Goal: Navigation & Orientation: Find specific page/section

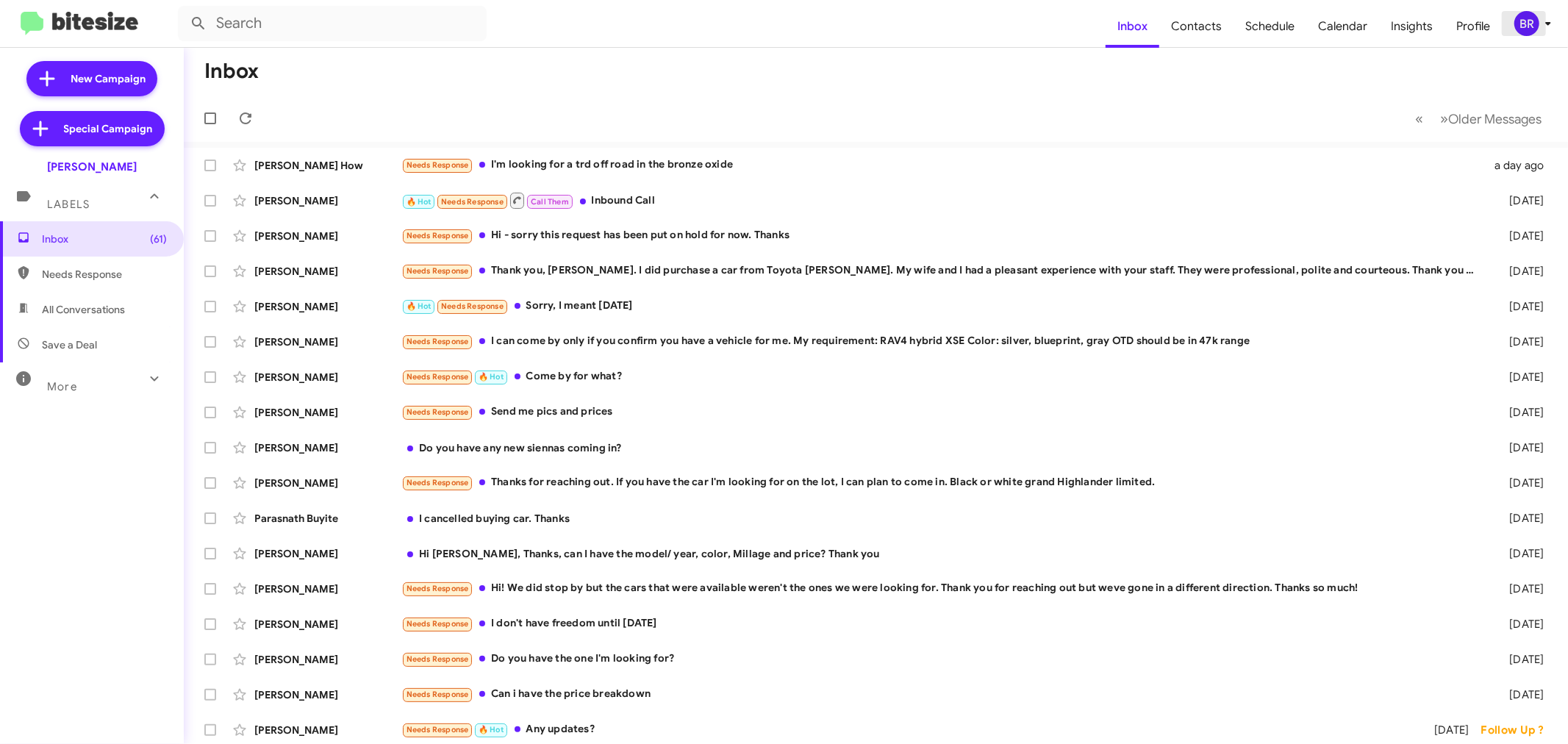
click at [1519, 24] on div "BR" at bounding box center [1527, 23] width 25 height 25
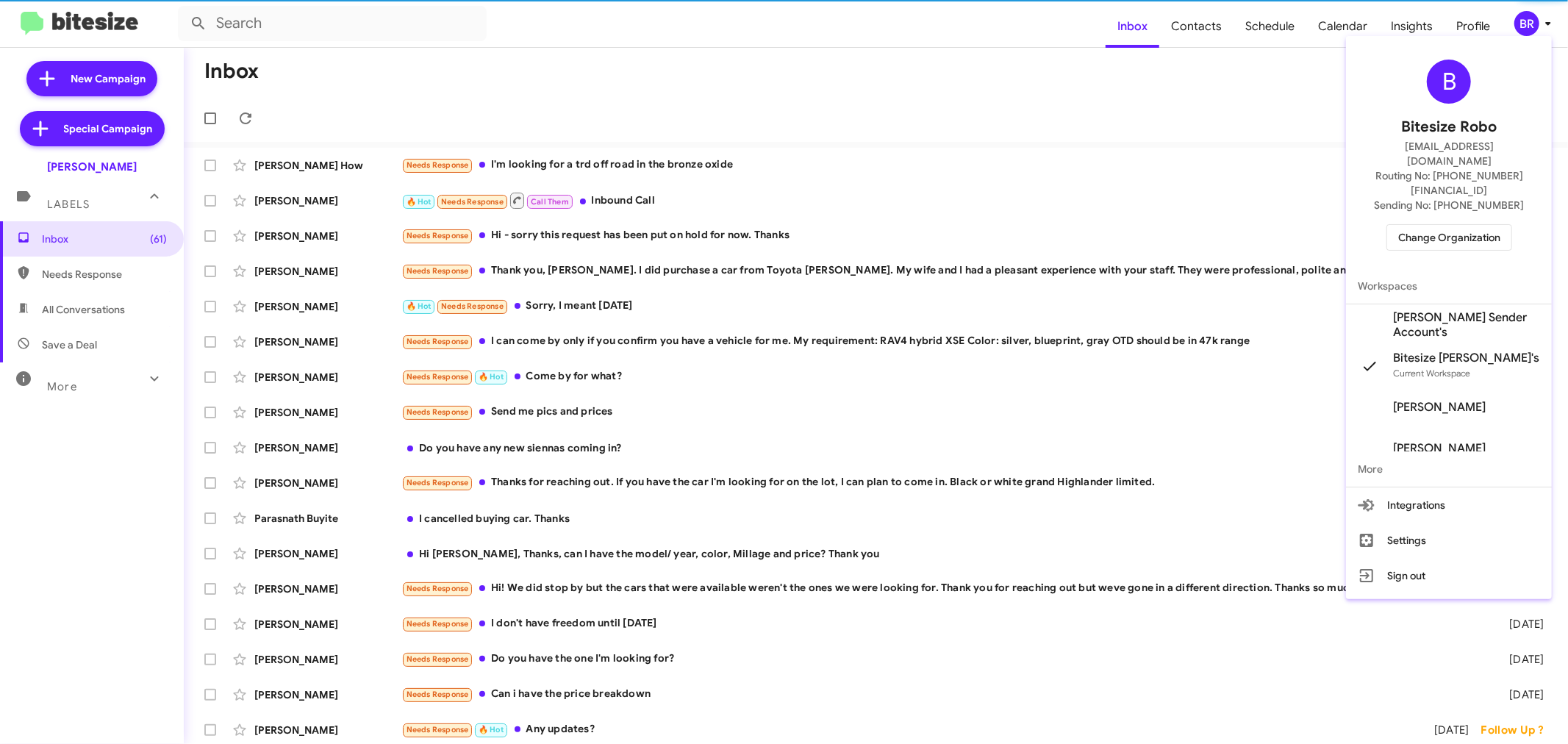
click at [1430, 225] on span "Change Organization" at bounding box center [1449, 238] width 103 height 25
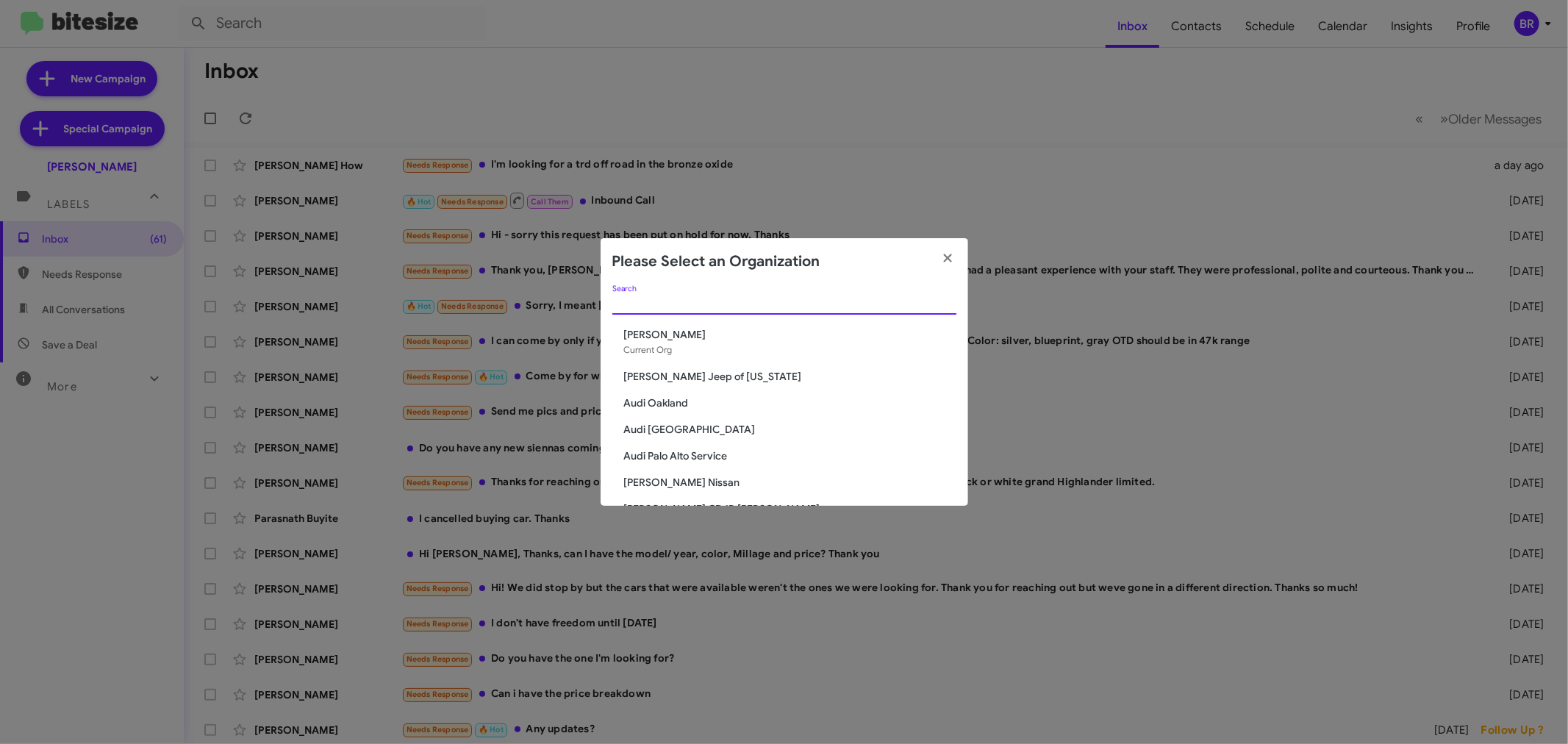
click at [805, 302] on input "Search" at bounding box center [784, 303] width 344 height 12
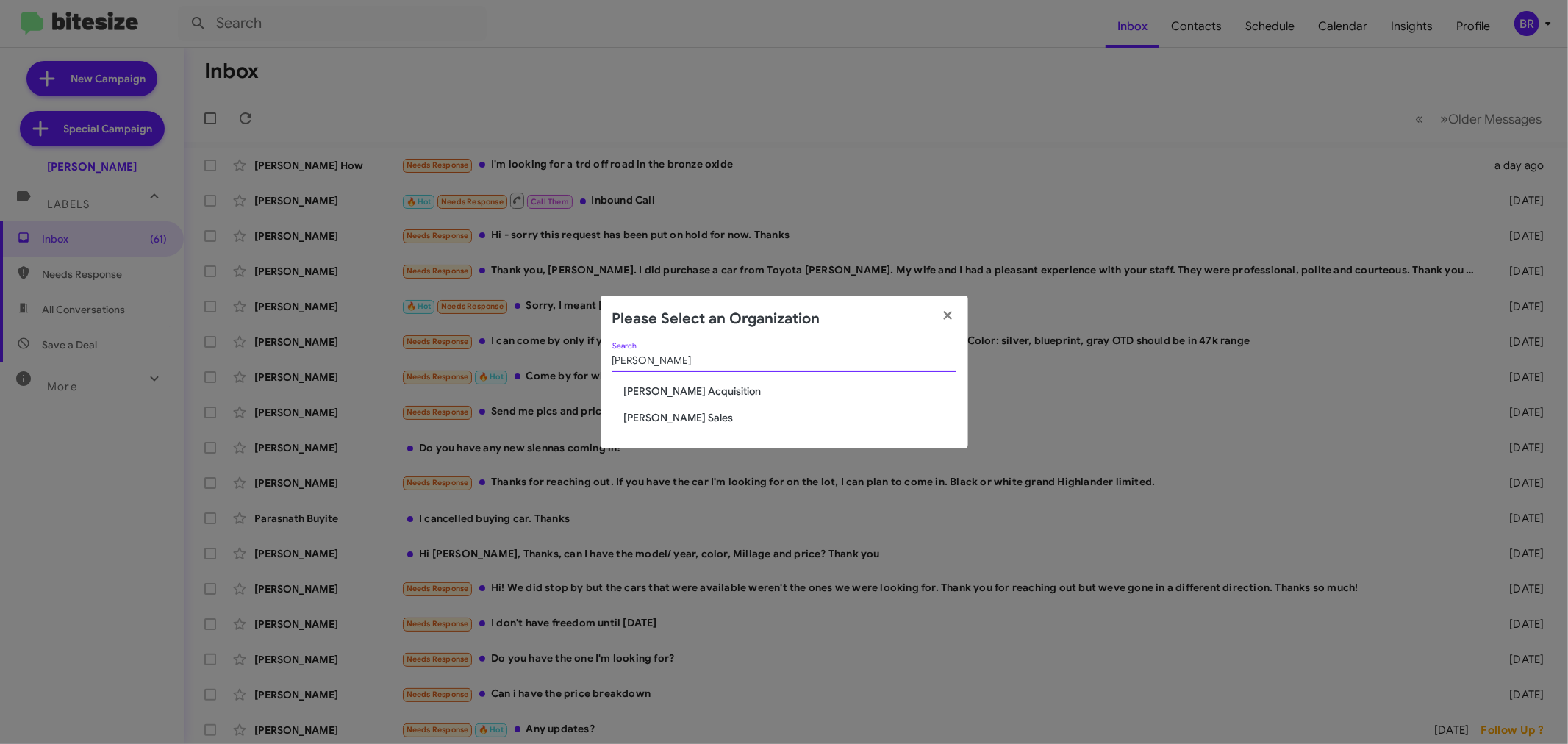
type input "tony"
click at [690, 413] on span "[PERSON_NAME] Sales" at bounding box center [790, 417] width 332 height 14
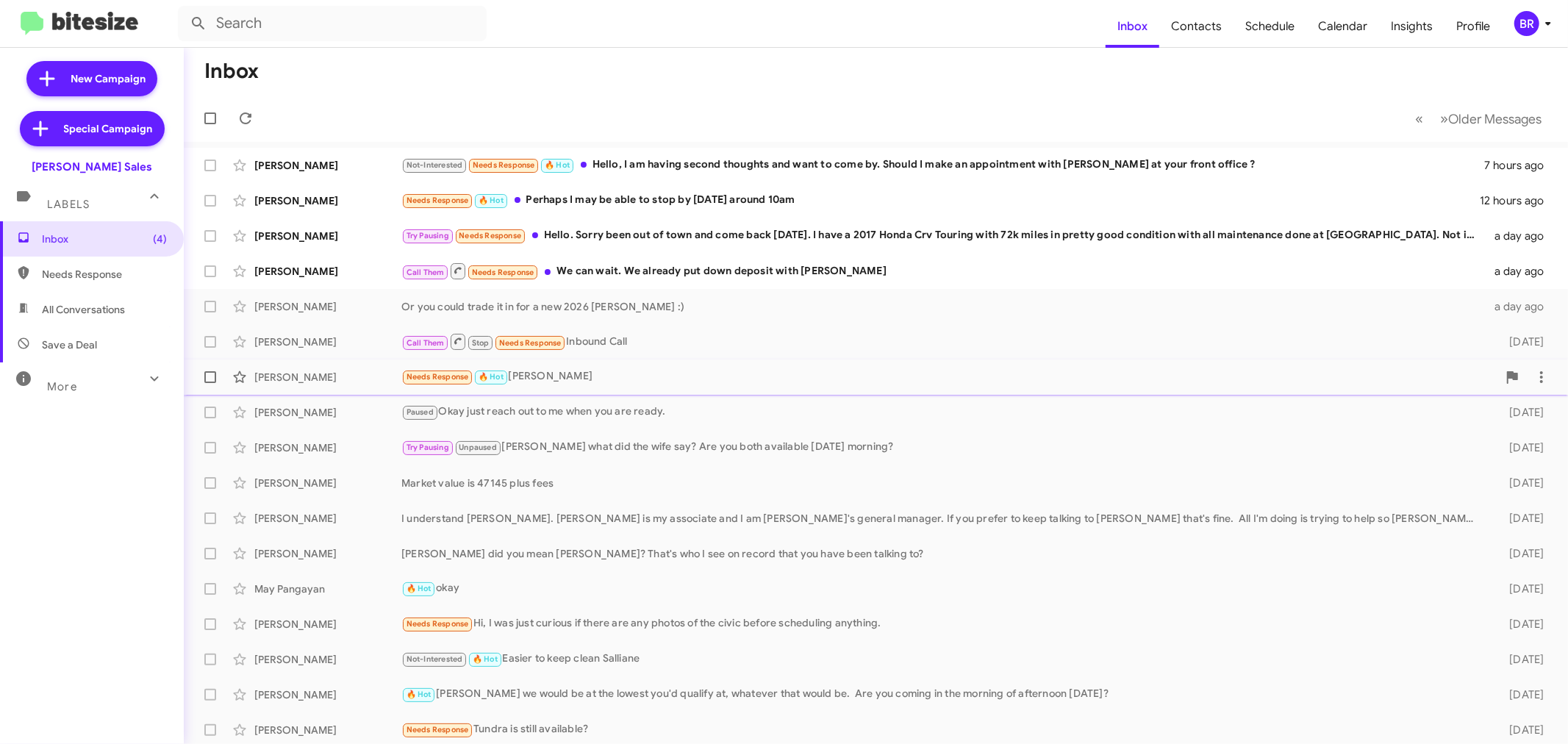
click at [323, 372] on div "Sydni Taylor" at bounding box center [327, 376] width 147 height 14
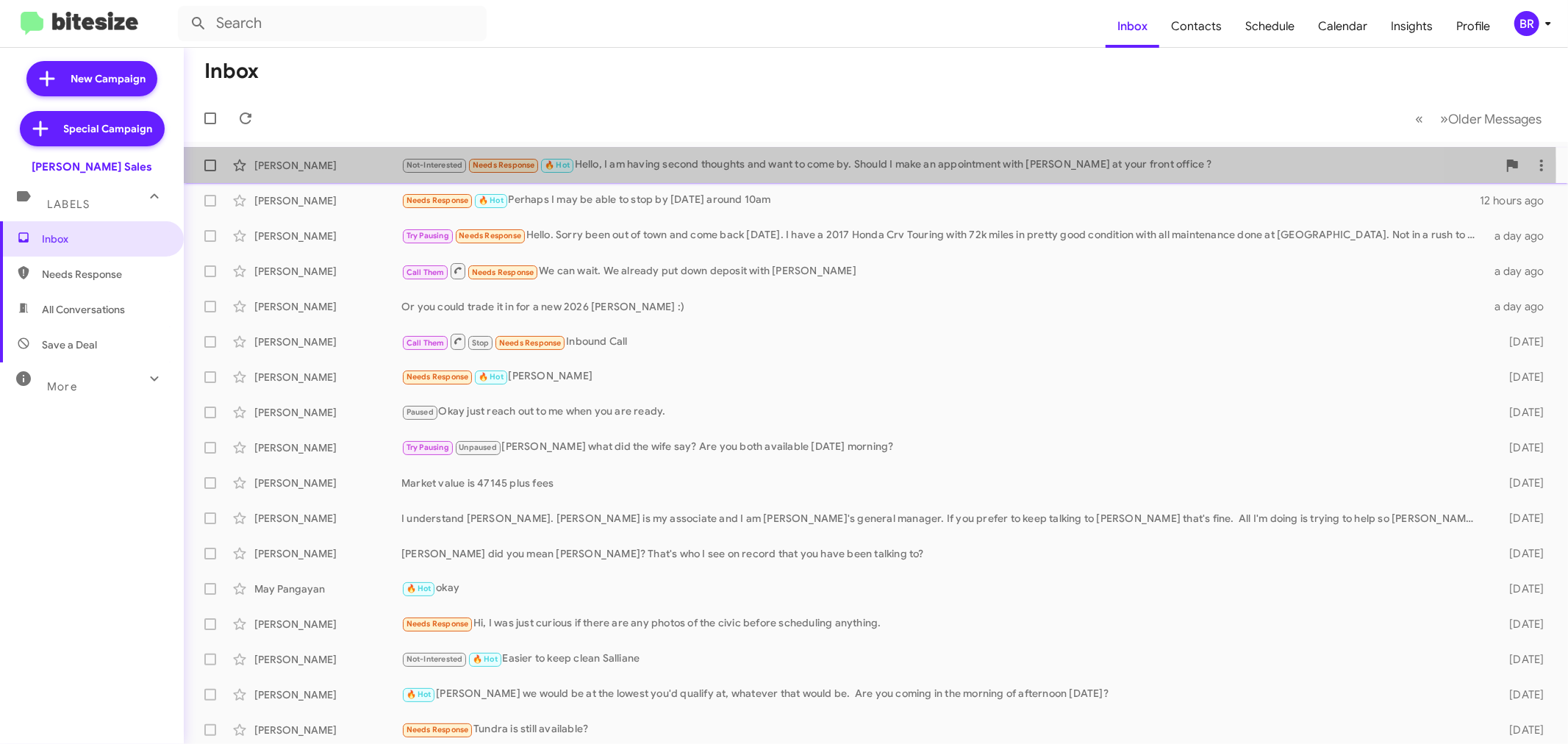
click at [193, 171] on span "Valerie Rubio Not-Interested Needs Response 🔥 Hot Hello, I am having second tho…" at bounding box center [876, 165] width 1384 height 35
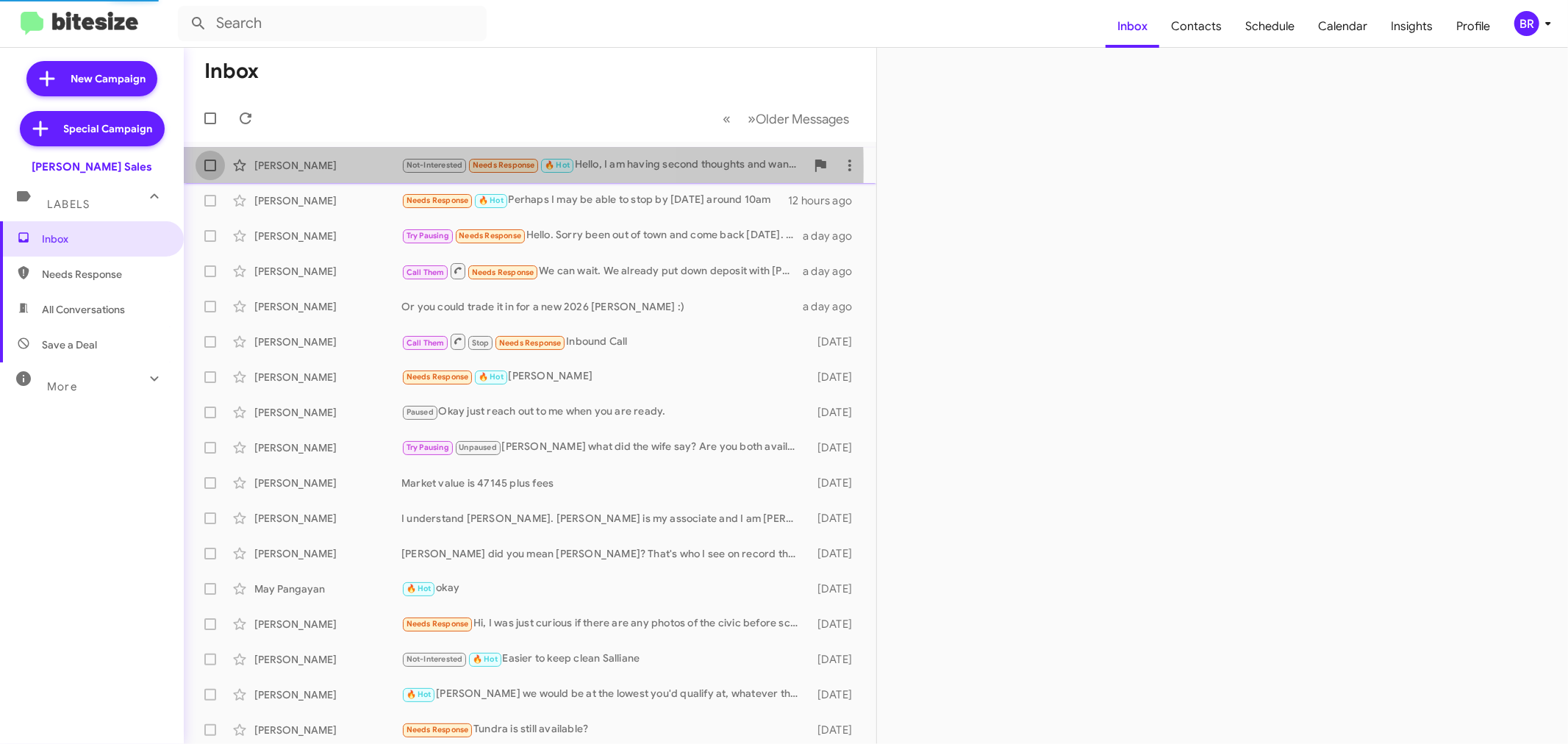
click at [209, 169] on span at bounding box center [210, 165] width 12 height 12
click at [209, 172] on input "checkbox" at bounding box center [209, 172] width 1 height 1
checkbox input "true"
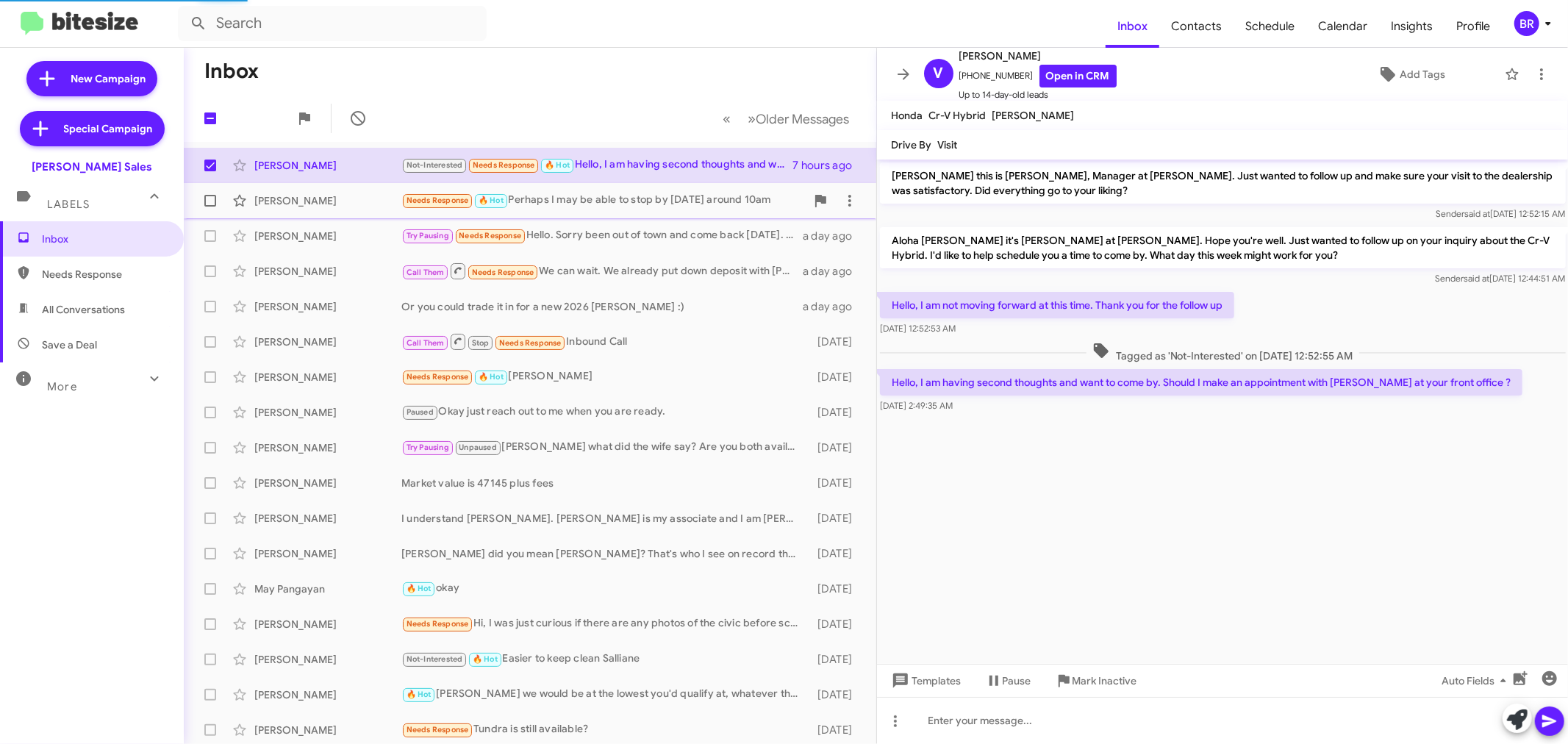
click at [212, 204] on span at bounding box center [210, 200] width 12 height 12
click at [210, 206] on input "checkbox" at bounding box center [209, 206] width 1 height 1
checkbox input "true"
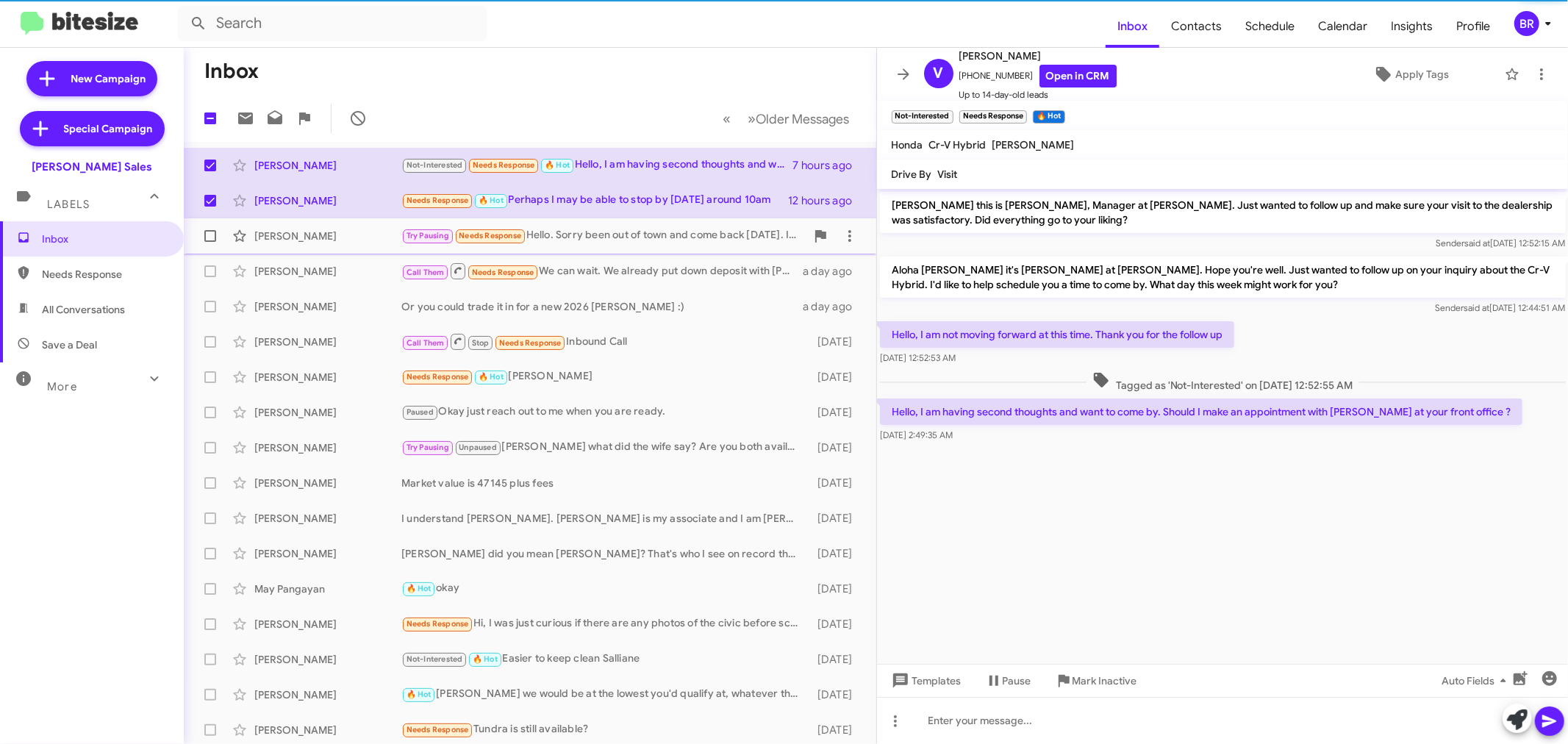
click at [213, 236] on span at bounding box center [210, 236] width 12 height 12
click at [210, 242] on input "checkbox" at bounding box center [209, 242] width 1 height 1
checkbox input "true"
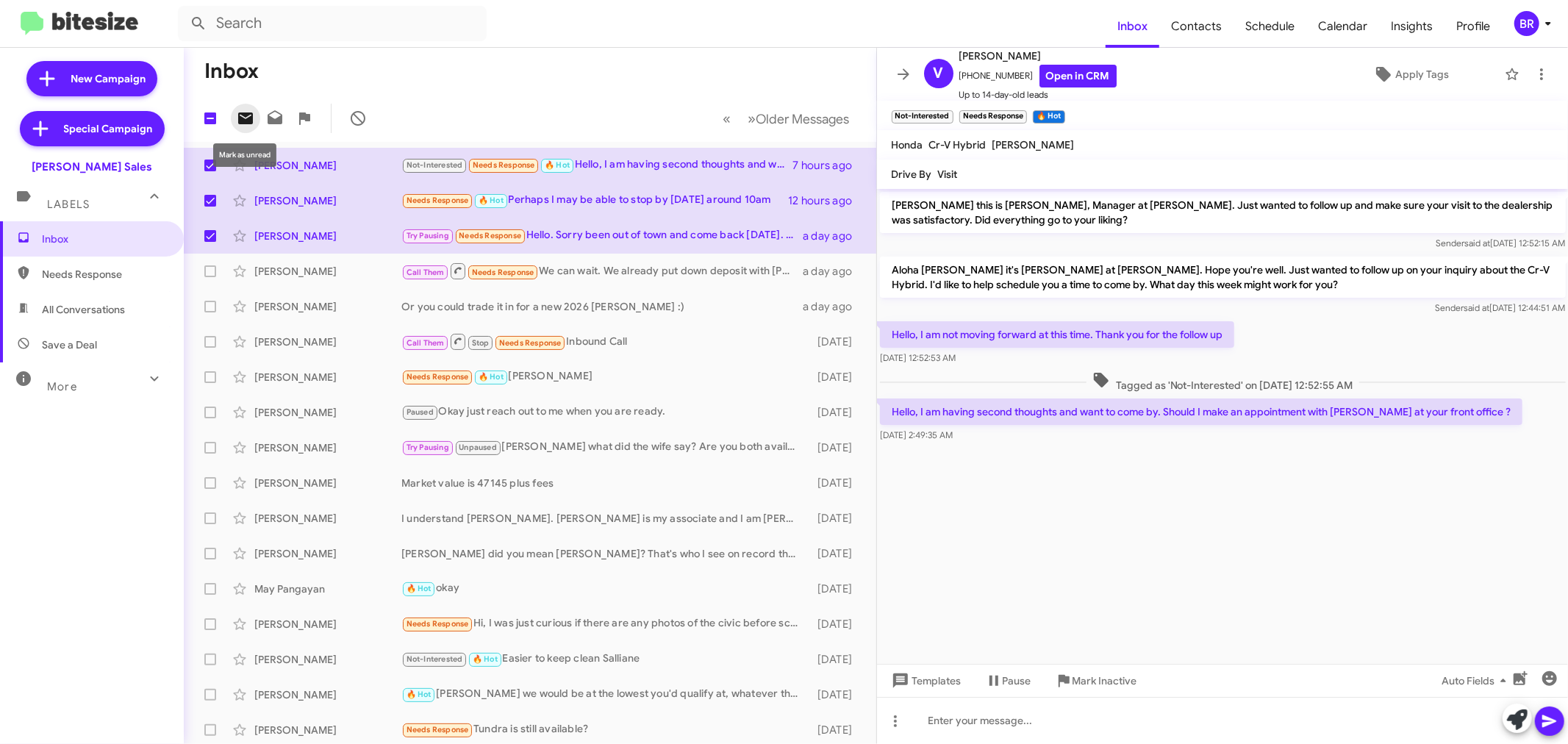
click at [241, 114] on icon at bounding box center [245, 118] width 14 height 12
click at [493, 68] on mat-toolbar-row "Inbox" at bounding box center [530, 71] width 692 height 47
click at [897, 78] on icon at bounding box center [903, 74] width 17 height 17
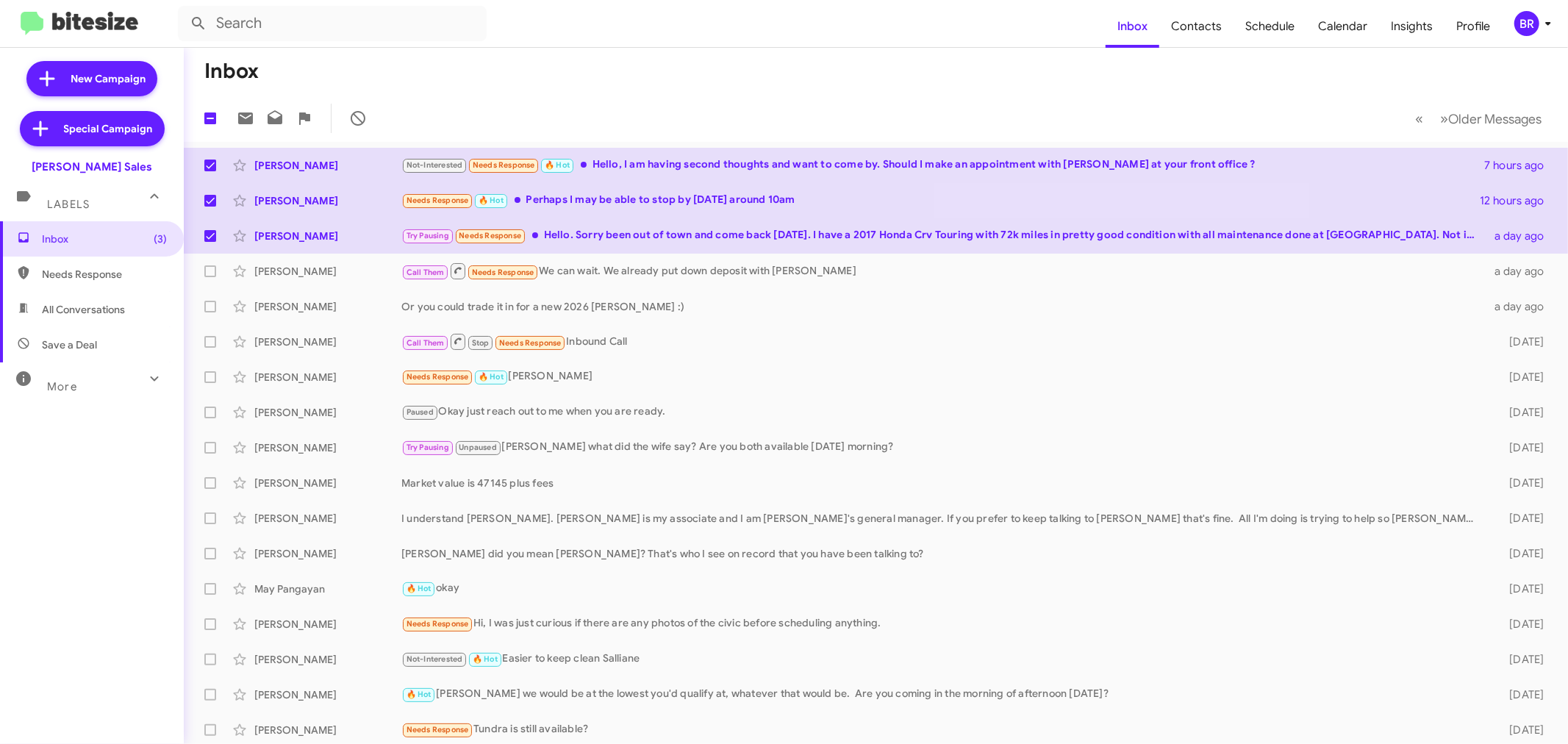
click at [1531, 11] on div "BR" at bounding box center [1527, 23] width 25 height 25
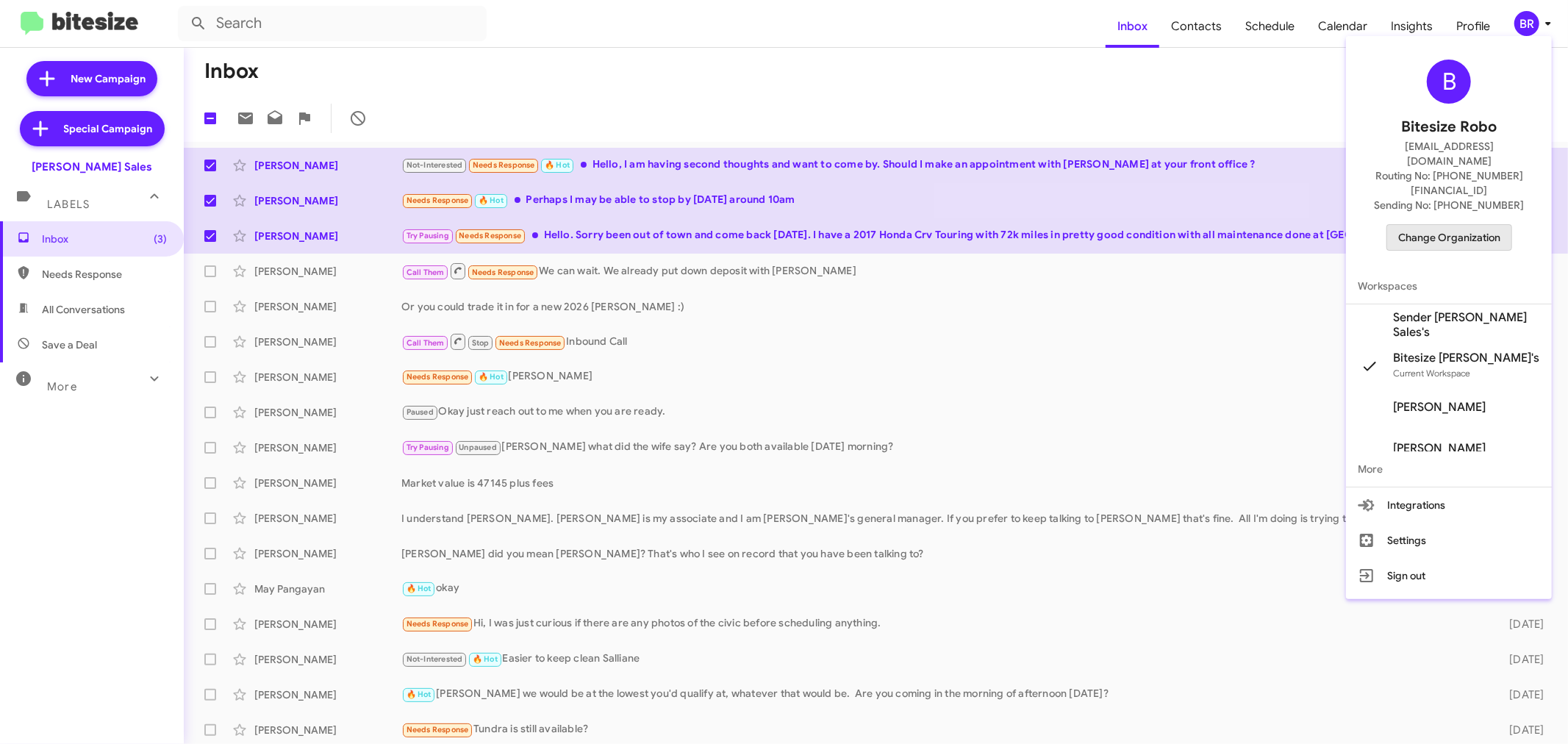
click at [1442, 225] on span "Change Organization" at bounding box center [1449, 238] width 103 height 25
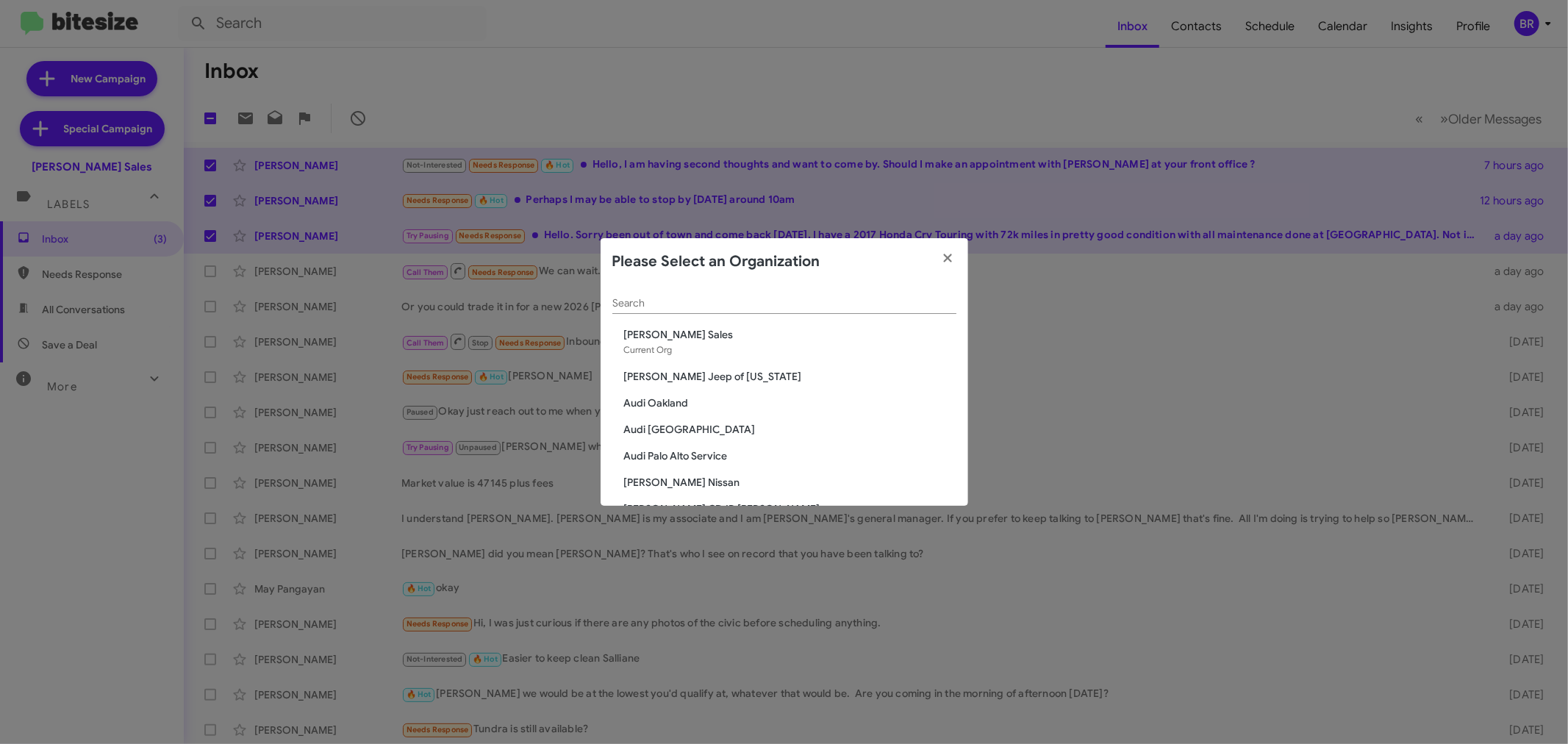
click at [709, 312] on div "Search" at bounding box center [784, 299] width 344 height 29
click at [712, 307] on input "Search" at bounding box center [784, 303] width 344 height 12
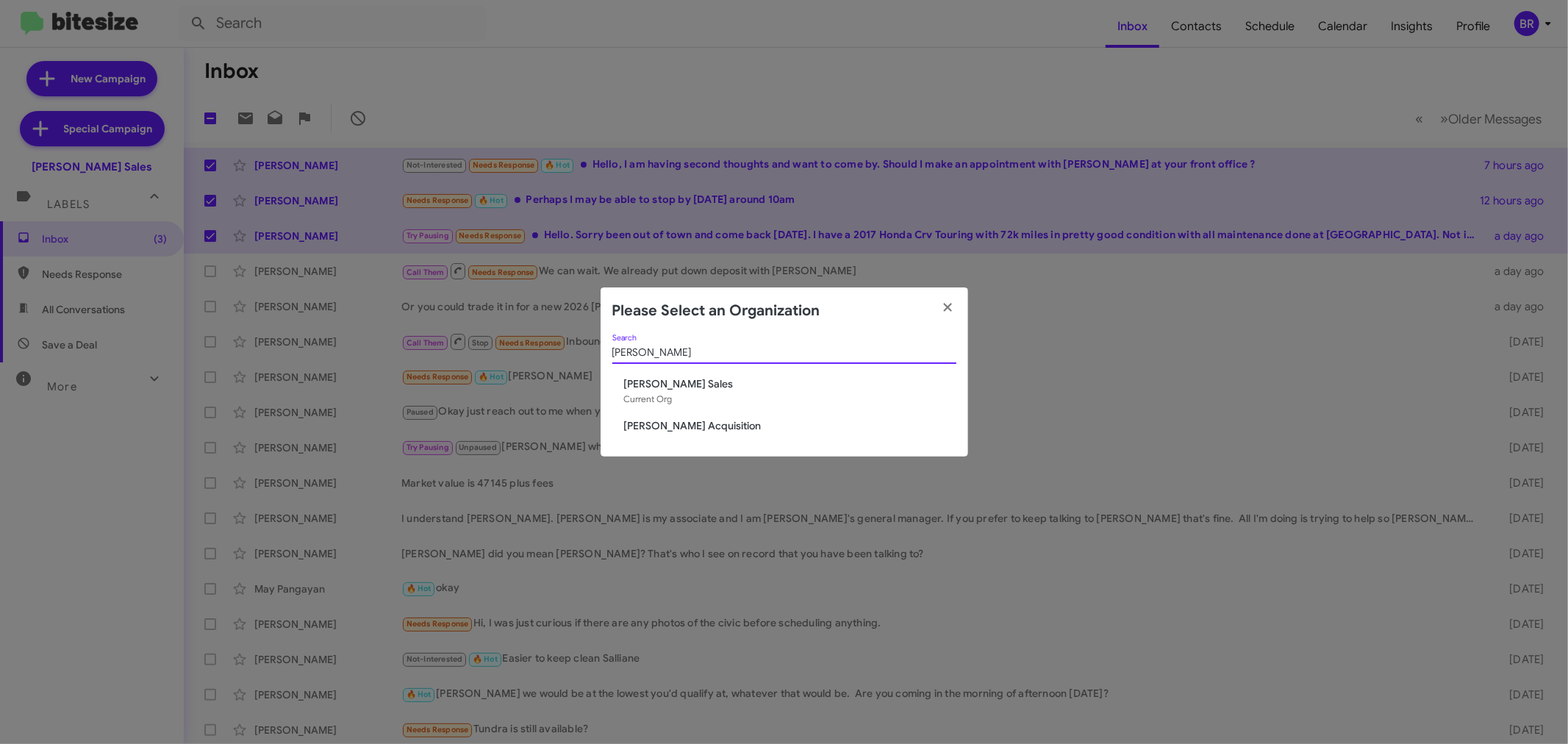
type input "tony"
click at [715, 426] on span "[PERSON_NAME] Acquisition" at bounding box center [790, 425] width 332 height 14
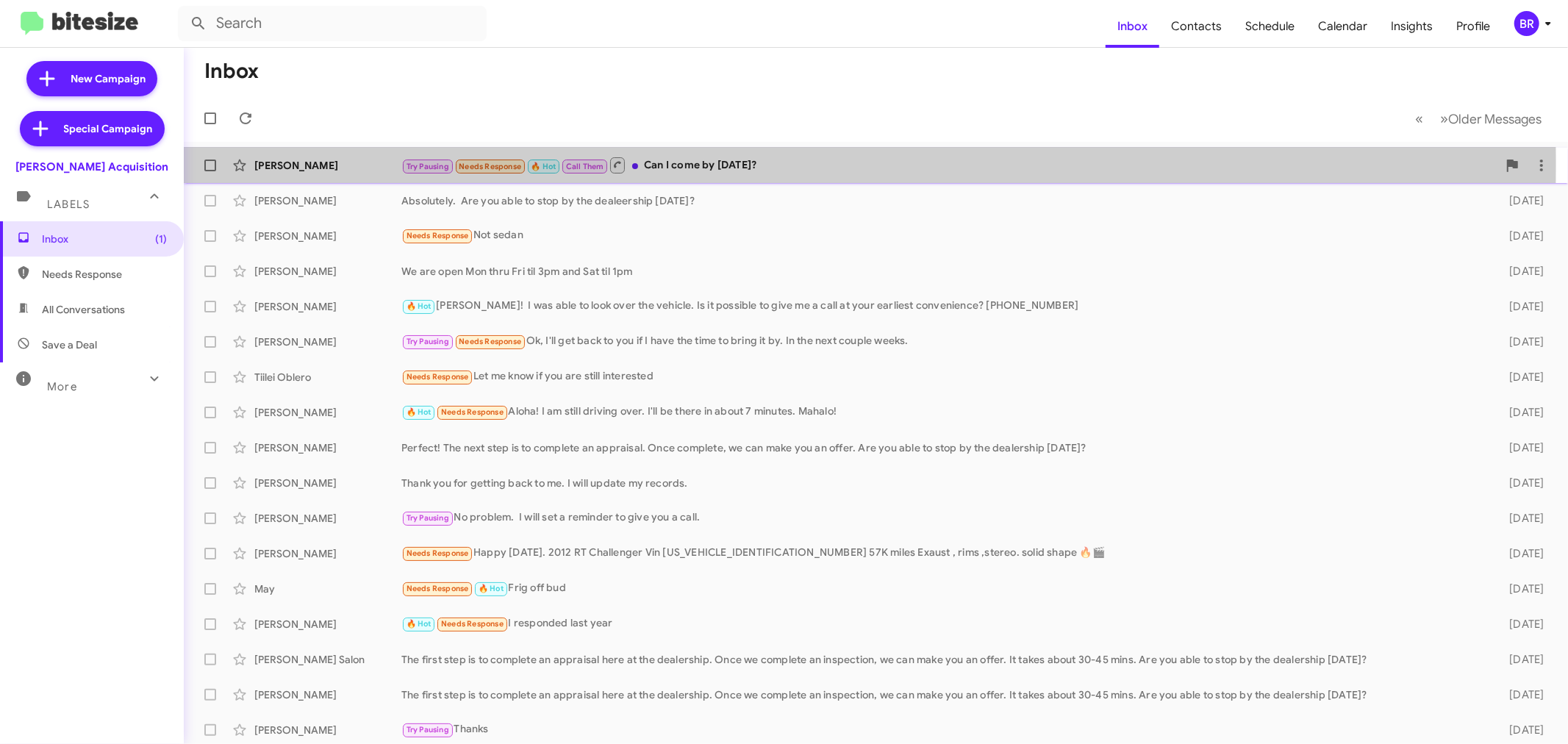
click at [294, 162] on div "[PERSON_NAME]" at bounding box center [327, 165] width 147 height 14
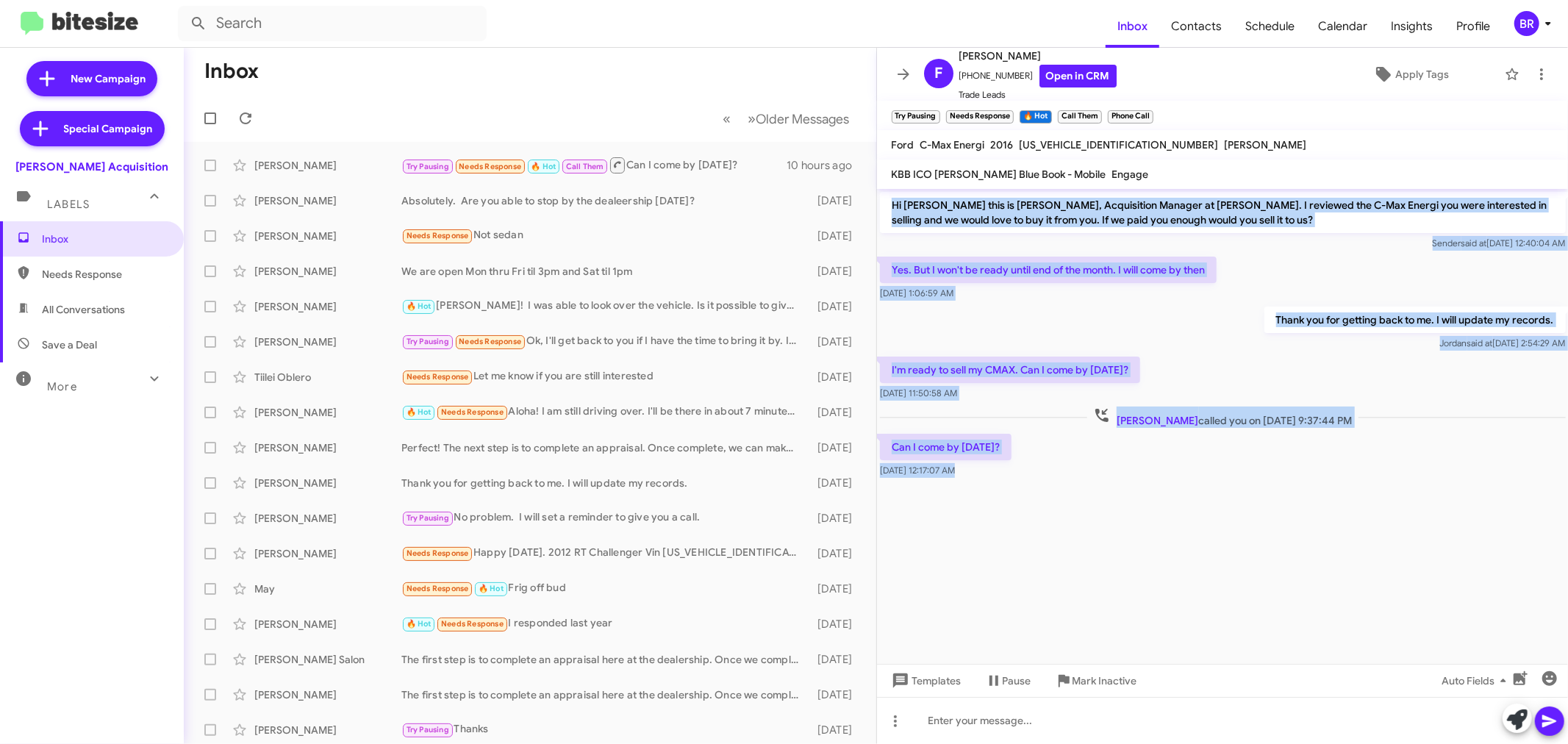
drag, startPoint x: 878, startPoint y: 204, endPoint x: 1096, endPoint y: 485, distance: 355.6
click at [1101, 508] on cdk-virtual-scroll-viewport "Hi [PERSON_NAME] this is [PERSON_NAME], Acquisition Manager at [PERSON_NAME]. I…" at bounding box center [1222, 426] width 691 height 475
copy div "Hi Faye this is Walt Ho, Acquisition Manager at Tony Honda. I reviewed the C-Ma…"
click at [1063, 74] on link "Open in CRM" at bounding box center [1078, 76] width 77 height 23
click at [215, 165] on span at bounding box center [210, 165] width 12 height 12
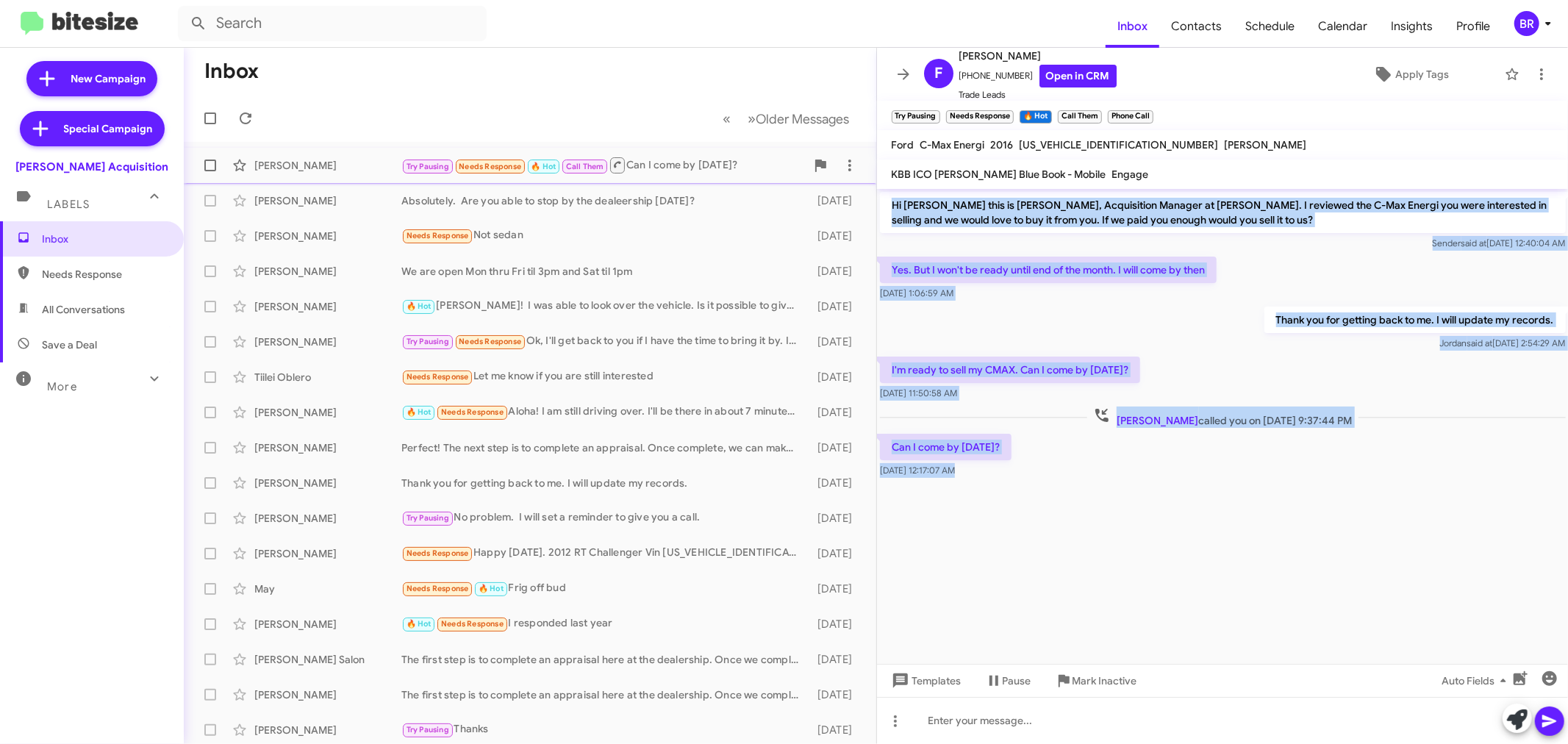
click at [210, 172] on input "checkbox" at bounding box center [209, 172] width 1 height 1
checkbox input "true"
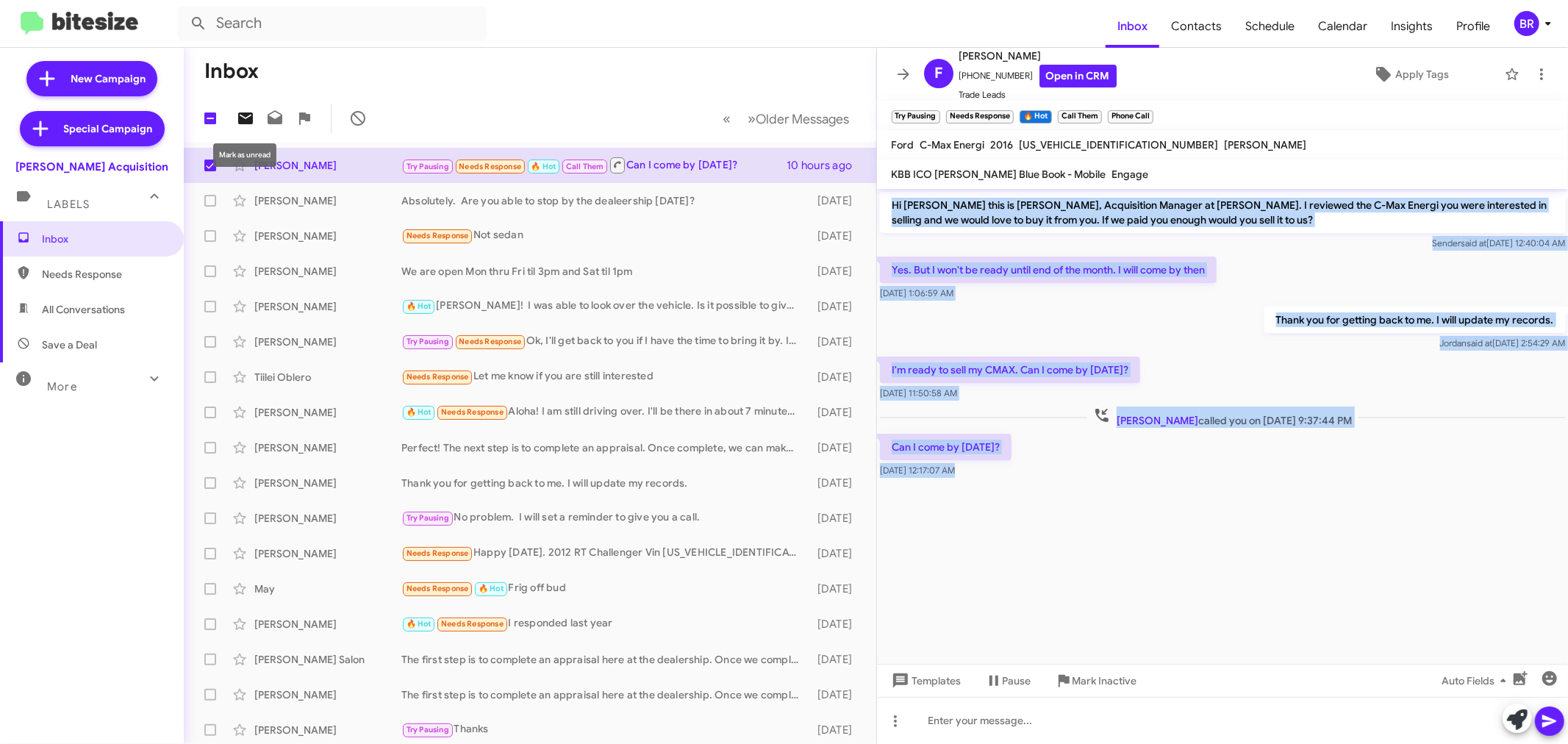
click at [247, 119] on icon at bounding box center [245, 118] width 14 height 12
click at [900, 72] on icon at bounding box center [903, 74] width 17 height 17
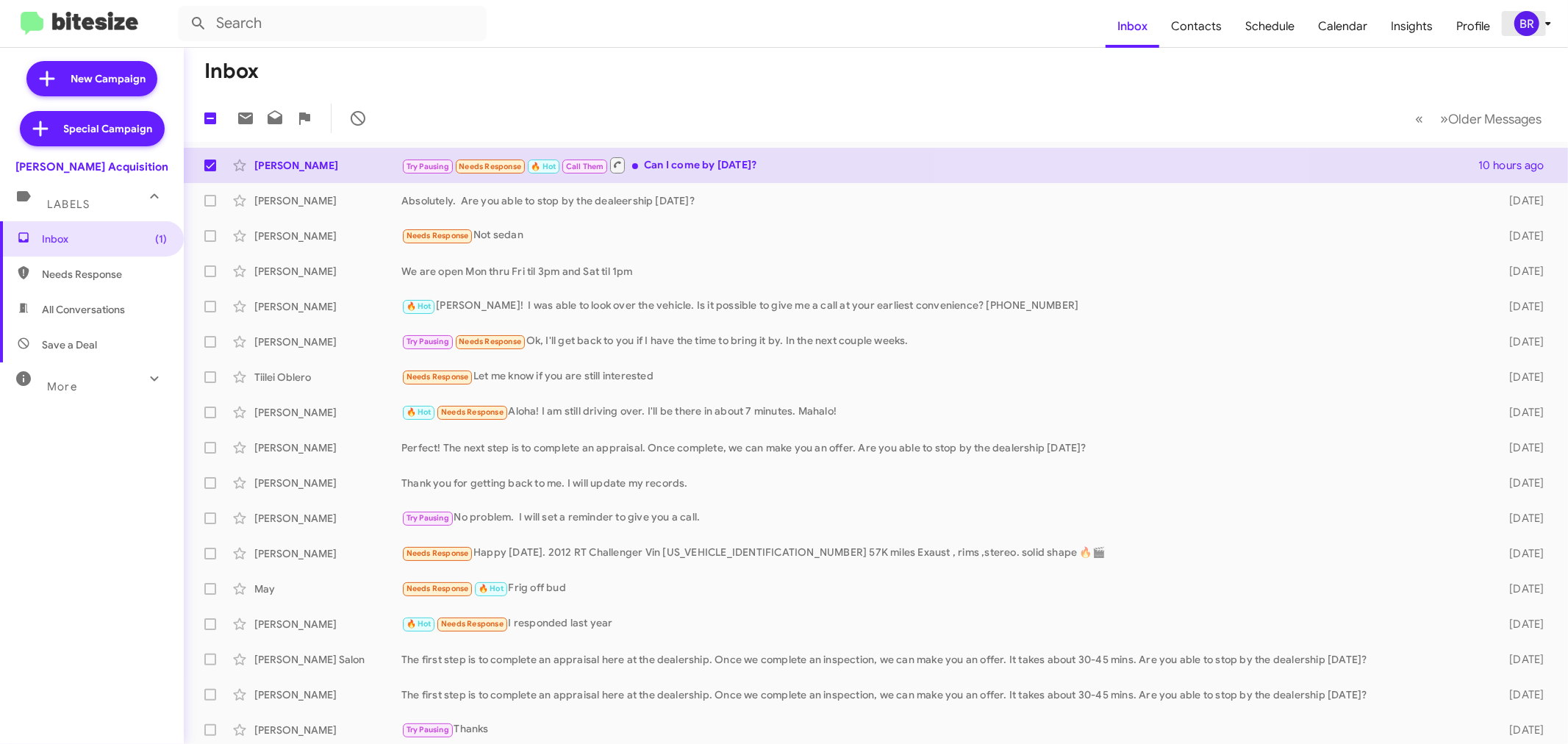
click at [1519, 26] on div "BR" at bounding box center [1527, 23] width 25 height 25
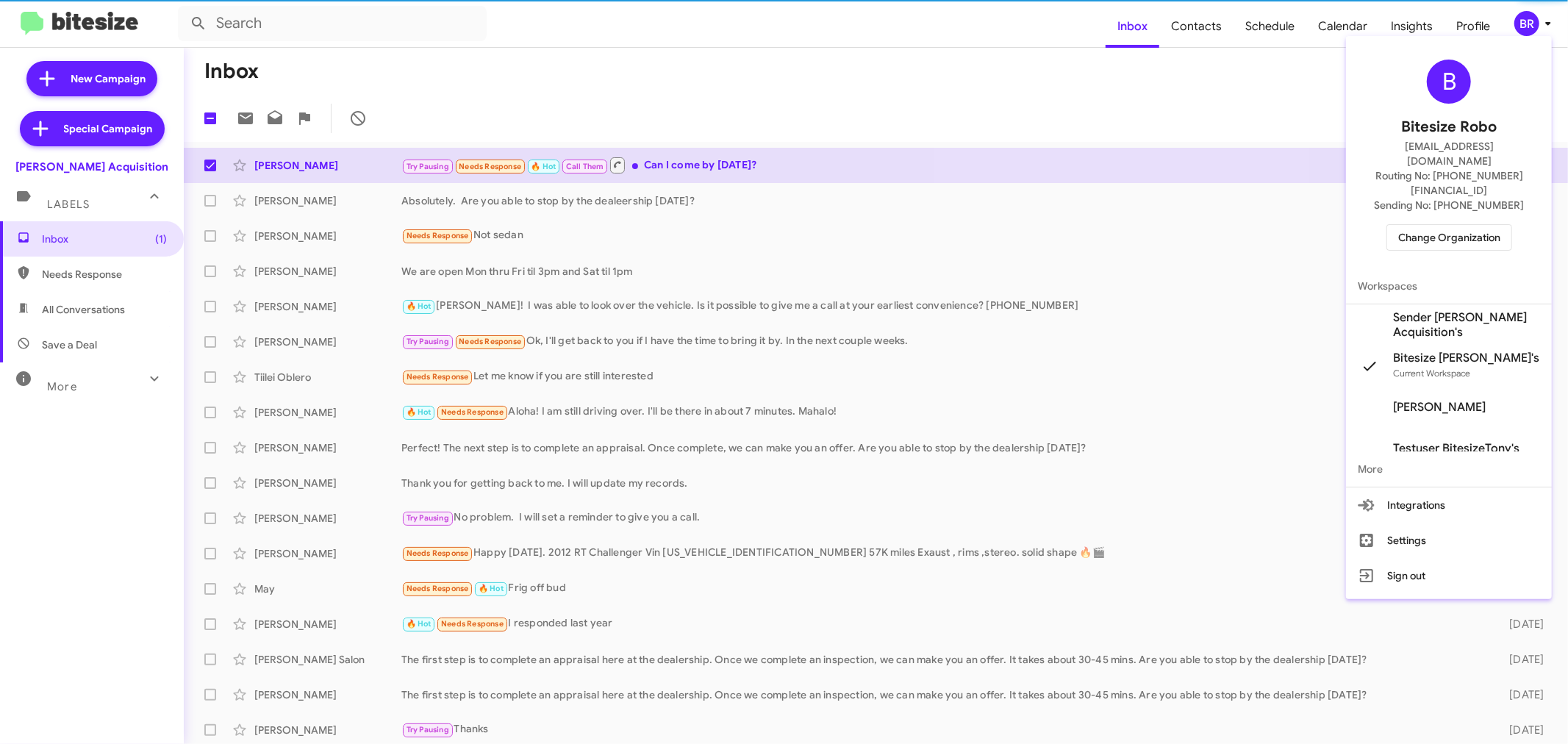
click at [1429, 225] on span "Change Organization" at bounding box center [1449, 238] width 103 height 25
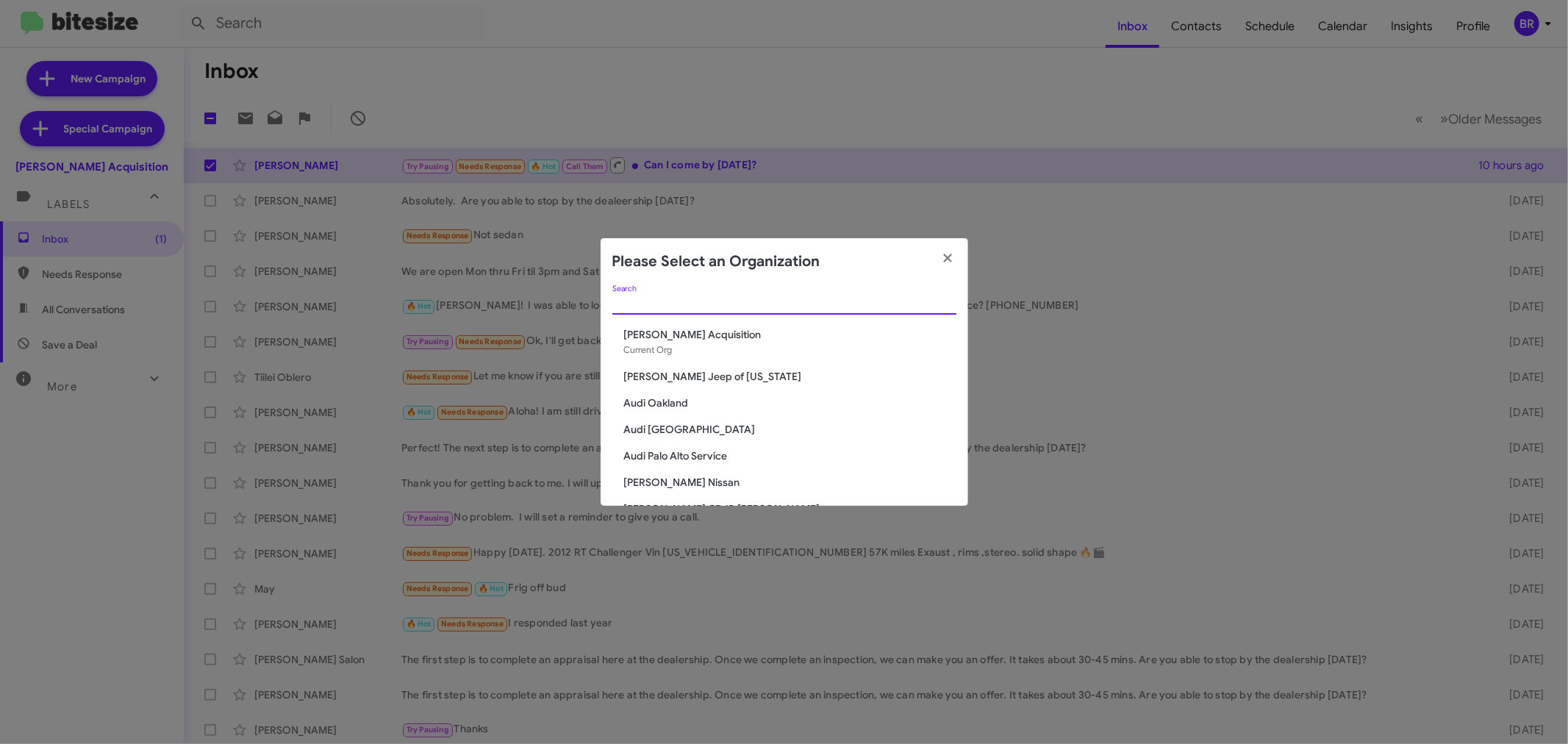
click at [737, 303] on input "Search" at bounding box center [784, 303] width 344 height 12
type input "g"
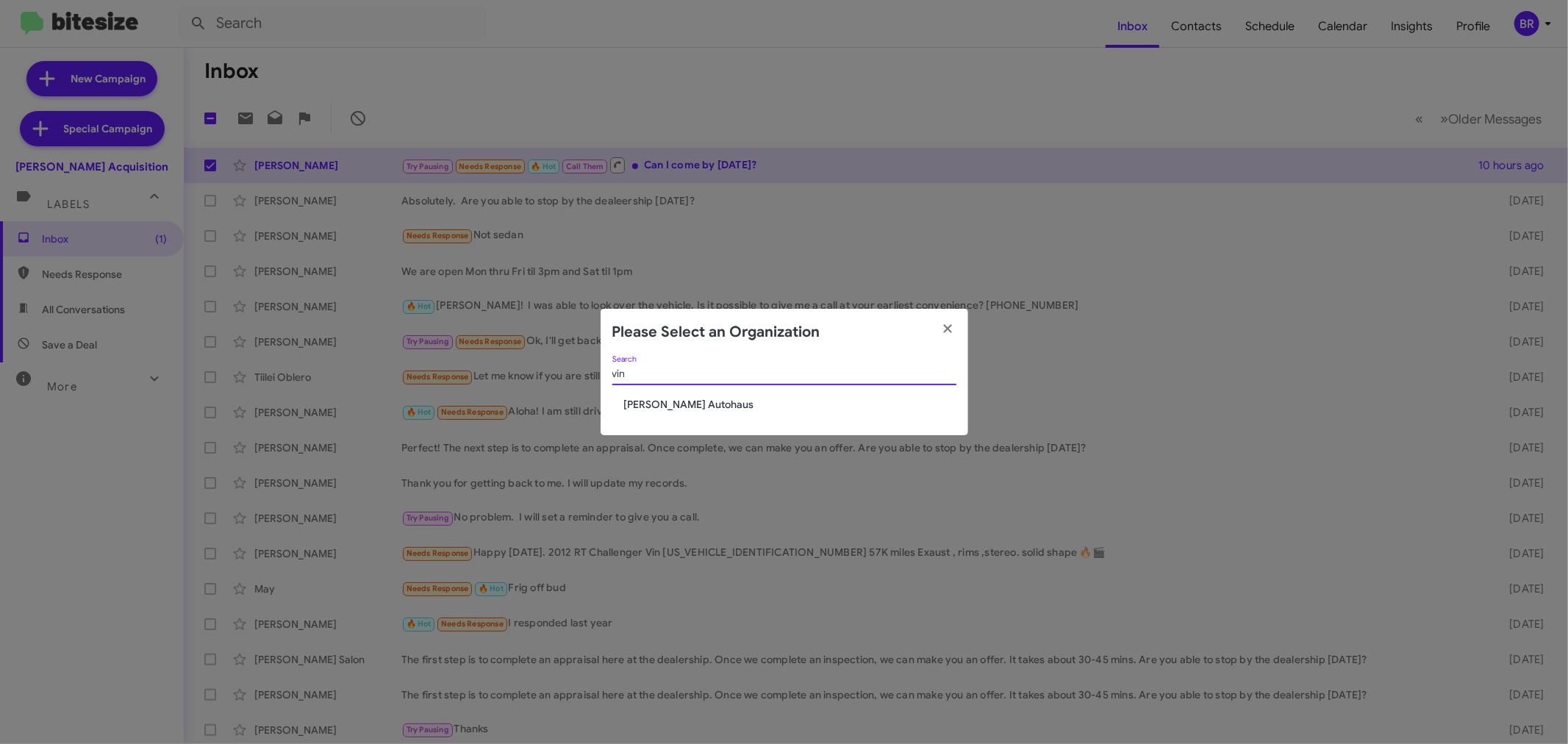
type input "vin"
click at [678, 401] on span "Vin Devers Autohaus" at bounding box center [790, 404] width 332 height 14
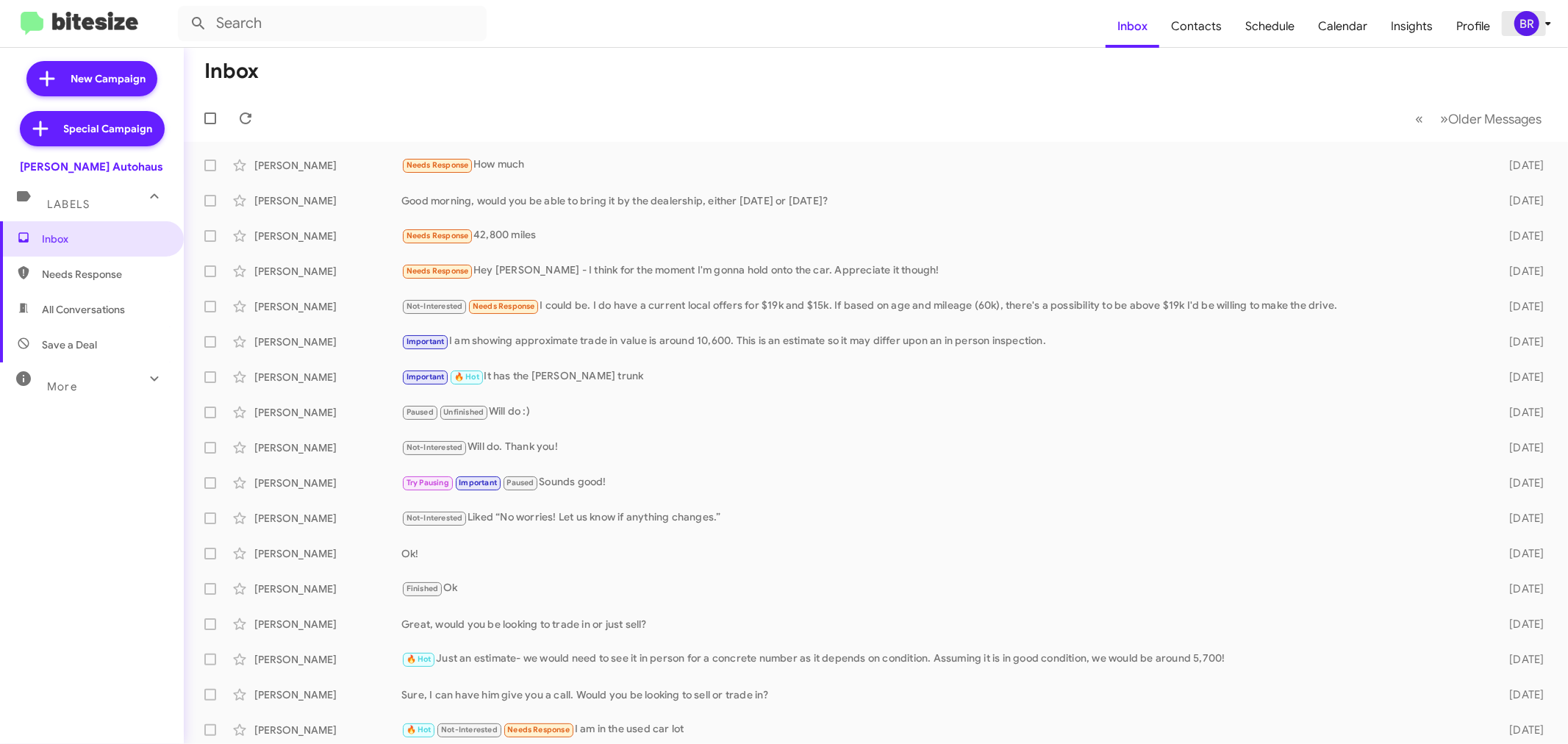
click at [1525, 26] on div "BR" at bounding box center [1527, 23] width 25 height 25
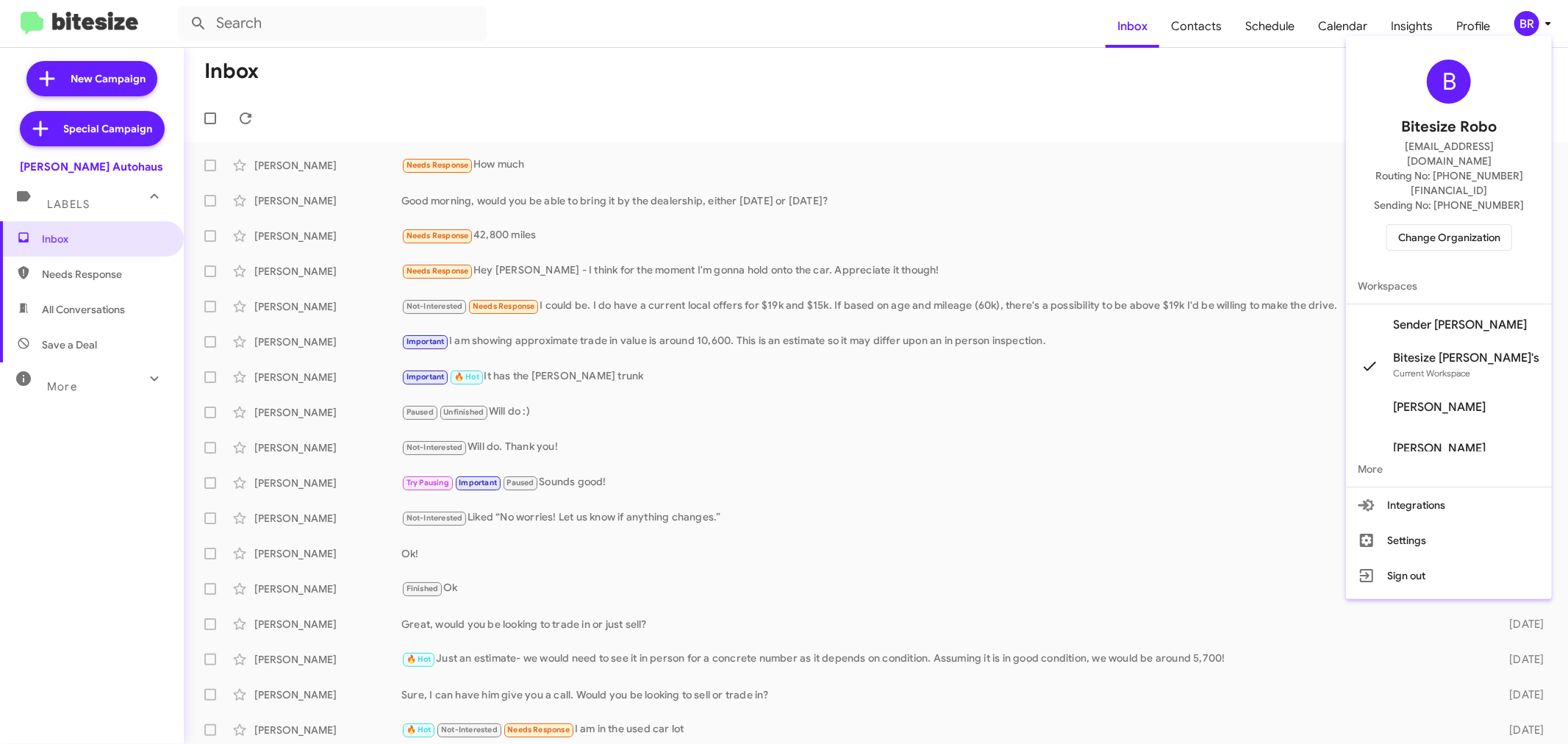
click at [584, 83] on div at bounding box center [784, 372] width 1568 height 744
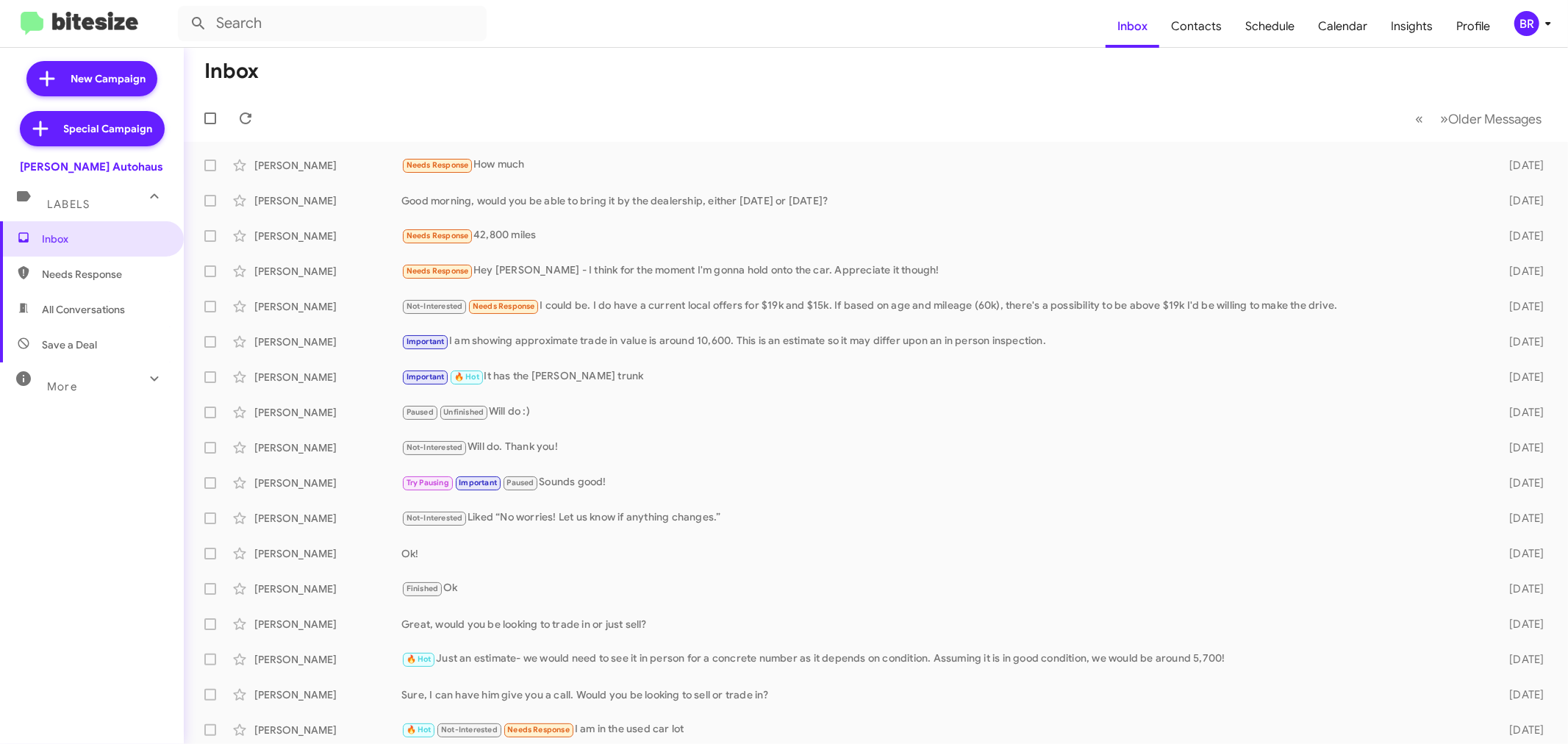
click at [1532, 12] on div "BR" at bounding box center [1527, 23] width 25 height 25
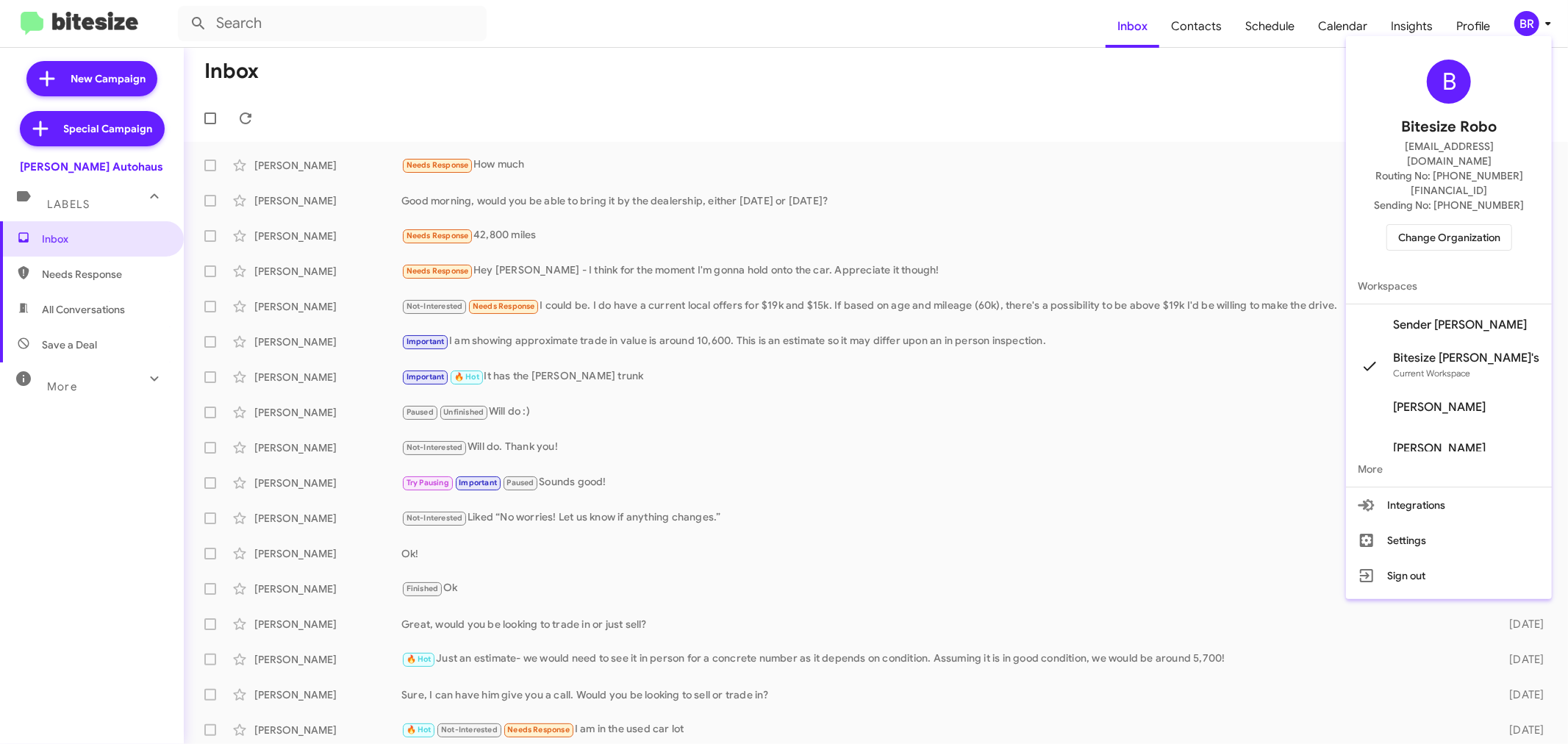
click at [1442, 225] on span "Change Organization" at bounding box center [1449, 238] width 103 height 25
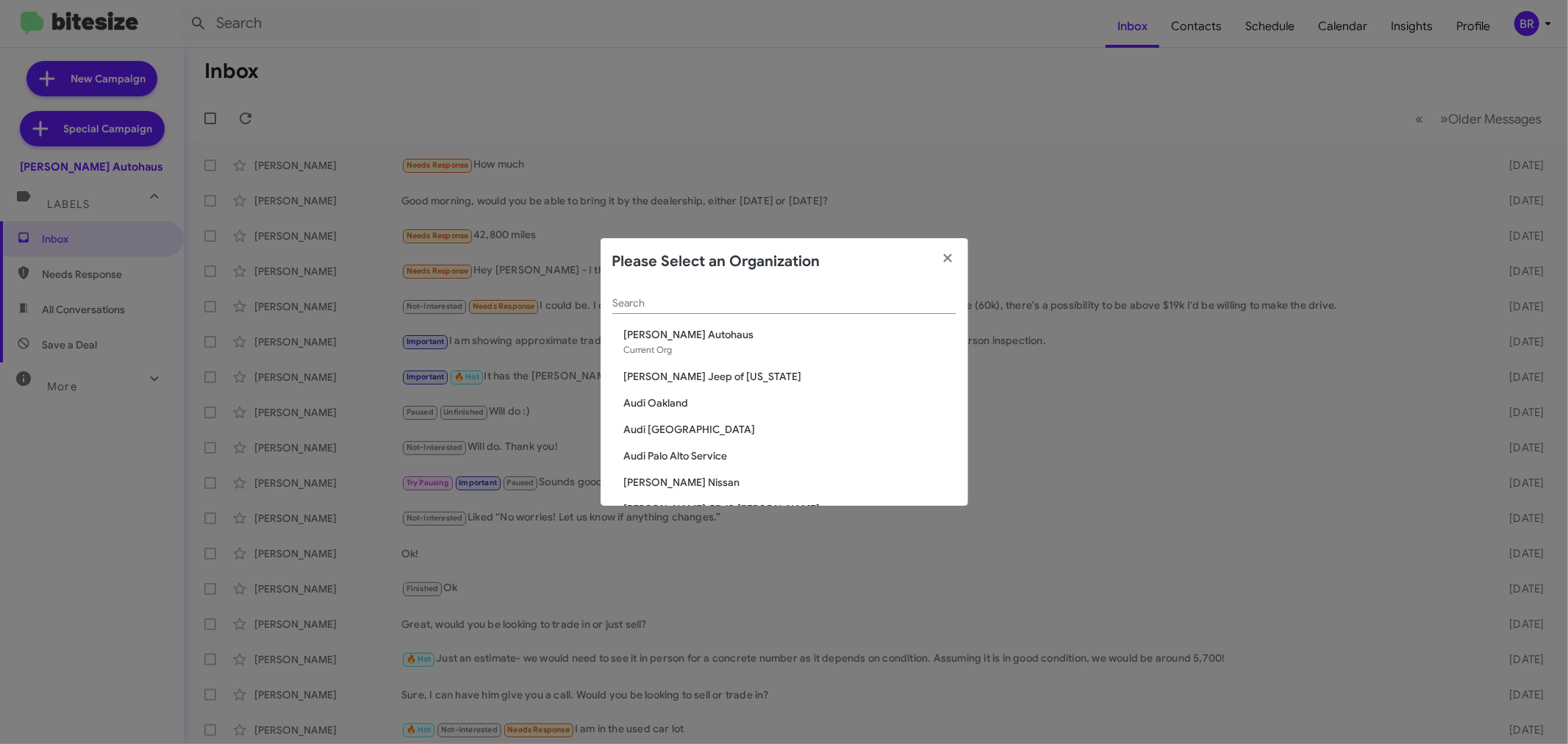
click at [798, 320] on div "Search" at bounding box center [784, 306] width 344 height 42
click at [797, 310] on div "Search" at bounding box center [784, 299] width 344 height 29
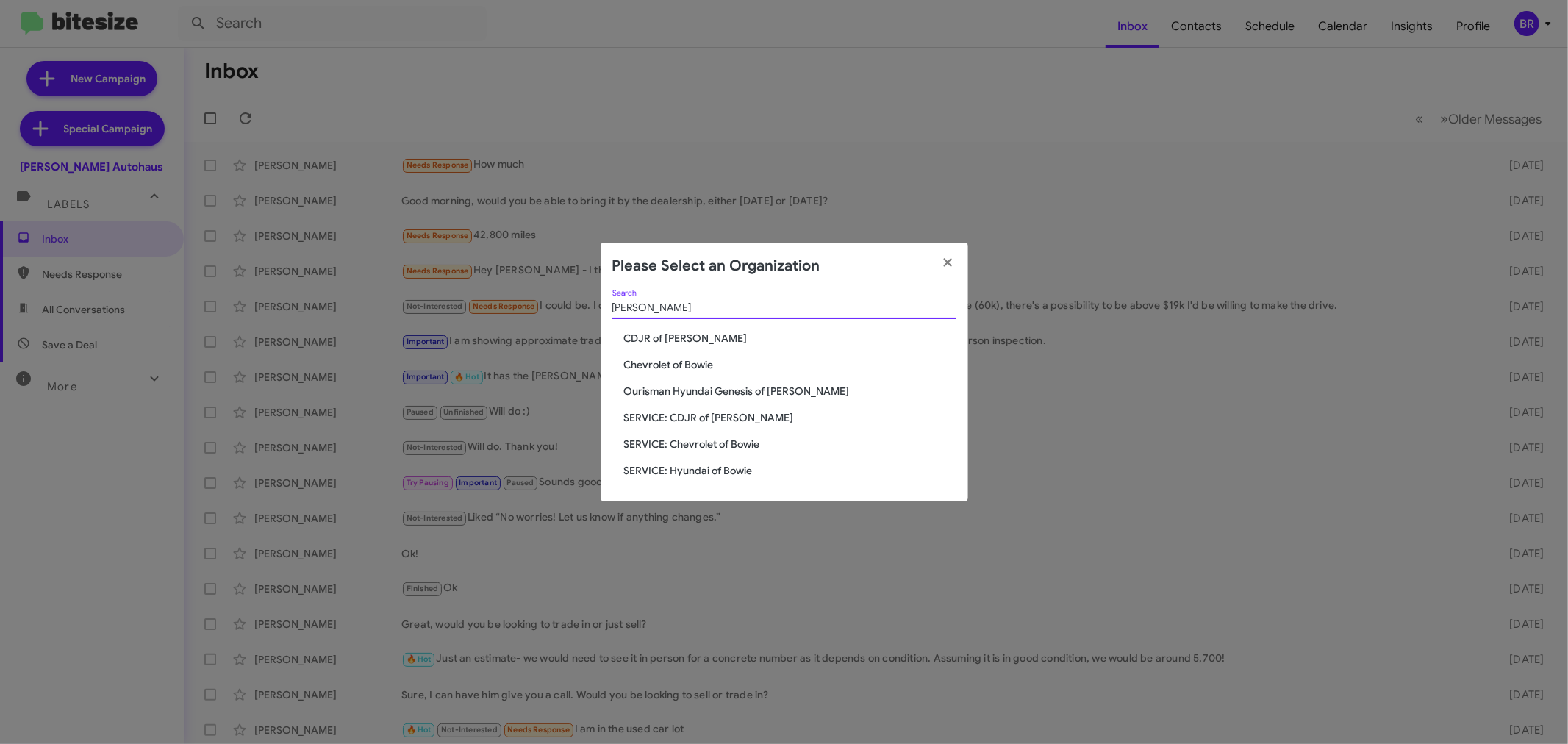
type input "bowie"
click at [673, 329] on div "bowie Search" at bounding box center [784, 311] width 344 height 42
click at [658, 337] on span "CDJR of [PERSON_NAME]" at bounding box center [790, 337] width 332 height 14
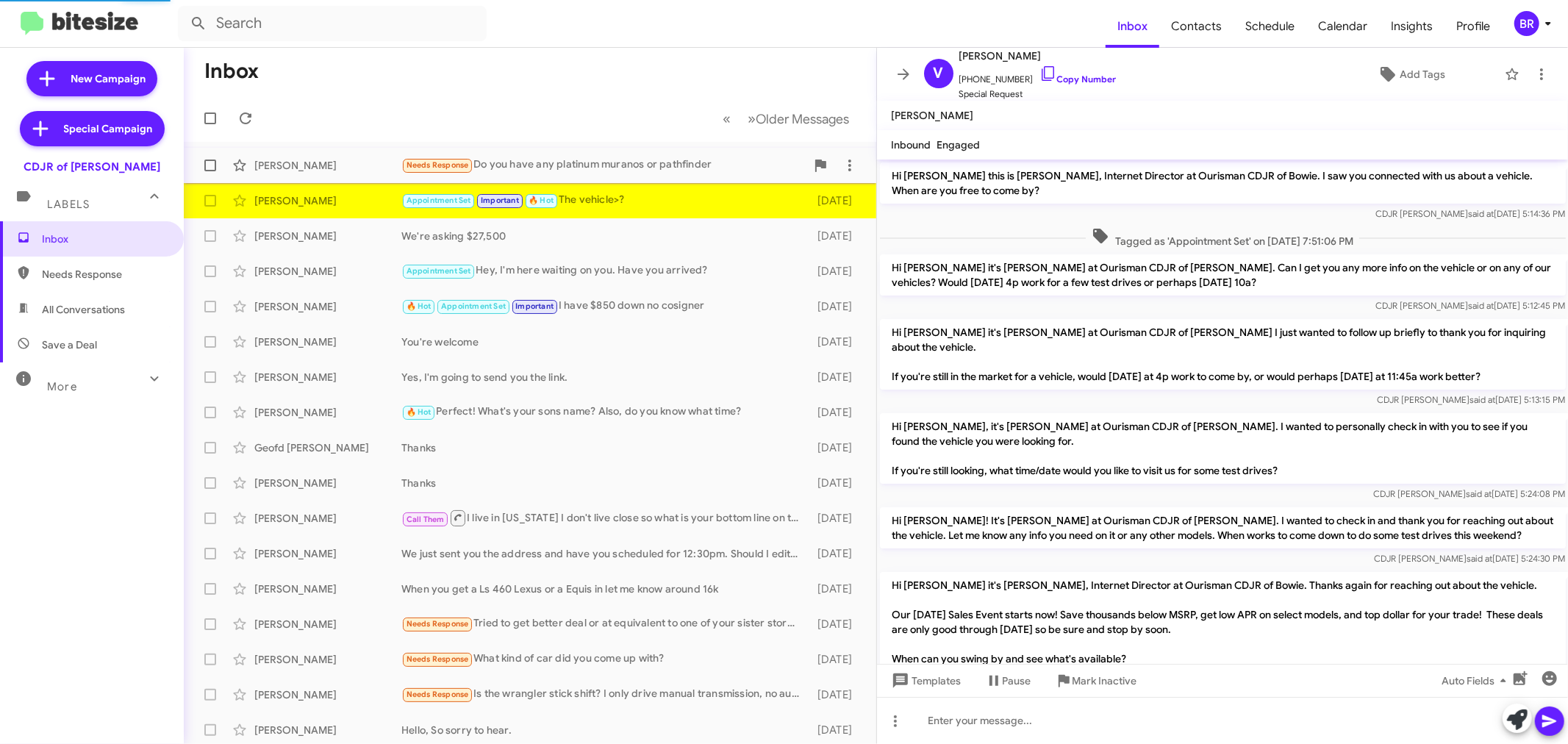
scroll to position [438, 0]
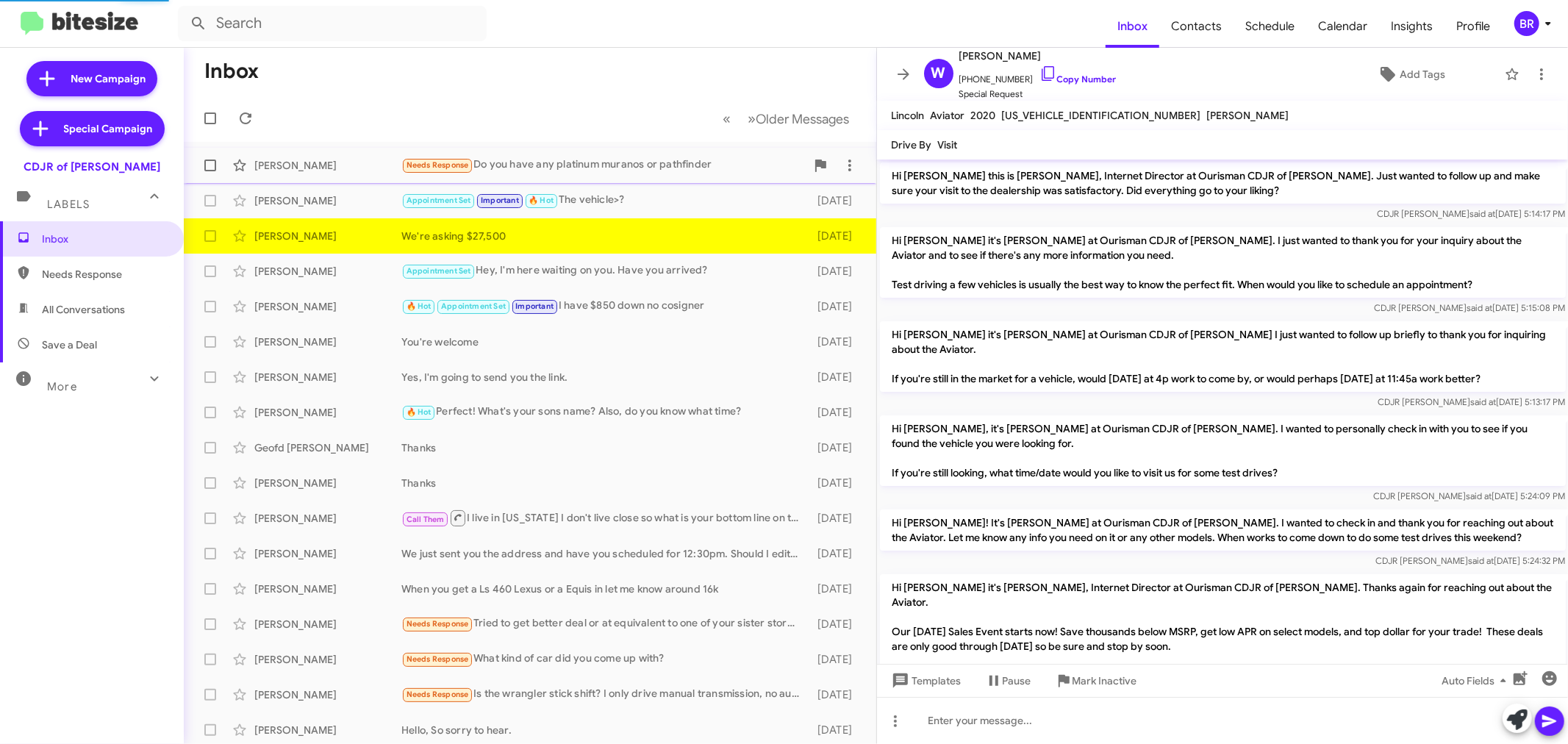
scroll to position [140, 0]
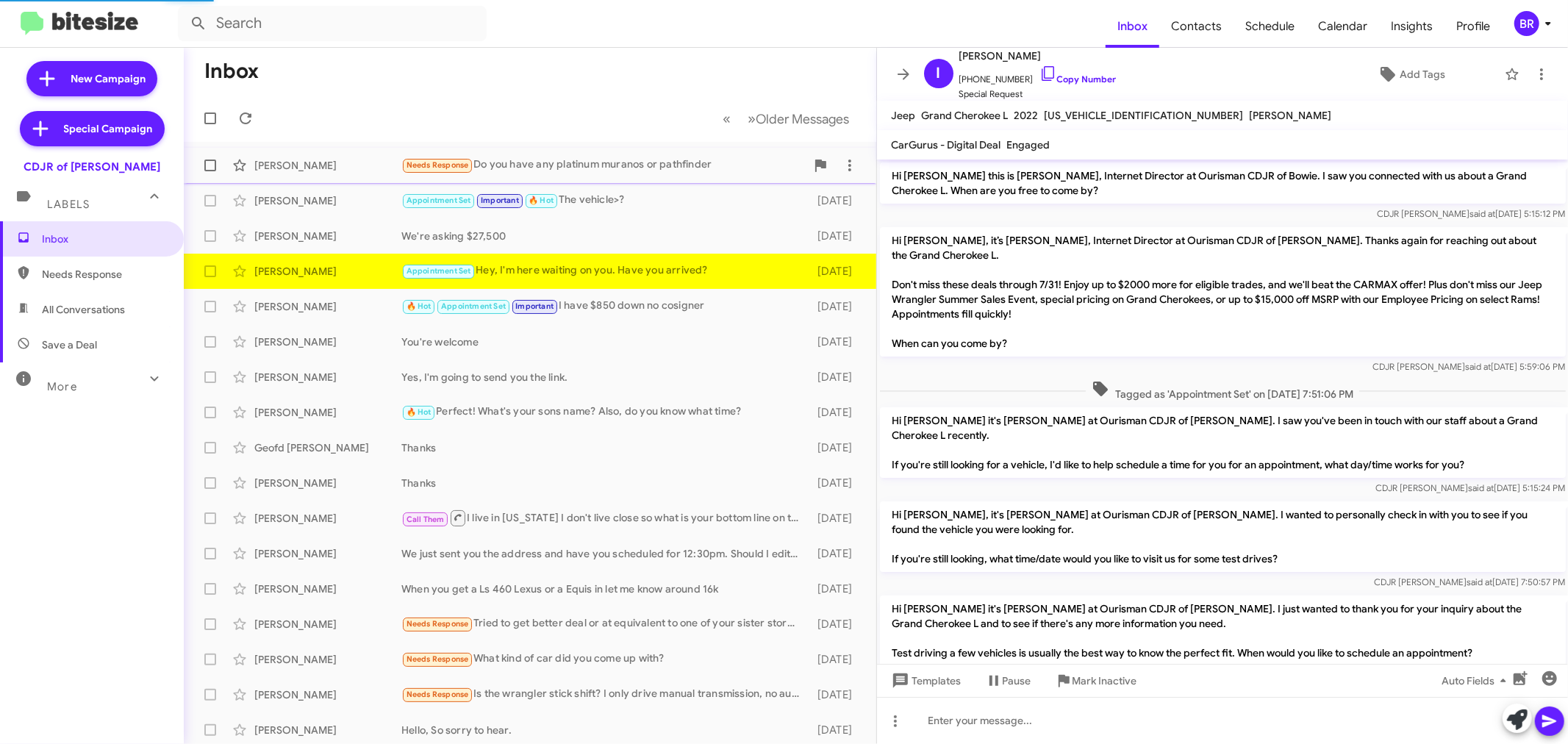
scroll to position [659, 0]
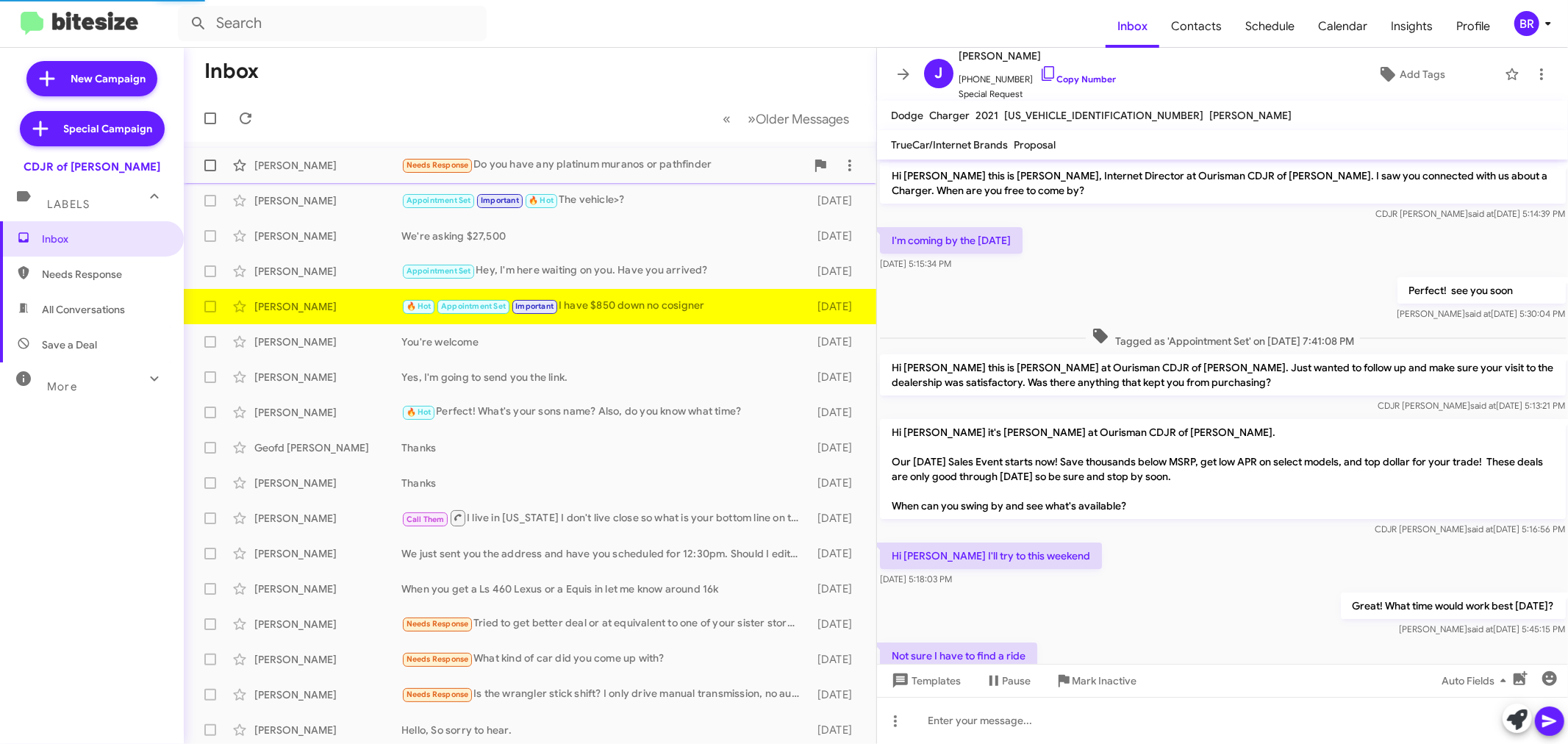
scroll to position [272, 0]
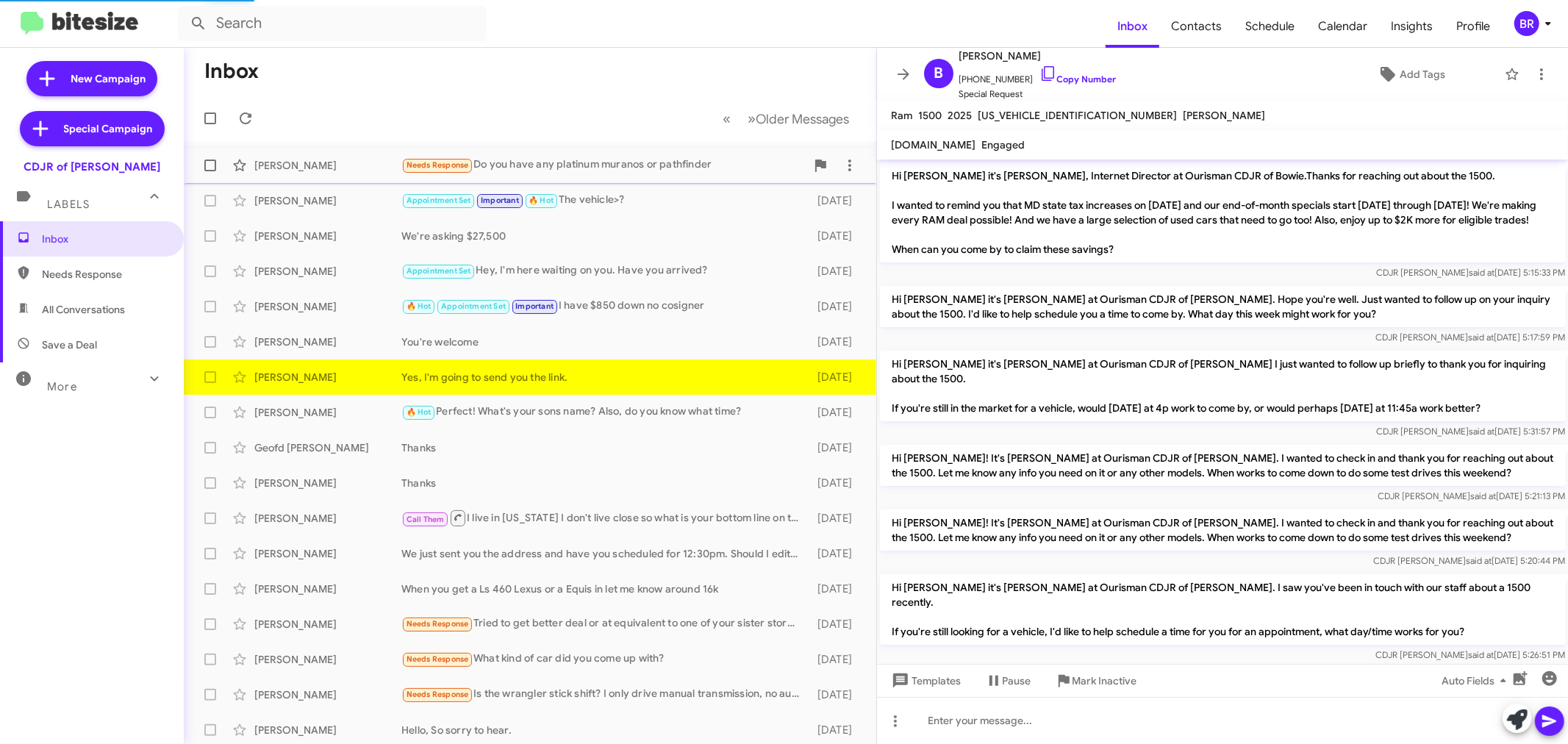
scroll to position [1038, 0]
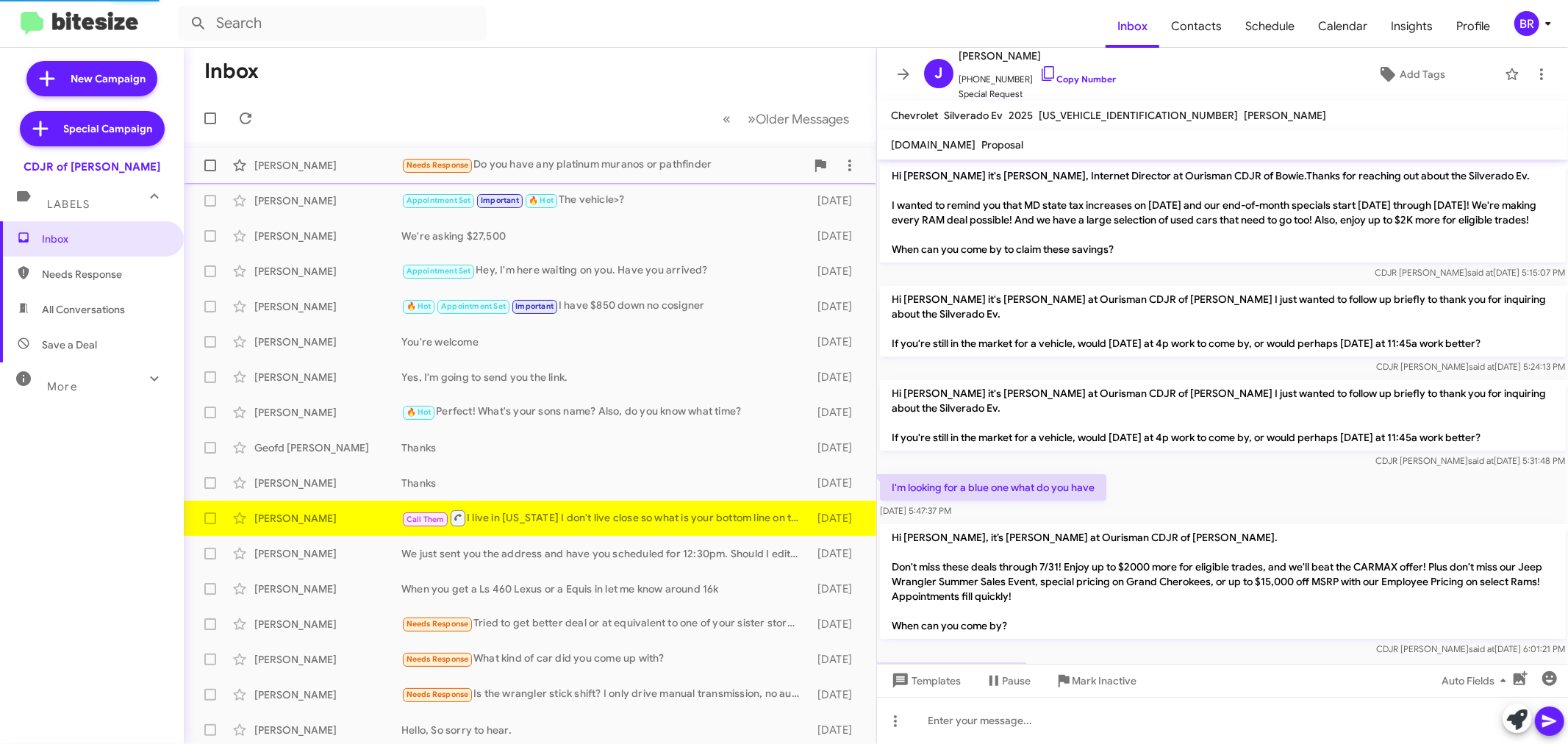
scroll to position [585, 0]
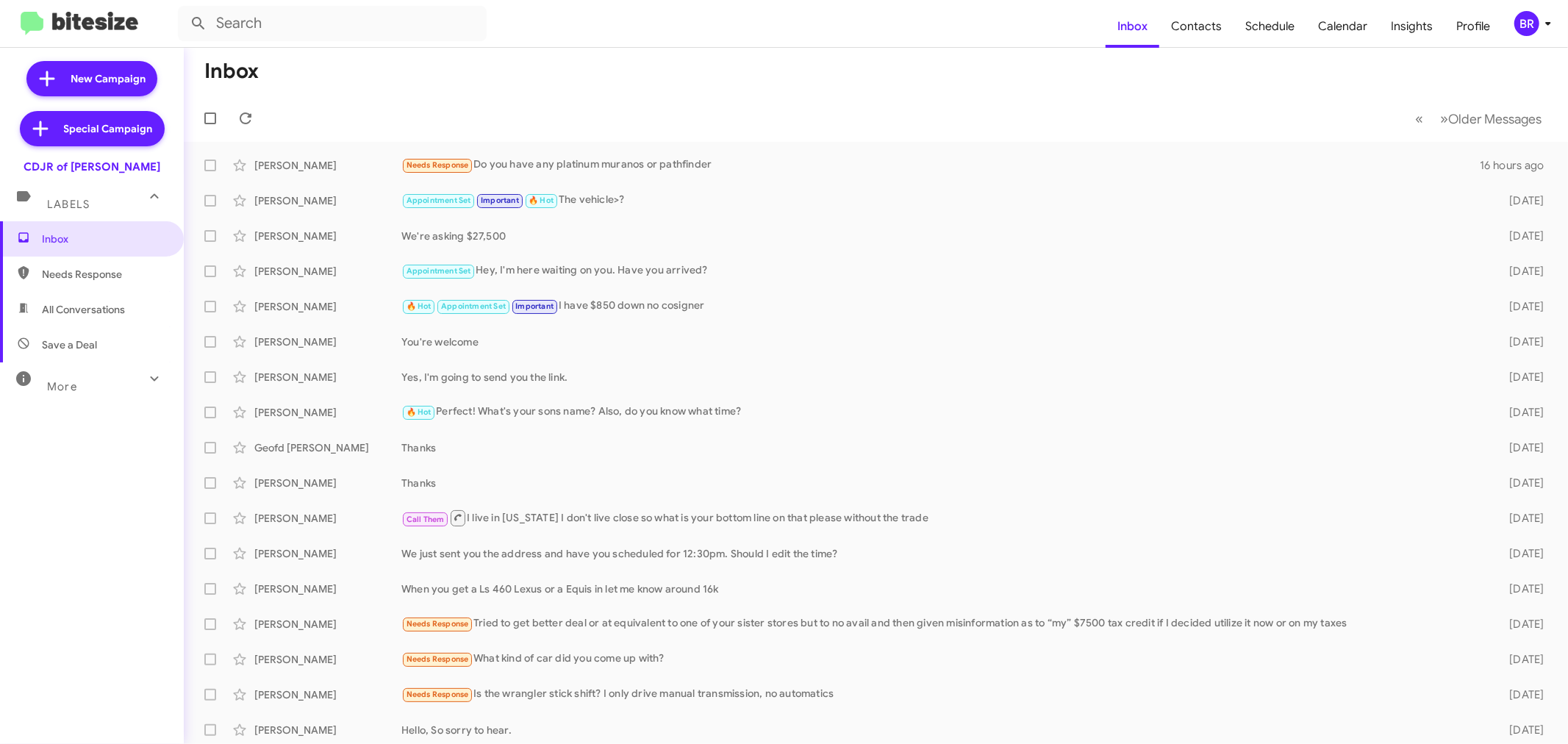
click at [1524, 26] on div "BR" at bounding box center [1527, 23] width 25 height 25
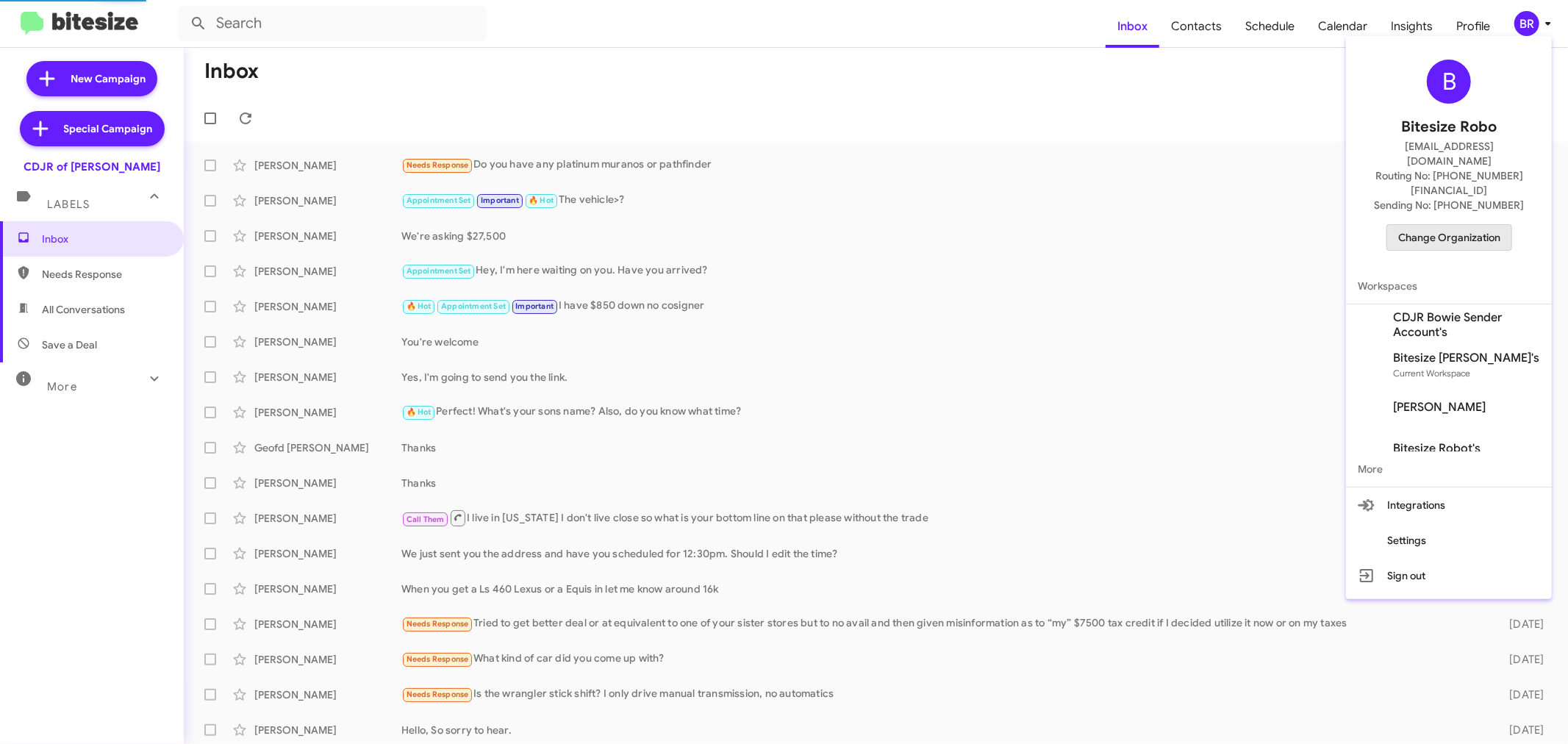
click at [1438, 225] on span "Change Organization" at bounding box center [1449, 238] width 103 height 25
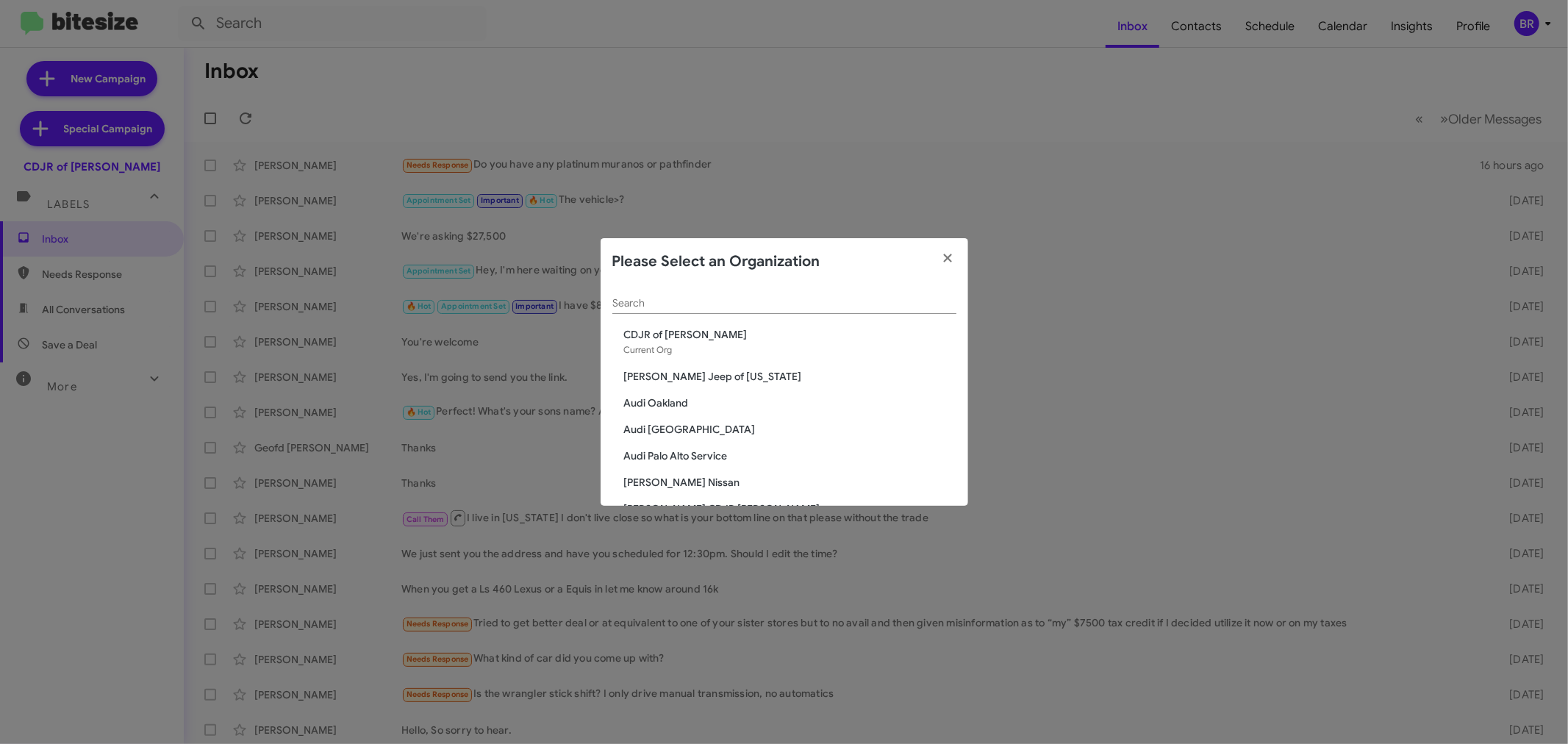
click at [814, 307] on input "Search" at bounding box center [784, 303] width 344 height 12
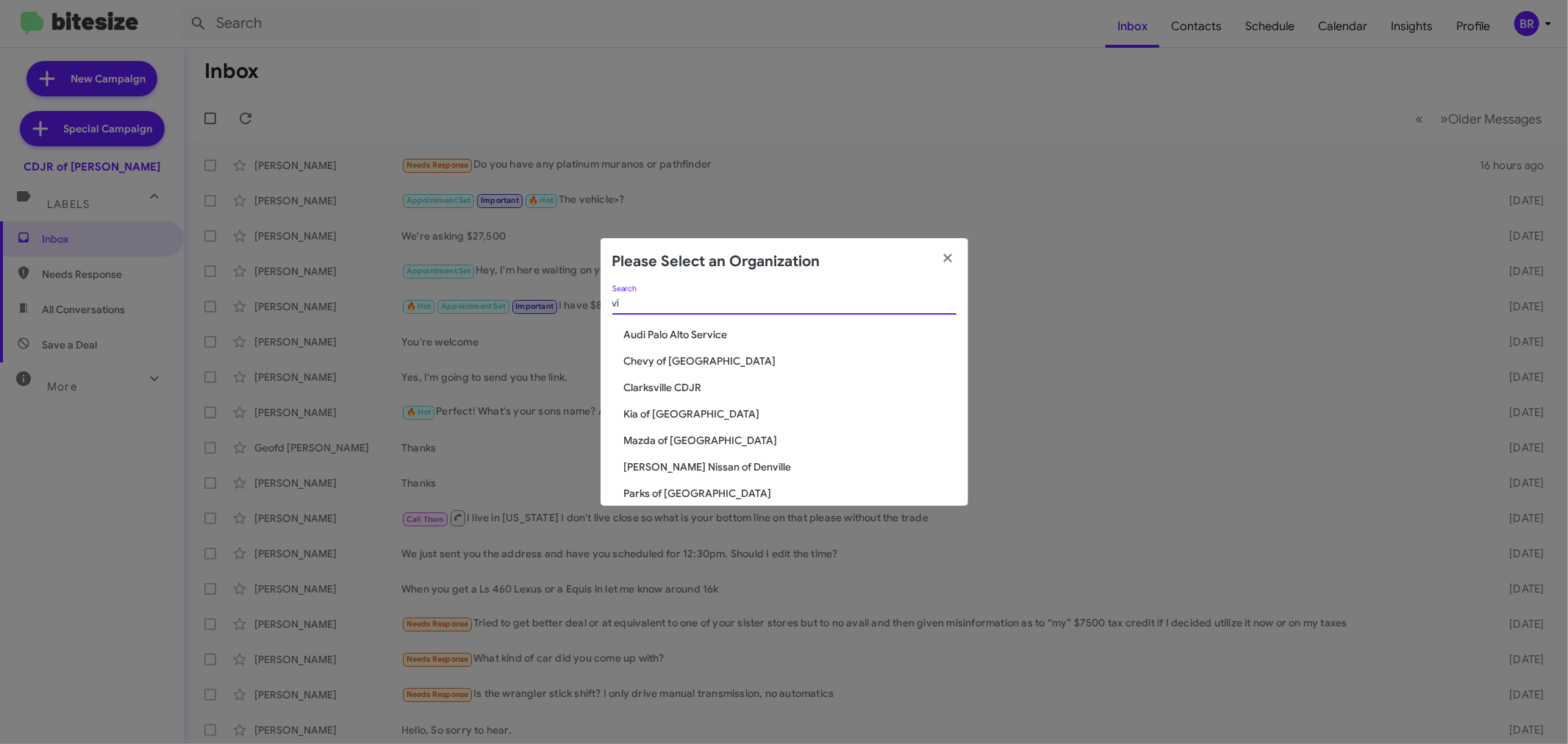
type input "v"
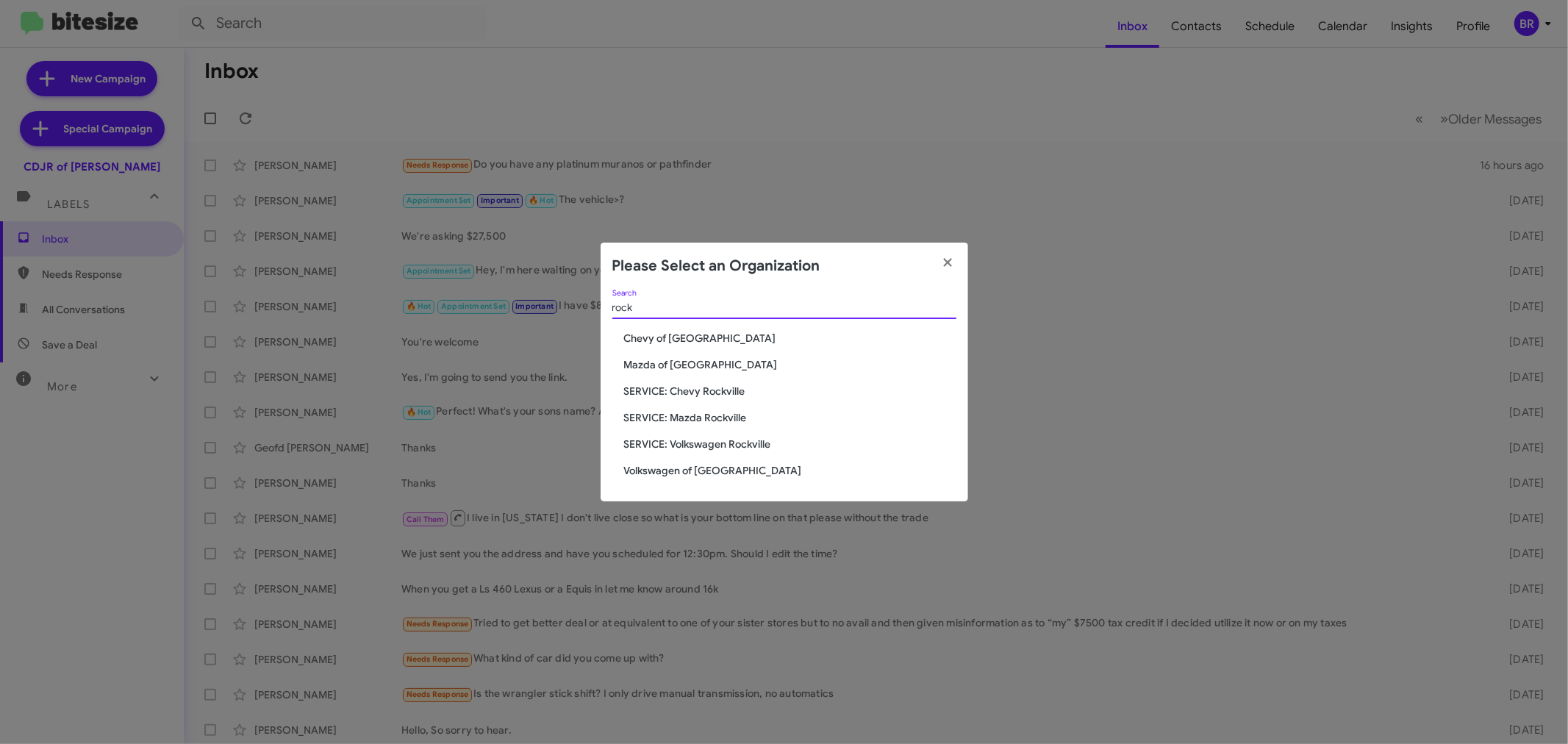
type input "rock"
click at [702, 341] on span "Chevy of [GEOGRAPHIC_DATA]" at bounding box center [790, 337] width 332 height 14
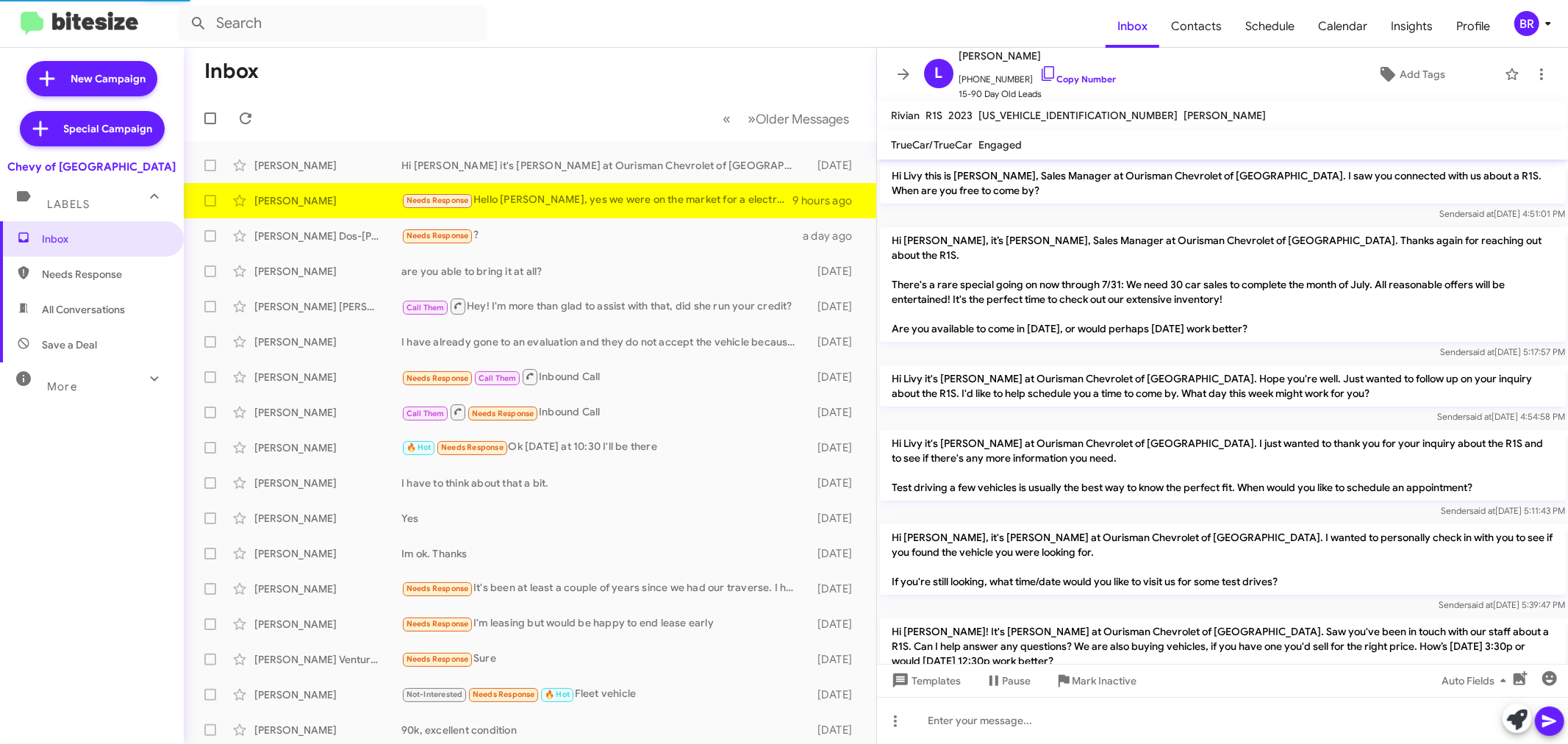
scroll to position [121, 0]
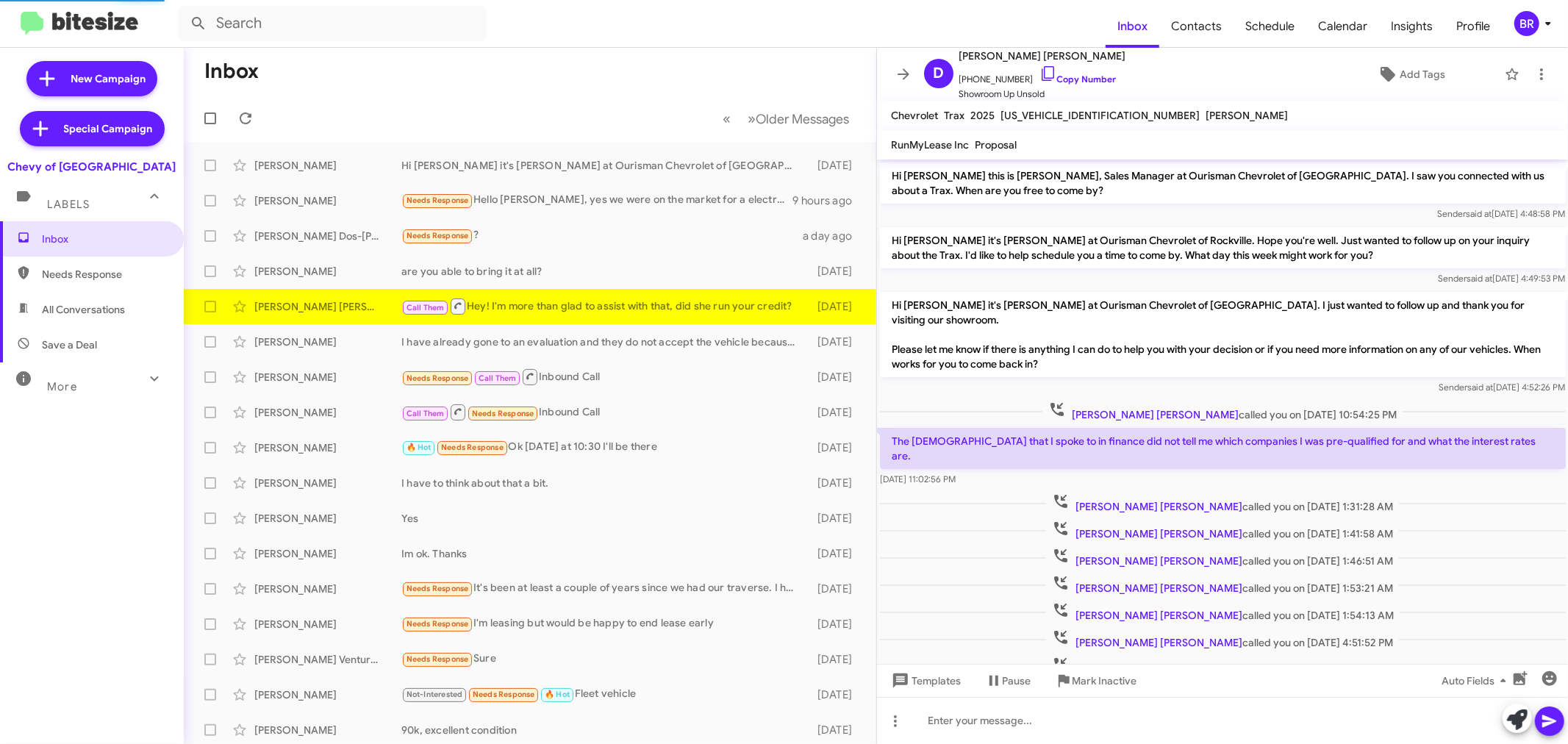
scroll to position [86, 0]
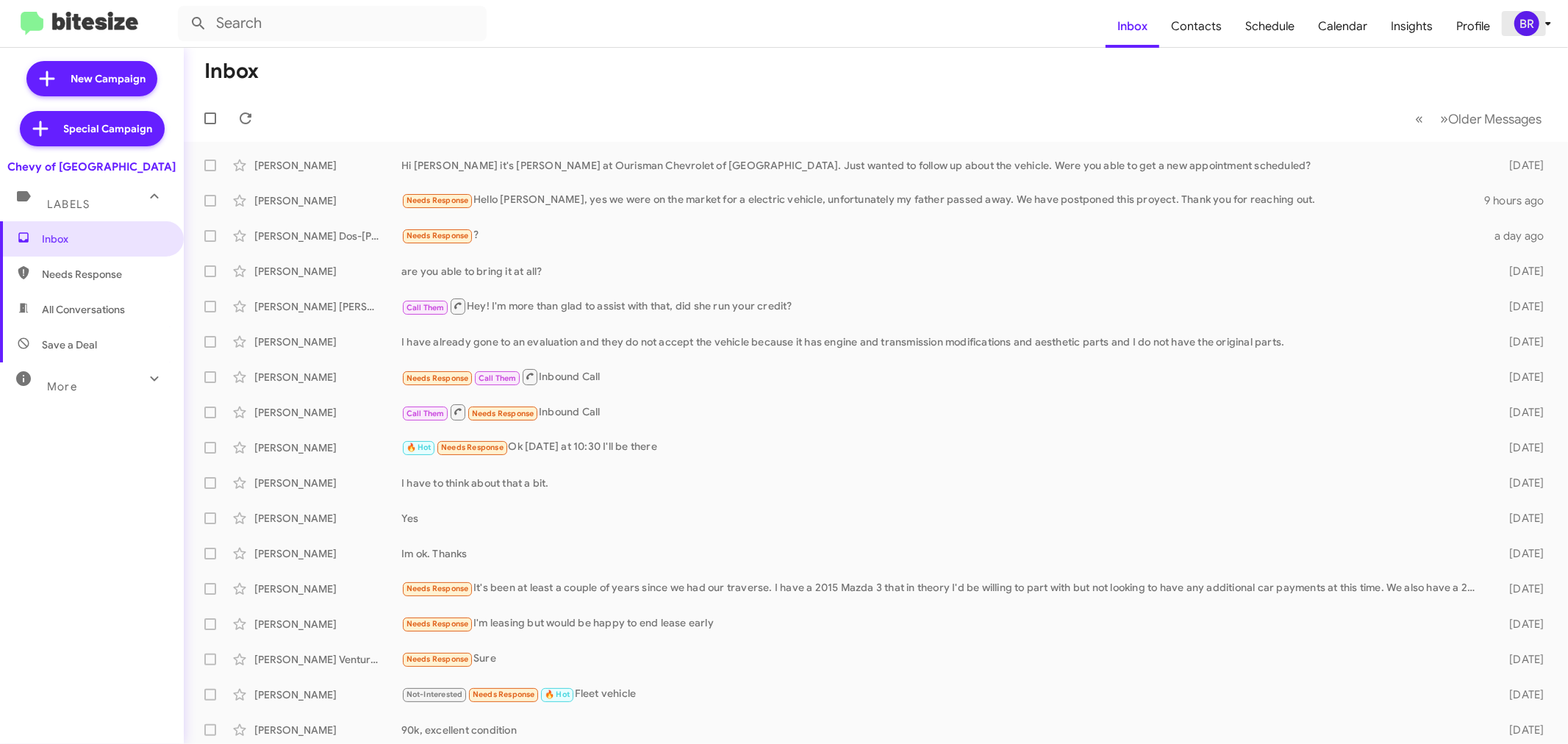
click at [1534, 22] on div "BR" at bounding box center [1527, 23] width 25 height 25
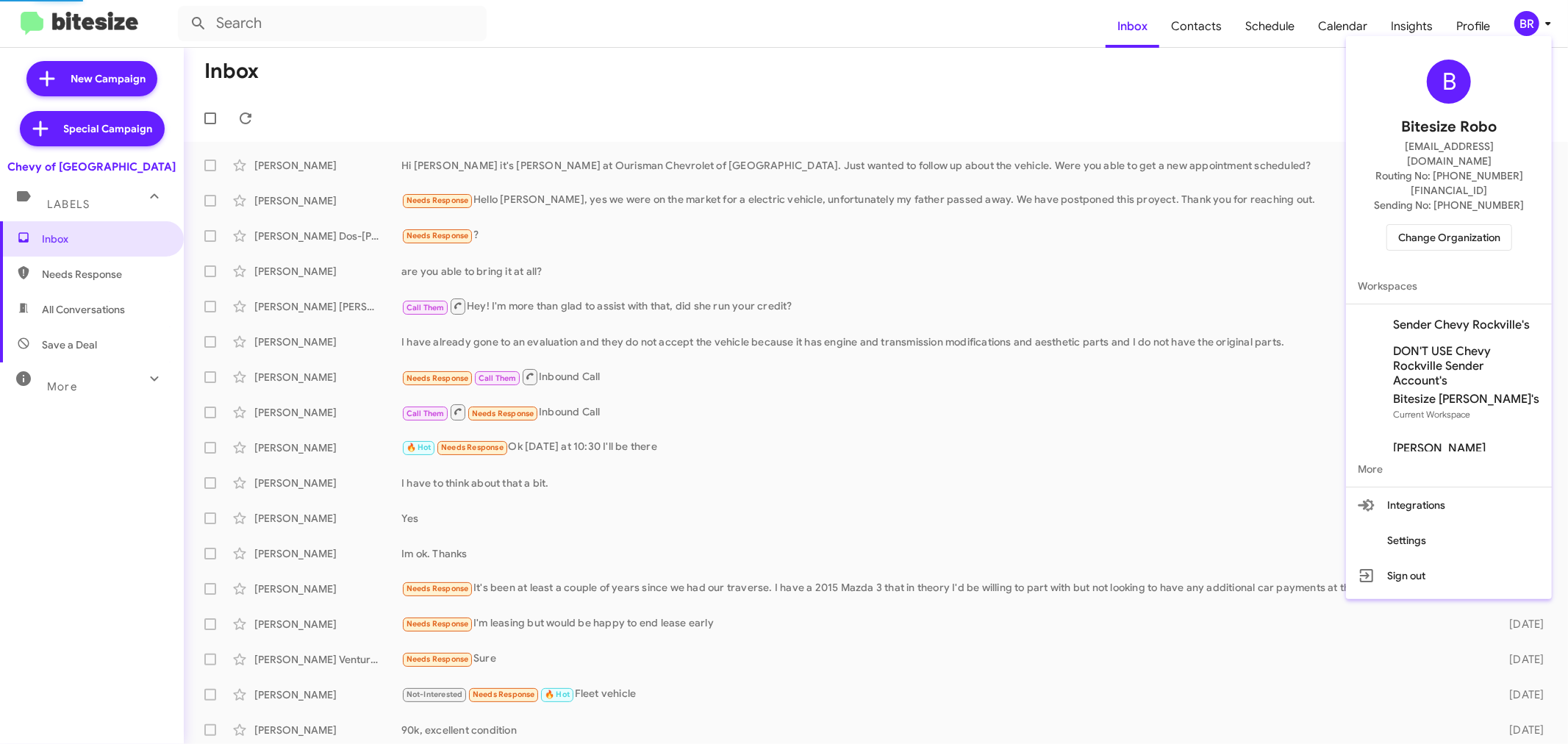
click at [1416, 225] on span "Change Organization" at bounding box center [1449, 238] width 103 height 25
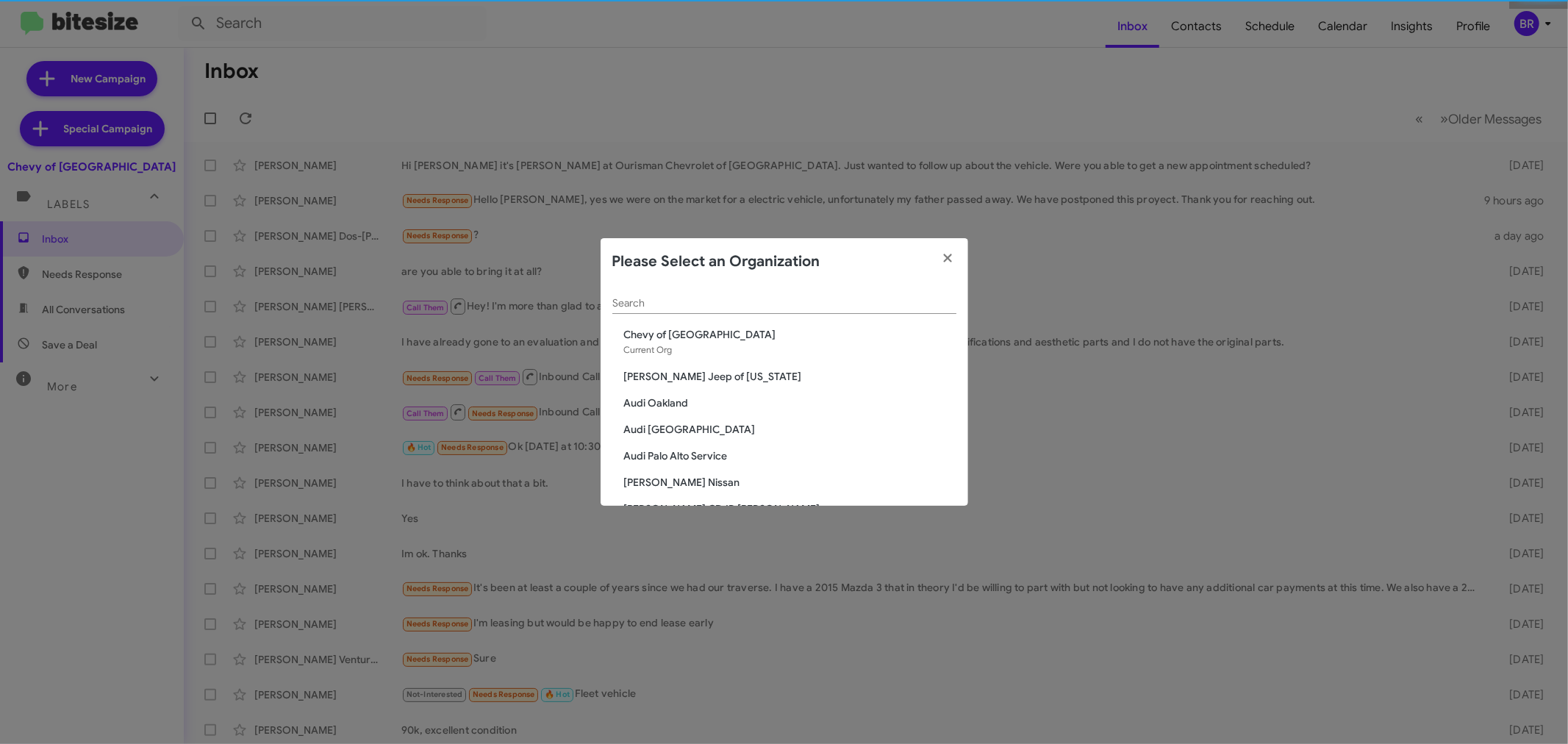
click at [707, 311] on div "Search" at bounding box center [784, 299] width 344 height 29
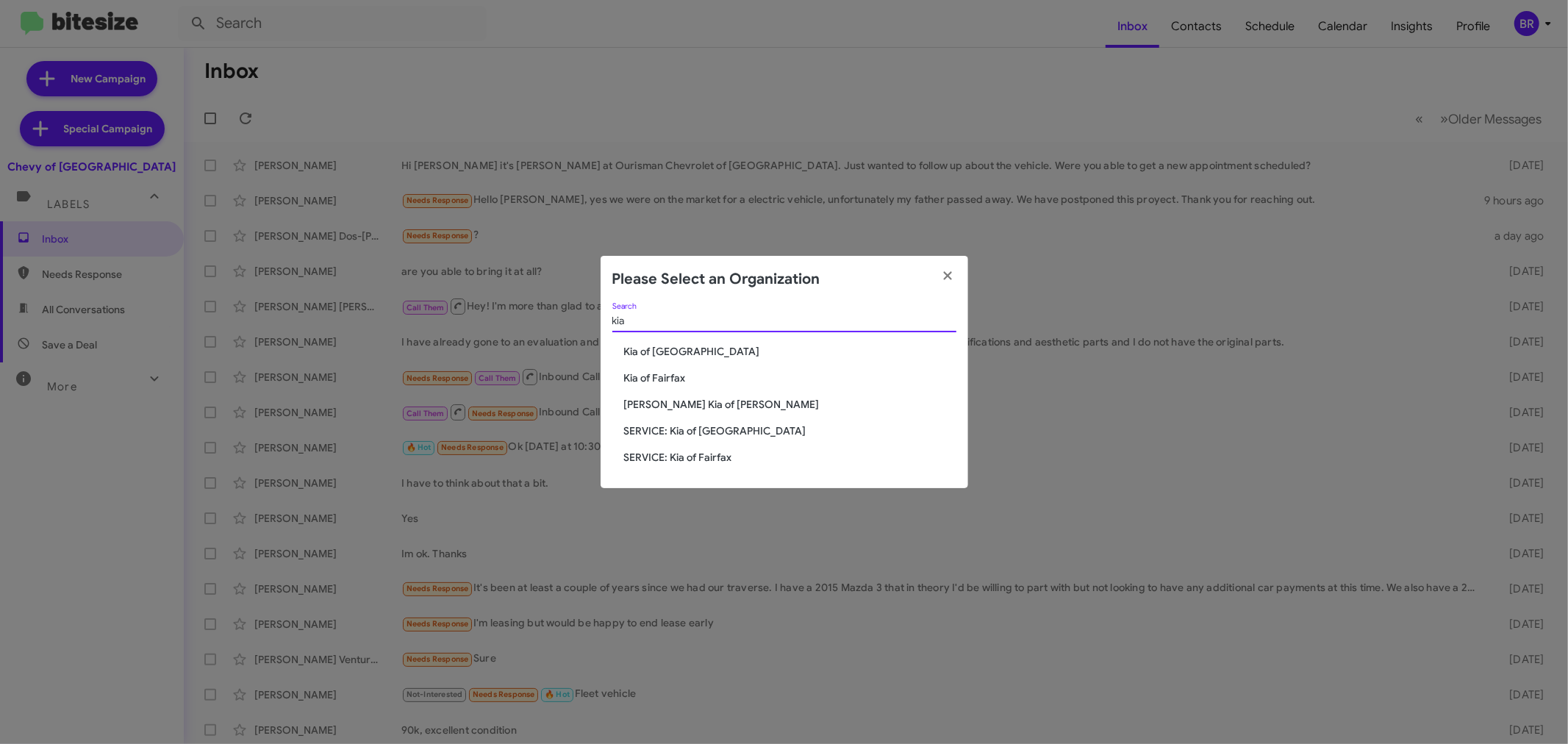
type input "kia"
click at [655, 373] on span "Kia of Fairfax" at bounding box center [790, 377] width 332 height 14
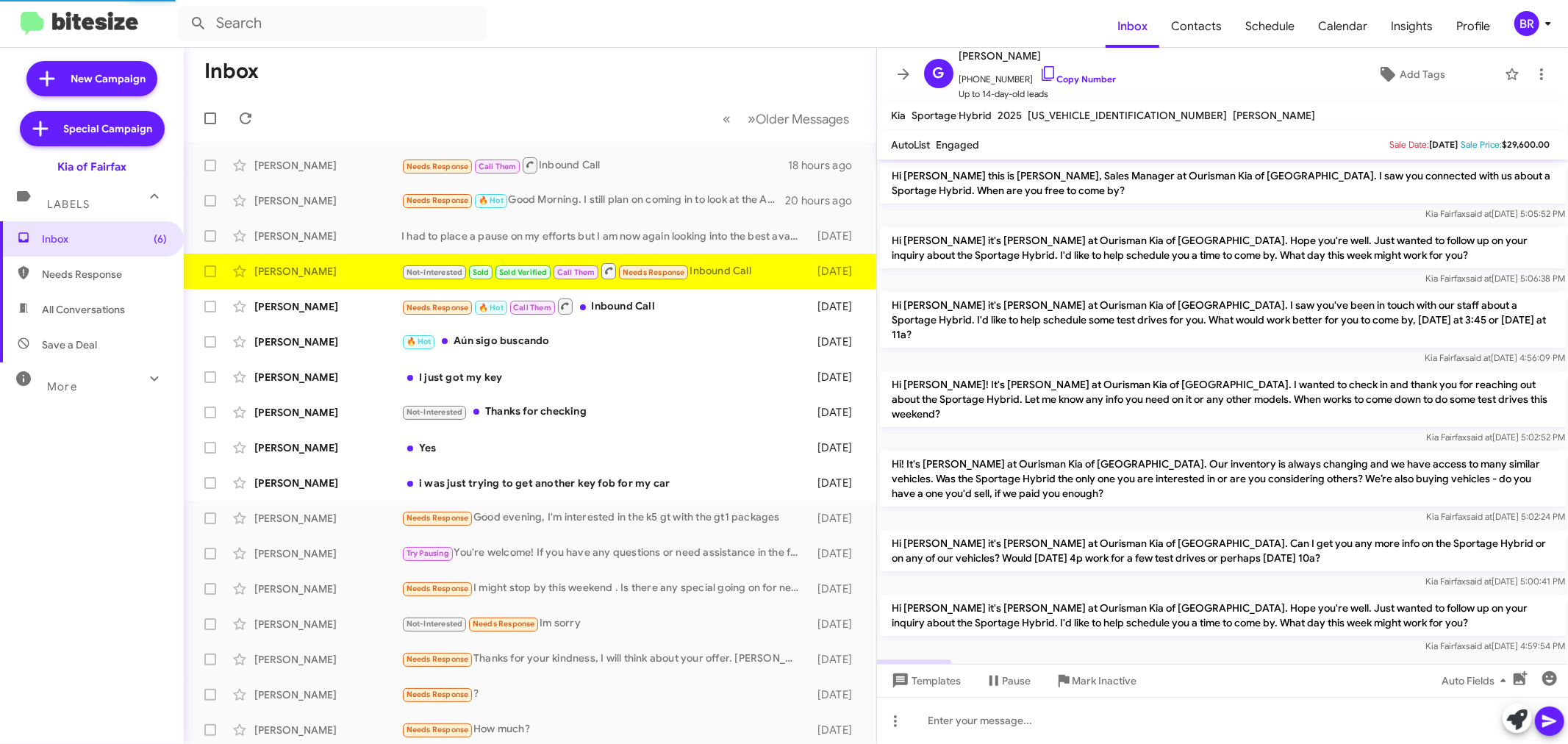
scroll to position [107, 0]
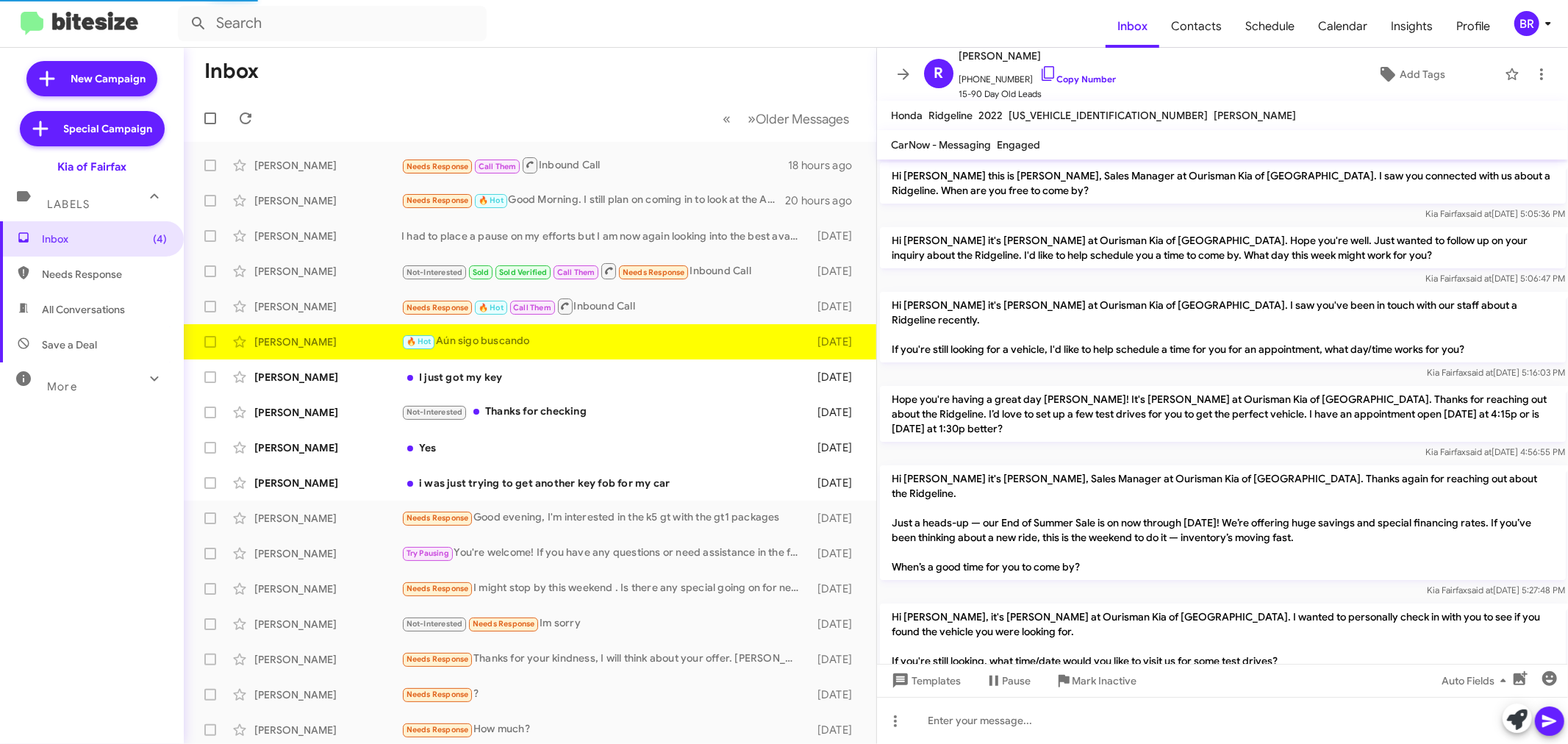
scroll to position [77, 0]
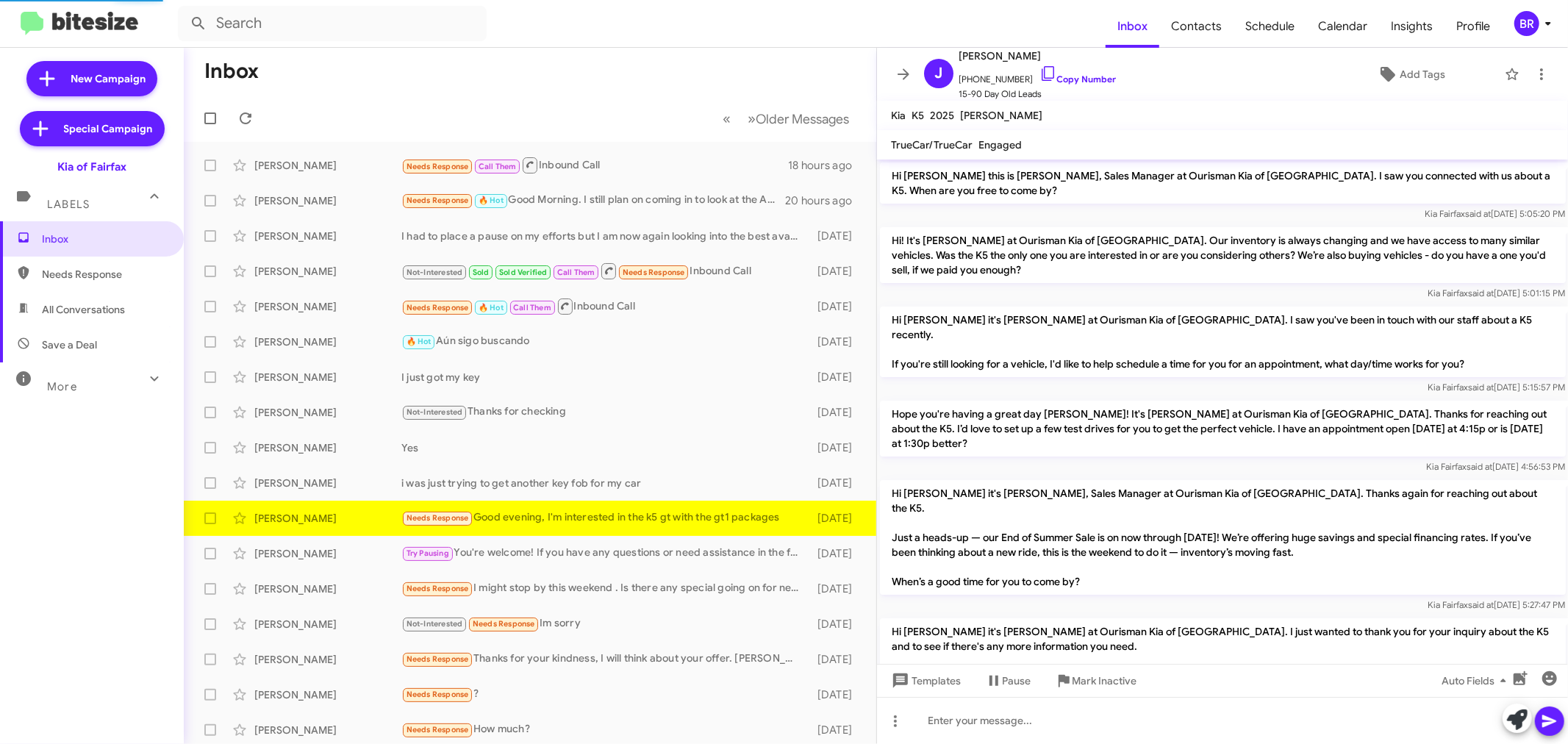
scroll to position [17, 0]
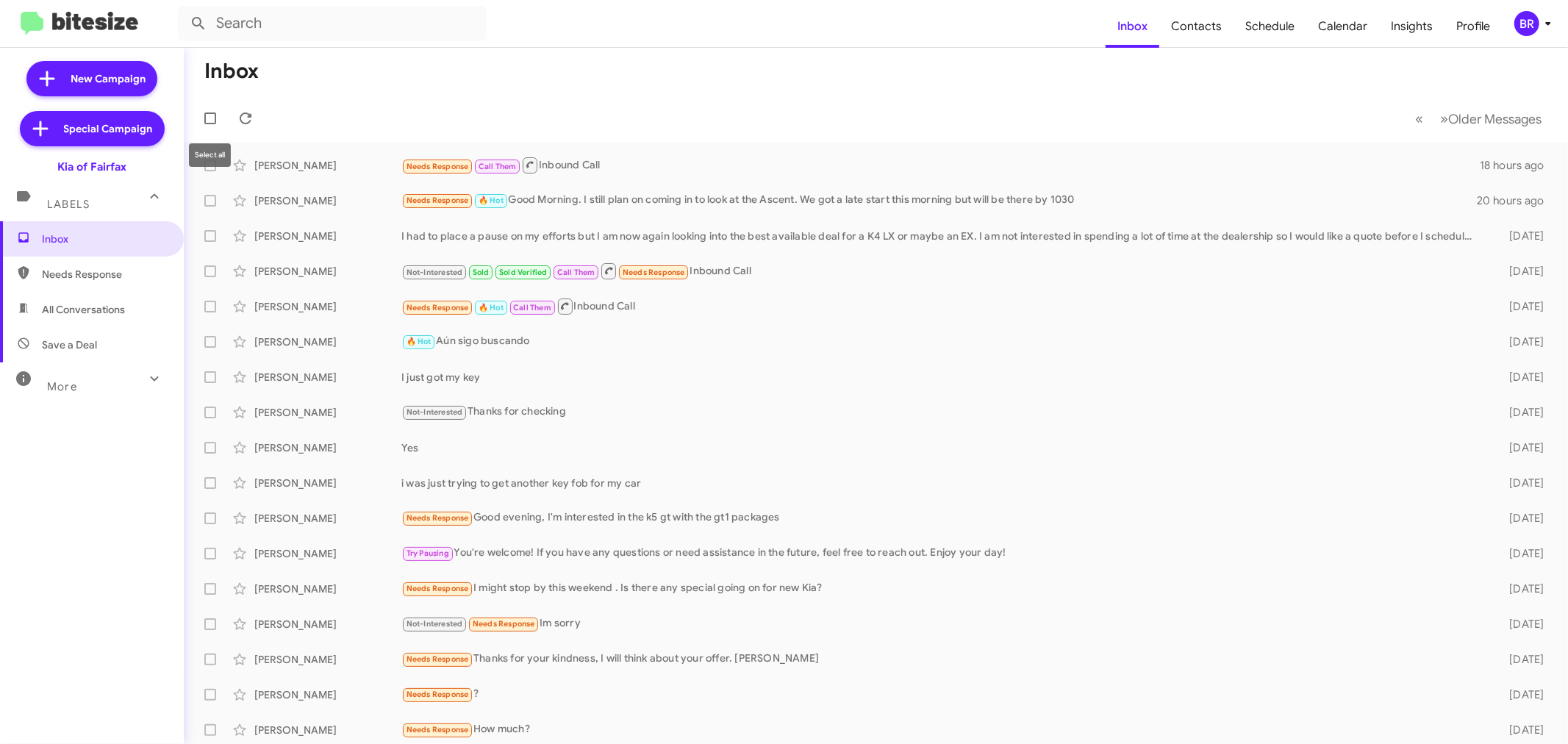
click at [204, 171] on mat-tooltip-component "Select all" at bounding box center [209, 155] width 62 height 44
click at [211, 168] on span at bounding box center [210, 165] width 12 height 12
click at [210, 172] on input "checkbox" at bounding box center [209, 172] width 1 height 1
checkbox input "true"
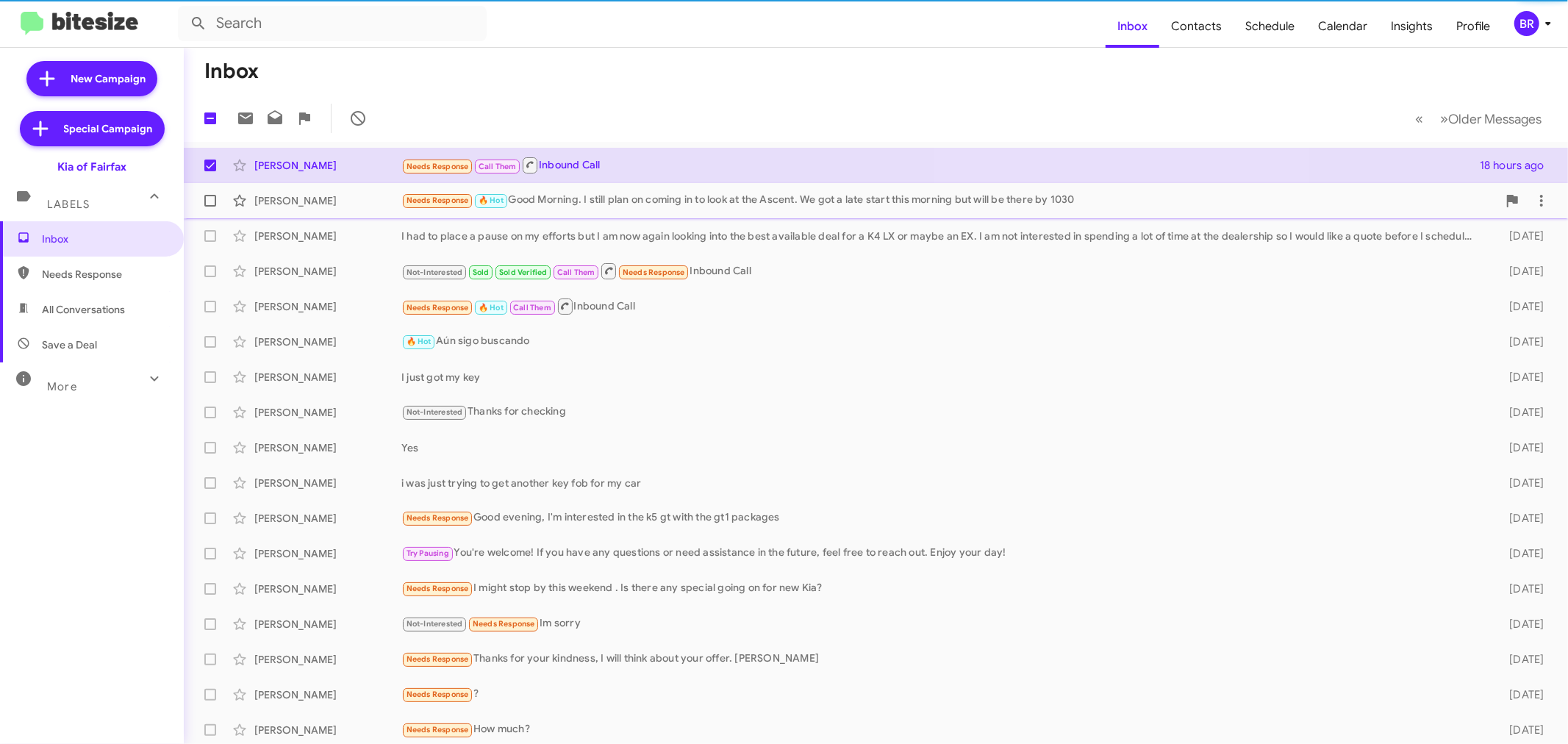
click at [209, 204] on span at bounding box center [210, 200] width 12 height 12
click at [209, 206] on input "checkbox" at bounding box center [209, 206] width 1 height 1
checkbox input "true"
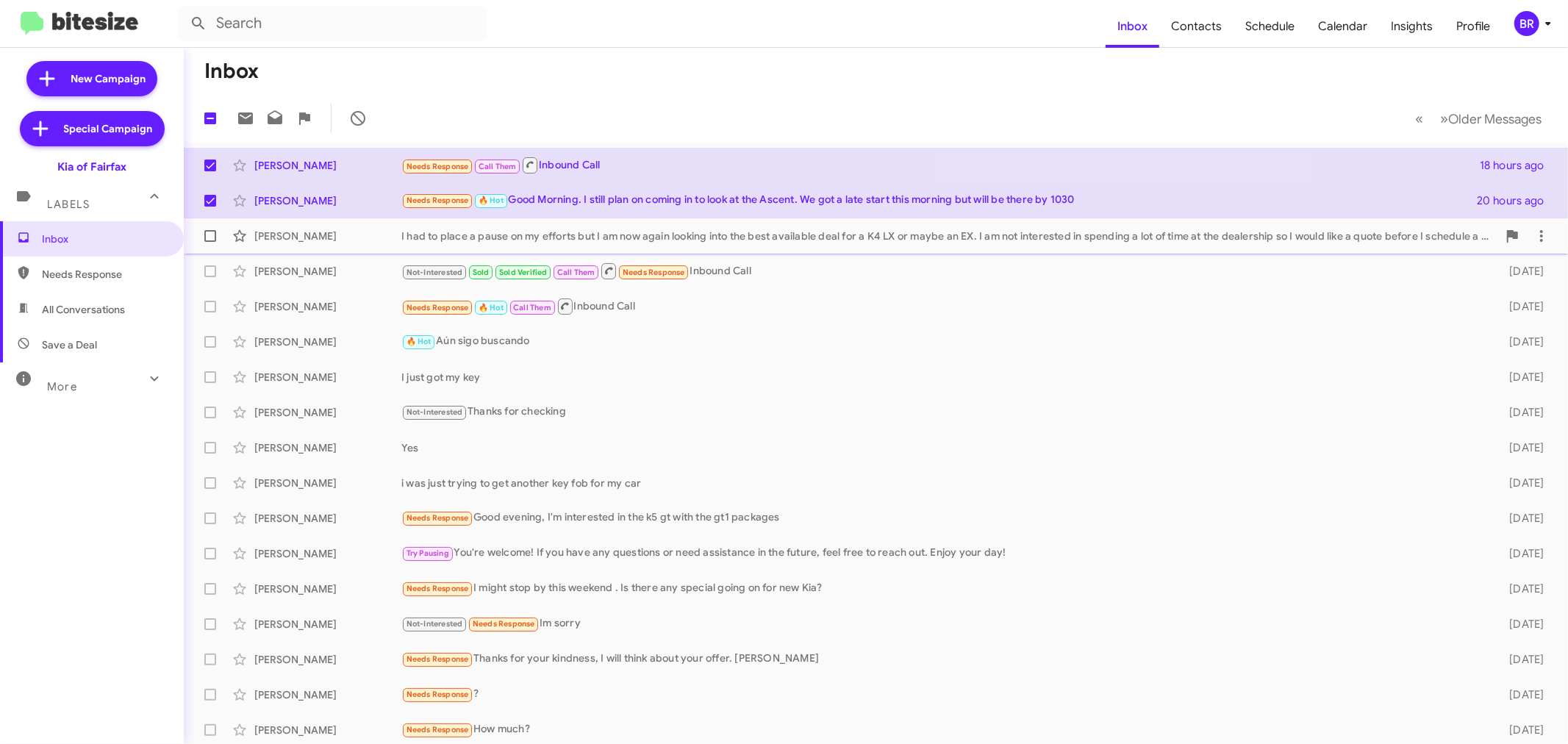
click at [204, 235] on span at bounding box center [210, 236] width 12 height 12
click at [209, 242] on input "checkbox" at bounding box center [209, 242] width 1 height 1
checkbox input "true"
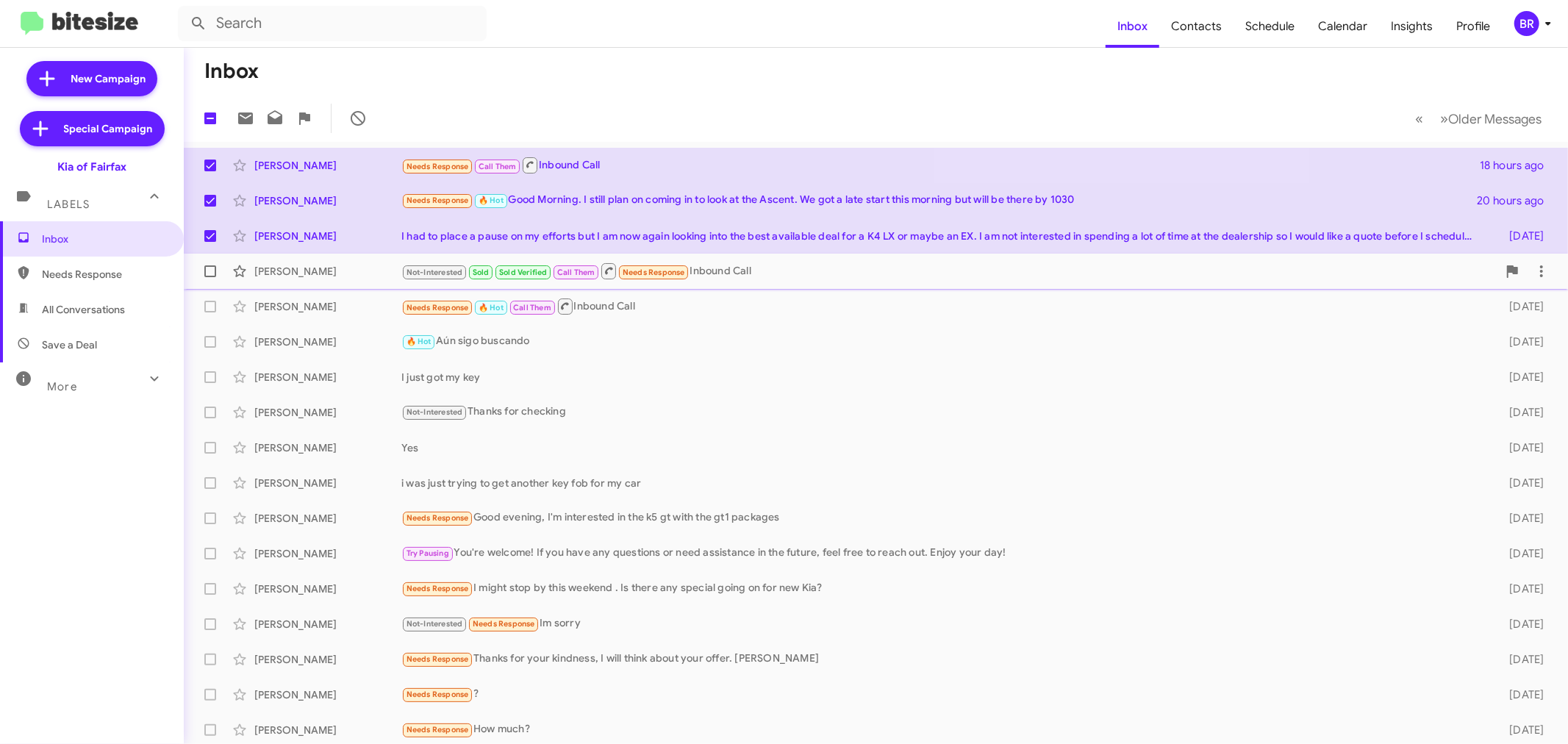
click at [206, 273] on span at bounding box center [210, 271] width 12 height 12
click at [209, 277] on input "checkbox" at bounding box center [209, 277] width 1 height 1
checkbox input "true"
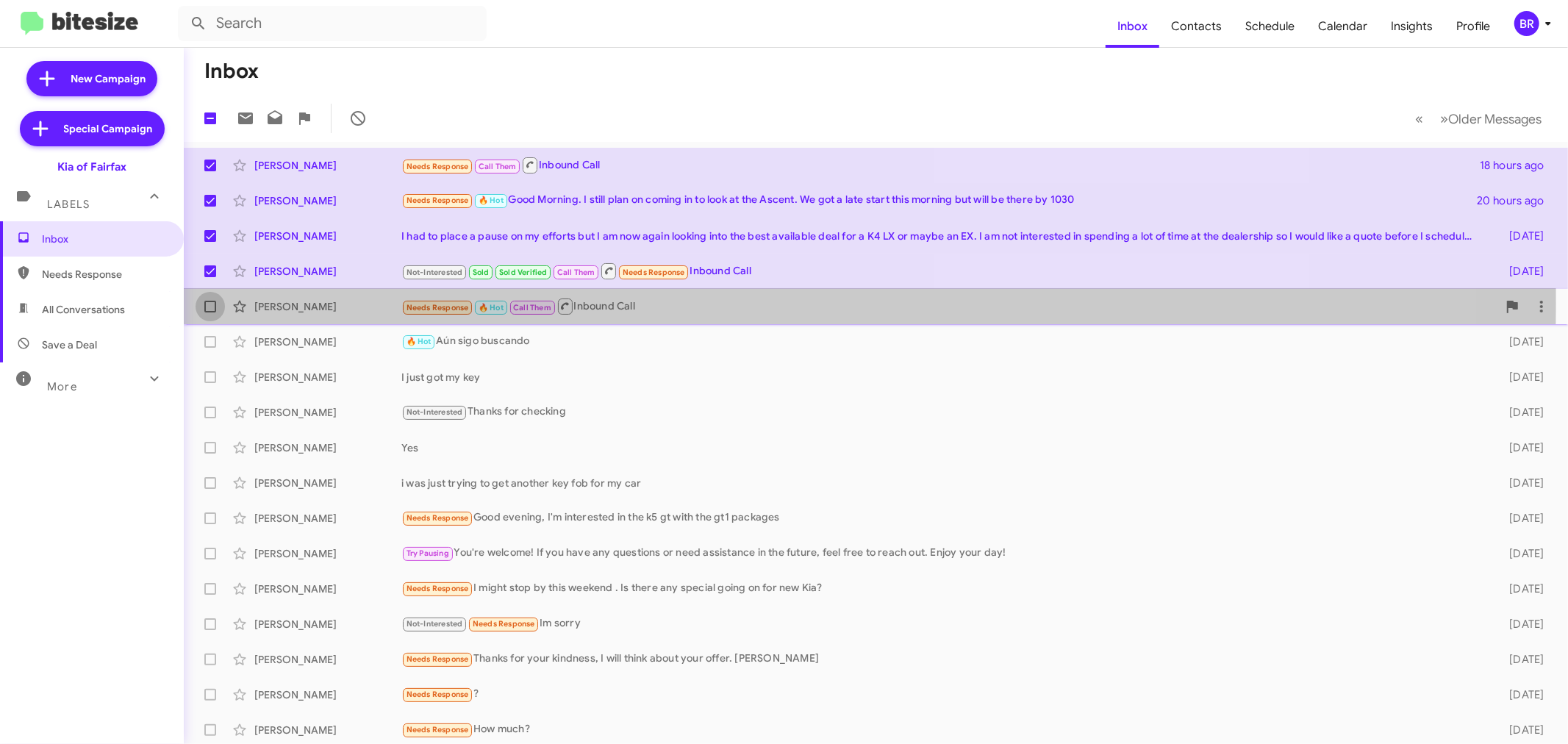
click at [209, 303] on span at bounding box center [210, 306] width 12 height 12
click at [209, 313] on input "checkbox" at bounding box center [209, 313] width 1 height 1
checkbox input "true"
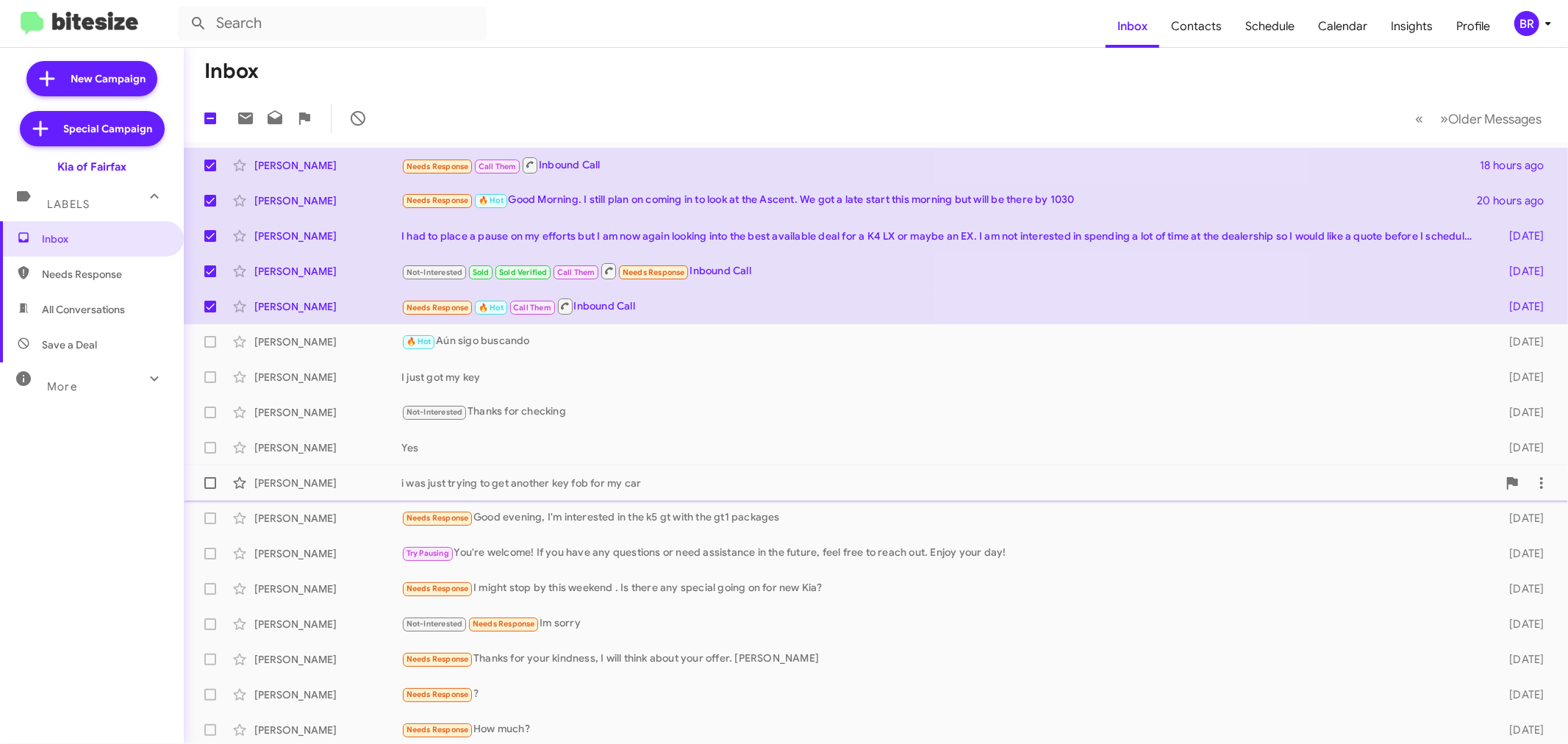
click at [204, 482] on span at bounding box center [210, 482] width 12 height 12
click at [209, 489] on input "checkbox" at bounding box center [209, 489] width 1 height 1
checkbox input "true"
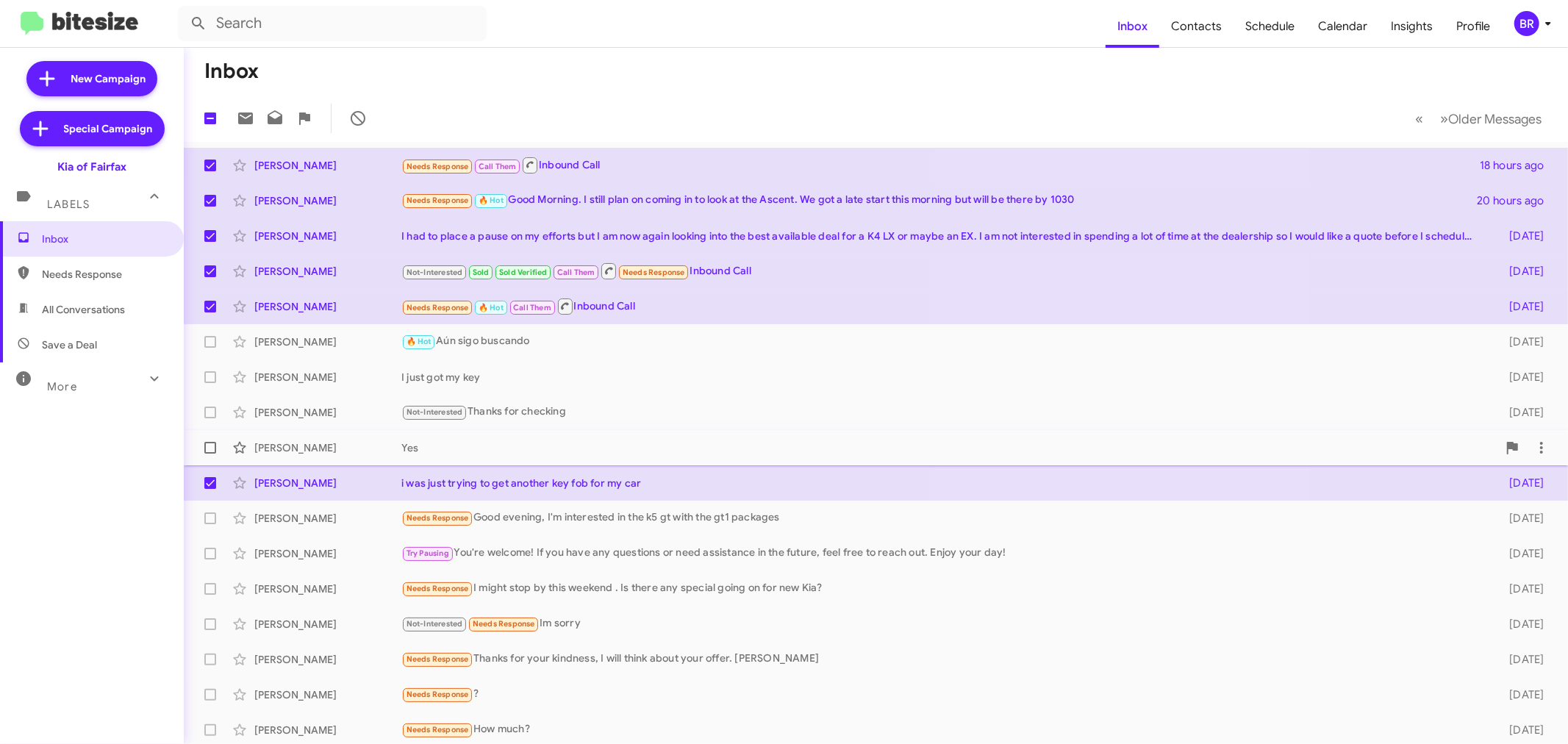
click at [206, 449] on span at bounding box center [210, 448] width 12 height 12
click at [209, 453] on input "checkbox" at bounding box center [209, 453] width 1 height 1
checkbox input "true"
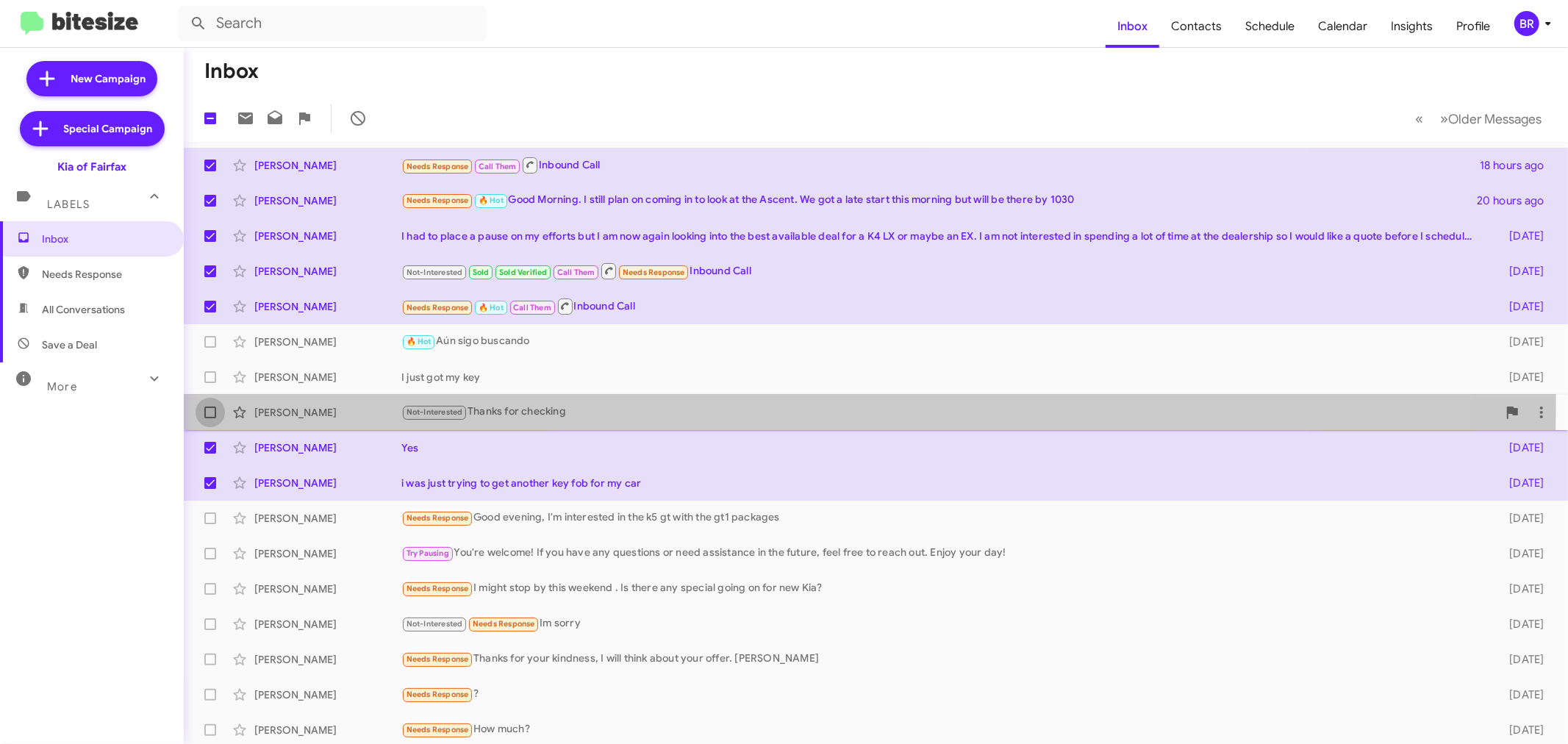
click at [207, 401] on label at bounding box center [210, 412] width 30 height 30
click at [209, 418] on input "checkbox" at bounding box center [209, 418] width 1 height 1
checkbox input "true"
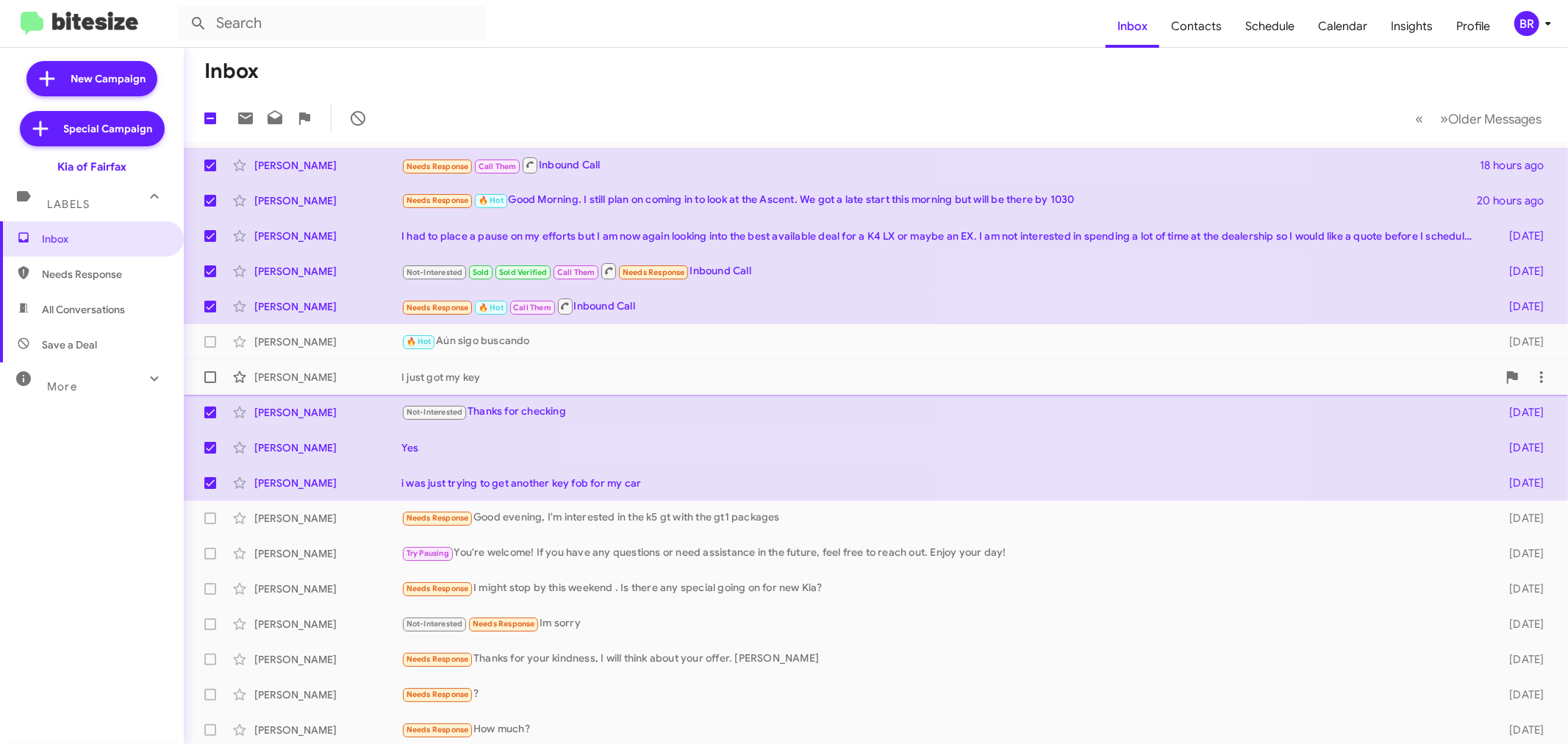
click at [208, 378] on span at bounding box center [210, 377] width 12 height 12
click at [209, 383] on input "checkbox" at bounding box center [209, 383] width 1 height 1
checkbox input "true"
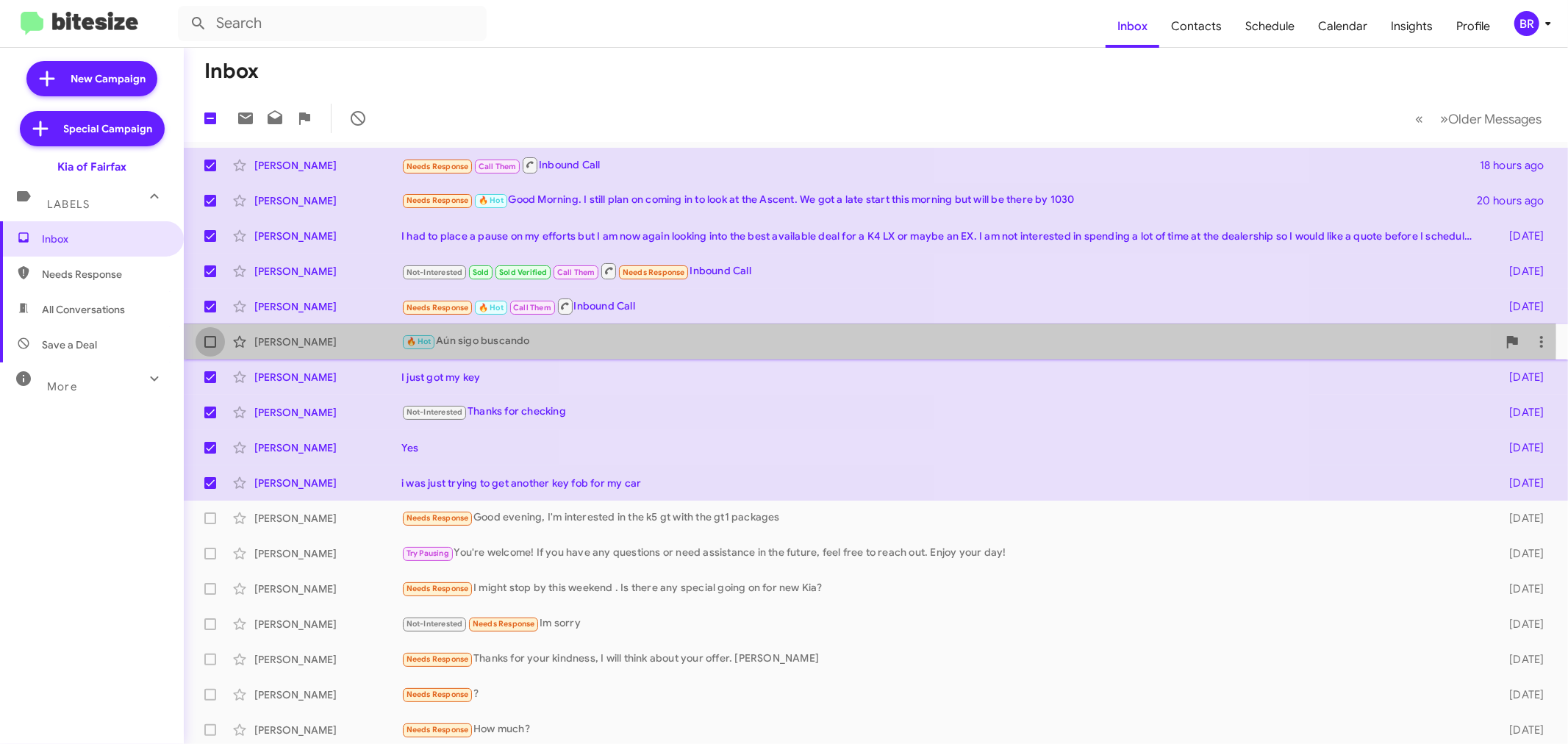
click at [216, 342] on label at bounding box center [210, 341] width 30 height 30
click at [210, 347] on input "checkbox" at bounding box center [209, 347] width 1 height 1
checkbox input "true"
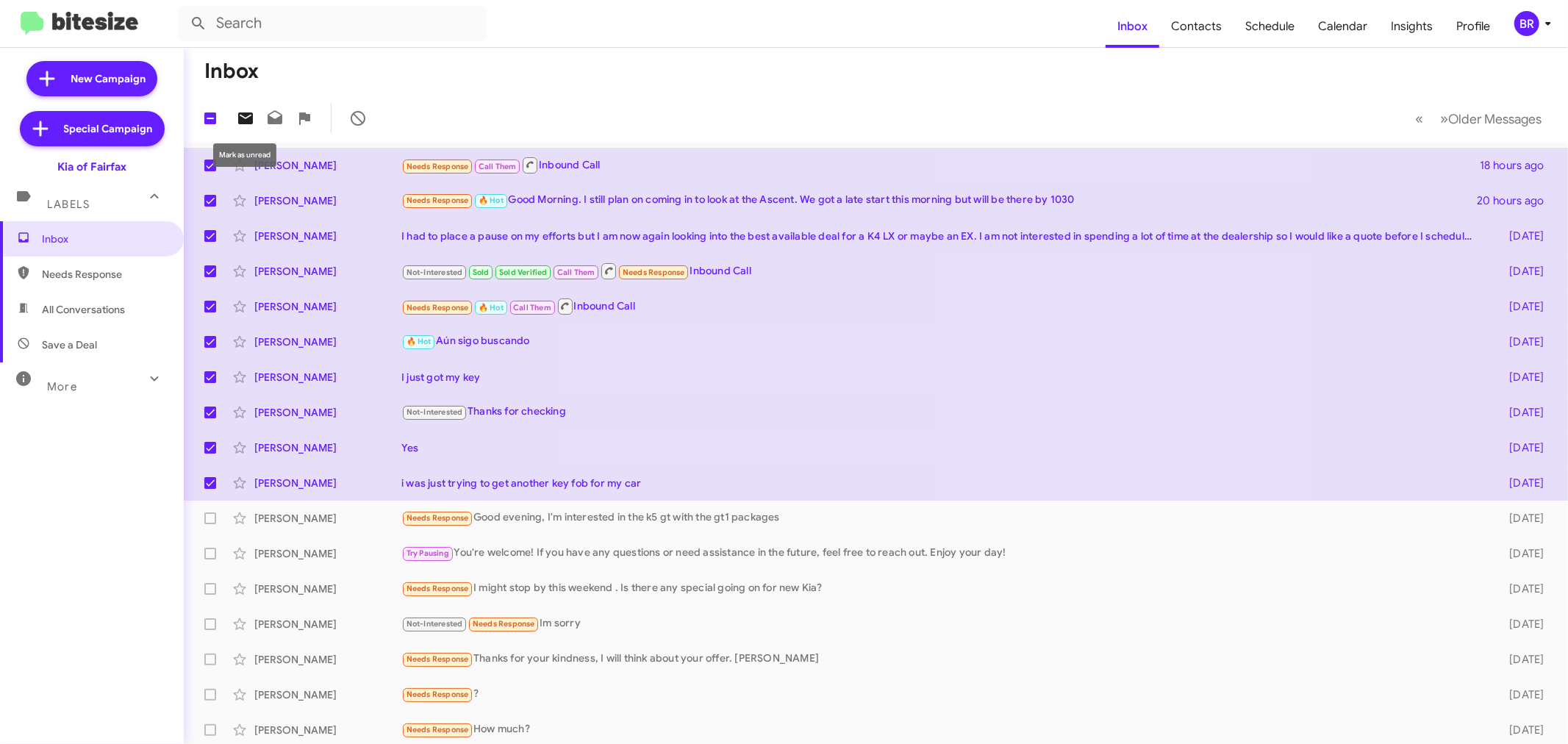
click at [250, 119] on icon at bounding box center [245, 118] width 14 height 12
click at [1549, 30] on icon at bounding box center [1548, 23] width 17 height 17
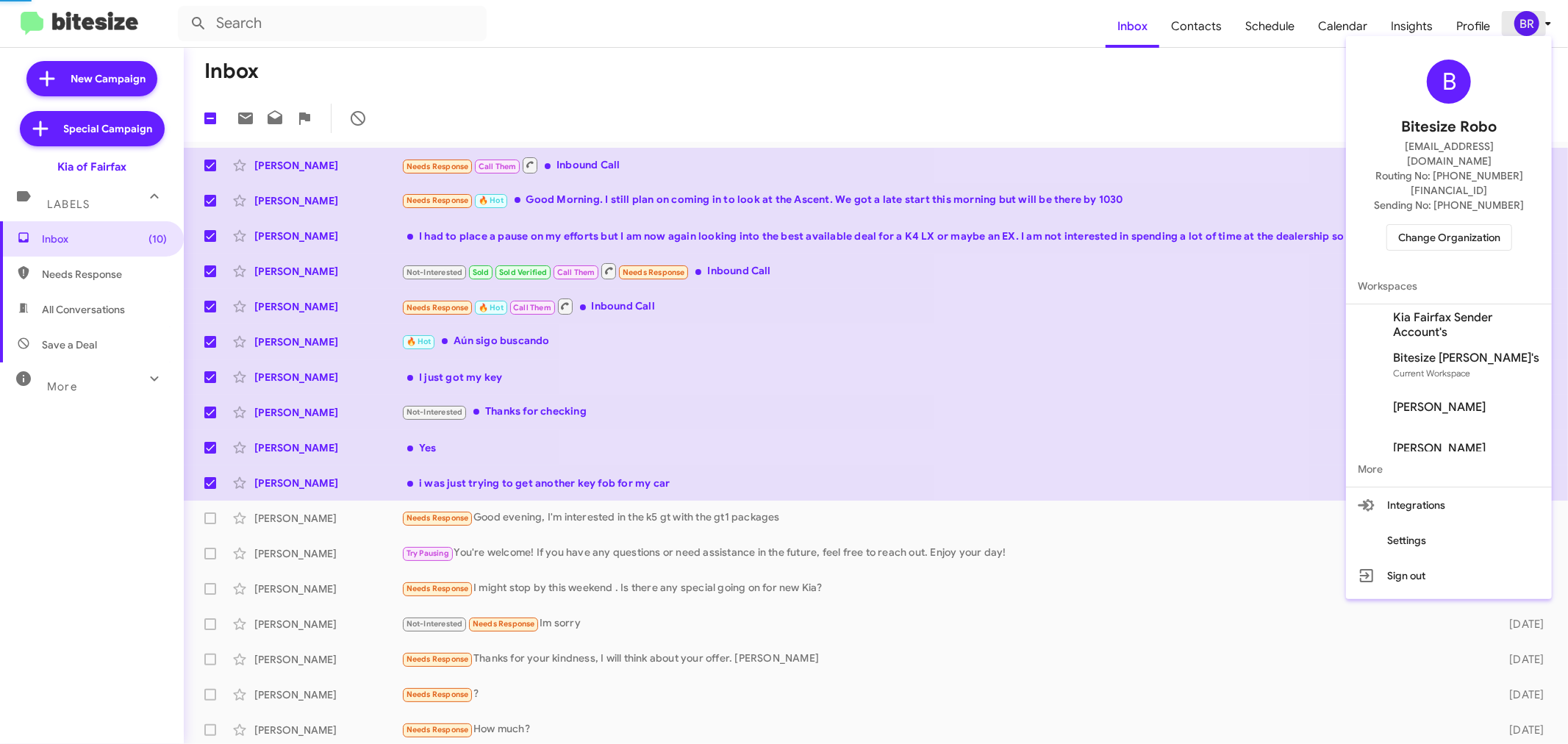
click at [1530, 32] on div at bounding box center [784, 372] width 1568 height 744
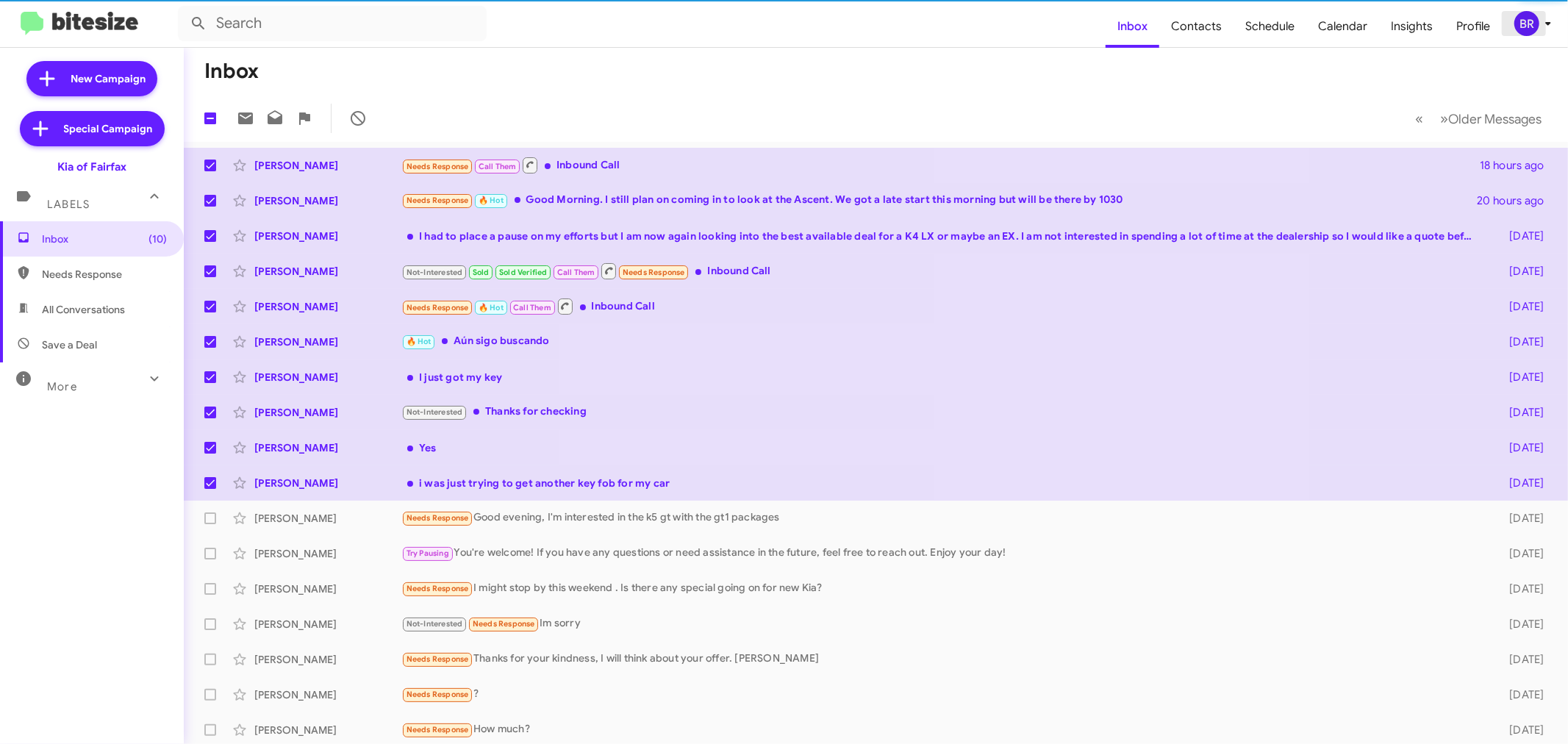
click at [1530, 32] on div "BR" at bounding box center [1527, 23] width 25 height 25
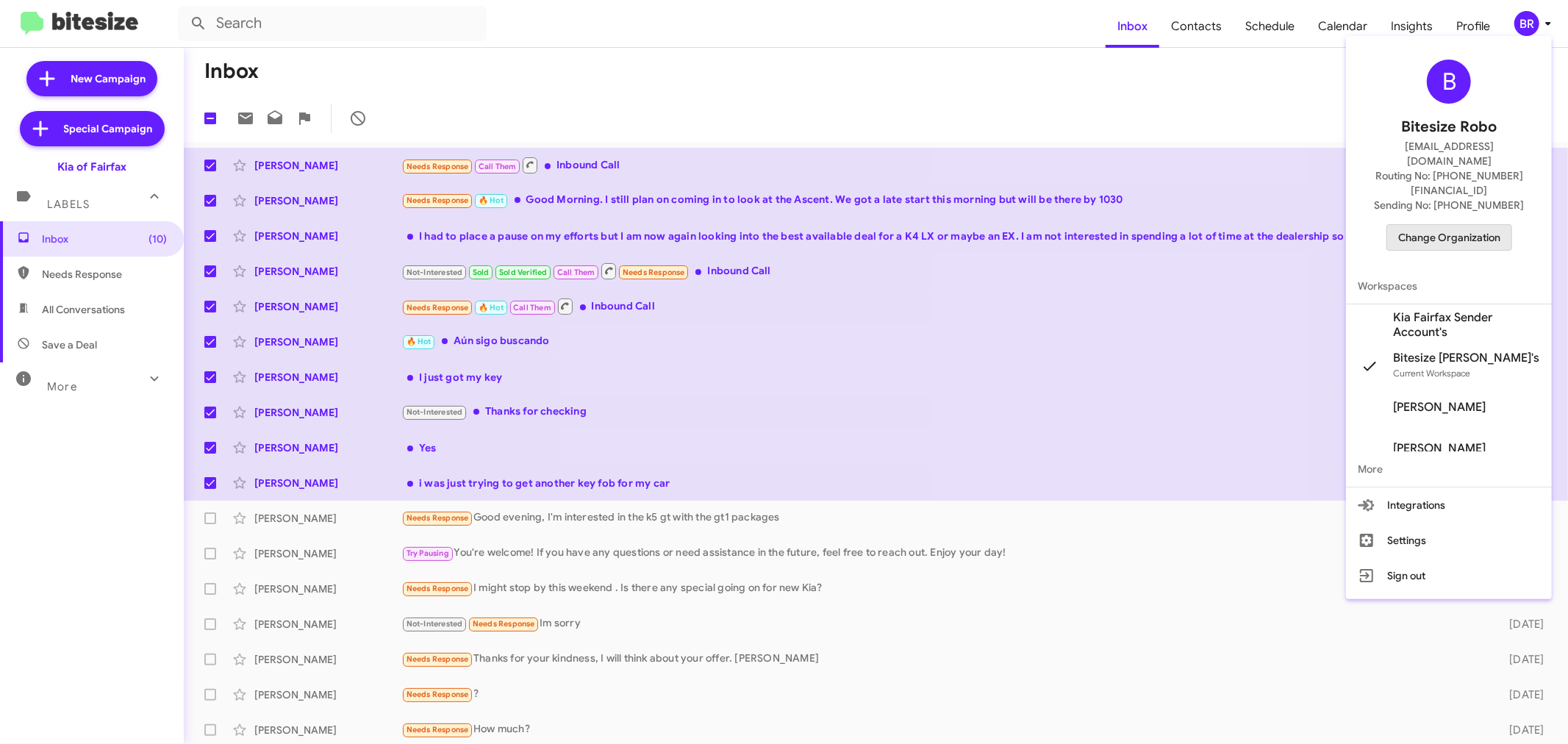
click at [1423, 225] on span "Change Organization" at bounding box center [1449, 238] width 103 height 25
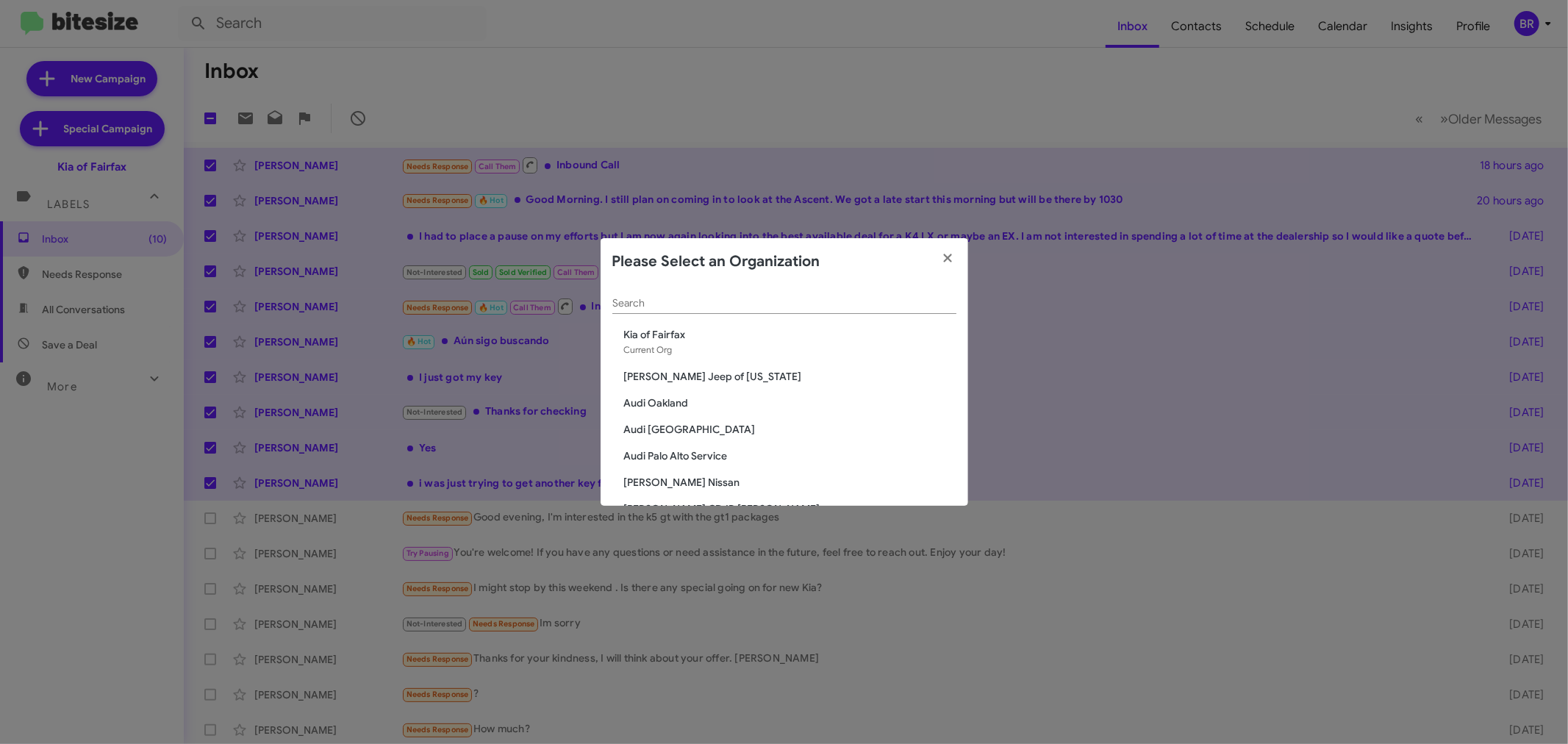
click at [772, 314] on div "Search" at bounding box center [784, 306] width 344 height 42
click at [775, 310] on div "Search" at bounding box center [784, 299] width 344 height 29
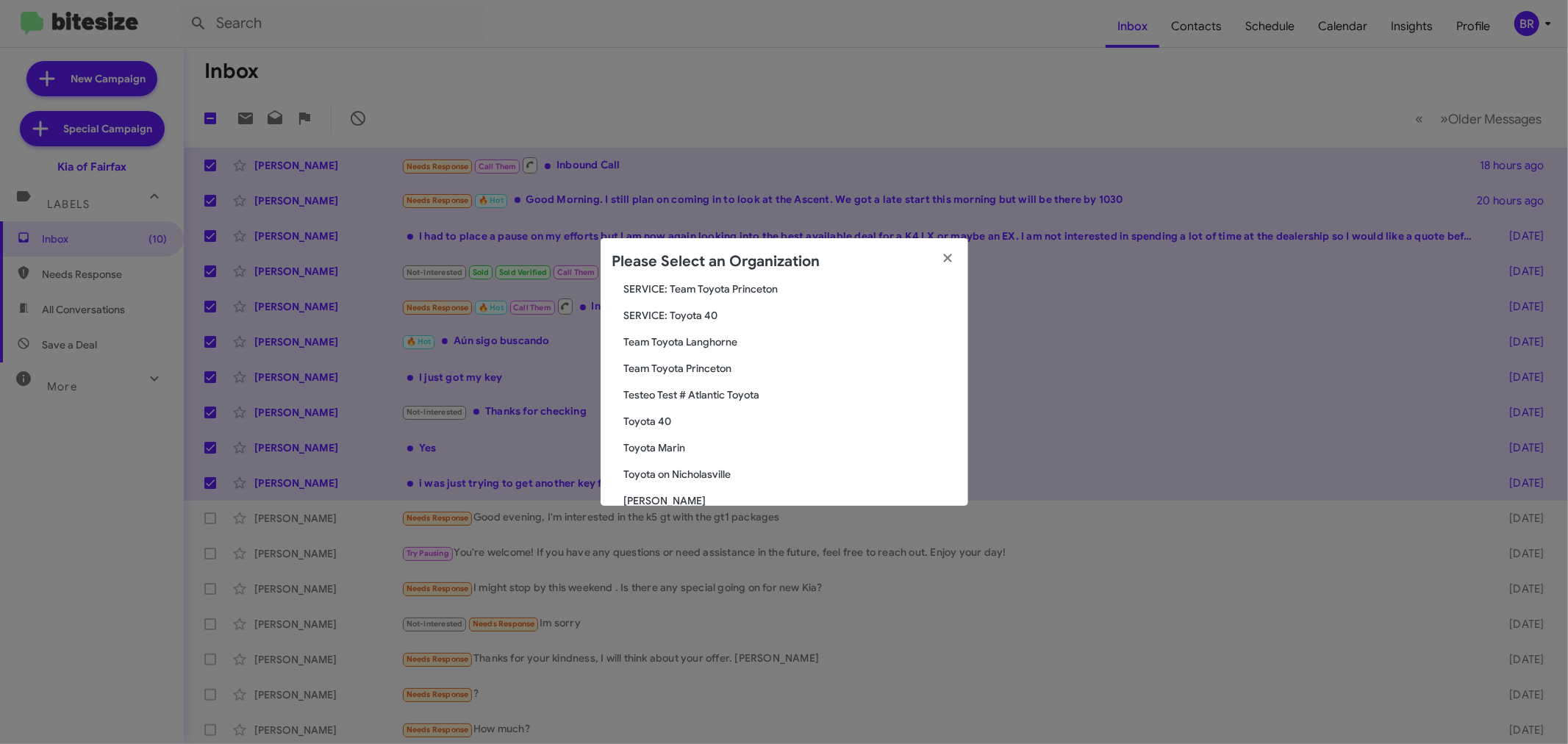
scroll to position [124, 0]
type input "toyota"
click at [667, 395] on span "Toyota 40" at bounding box center [790, 395] width 332 height 14
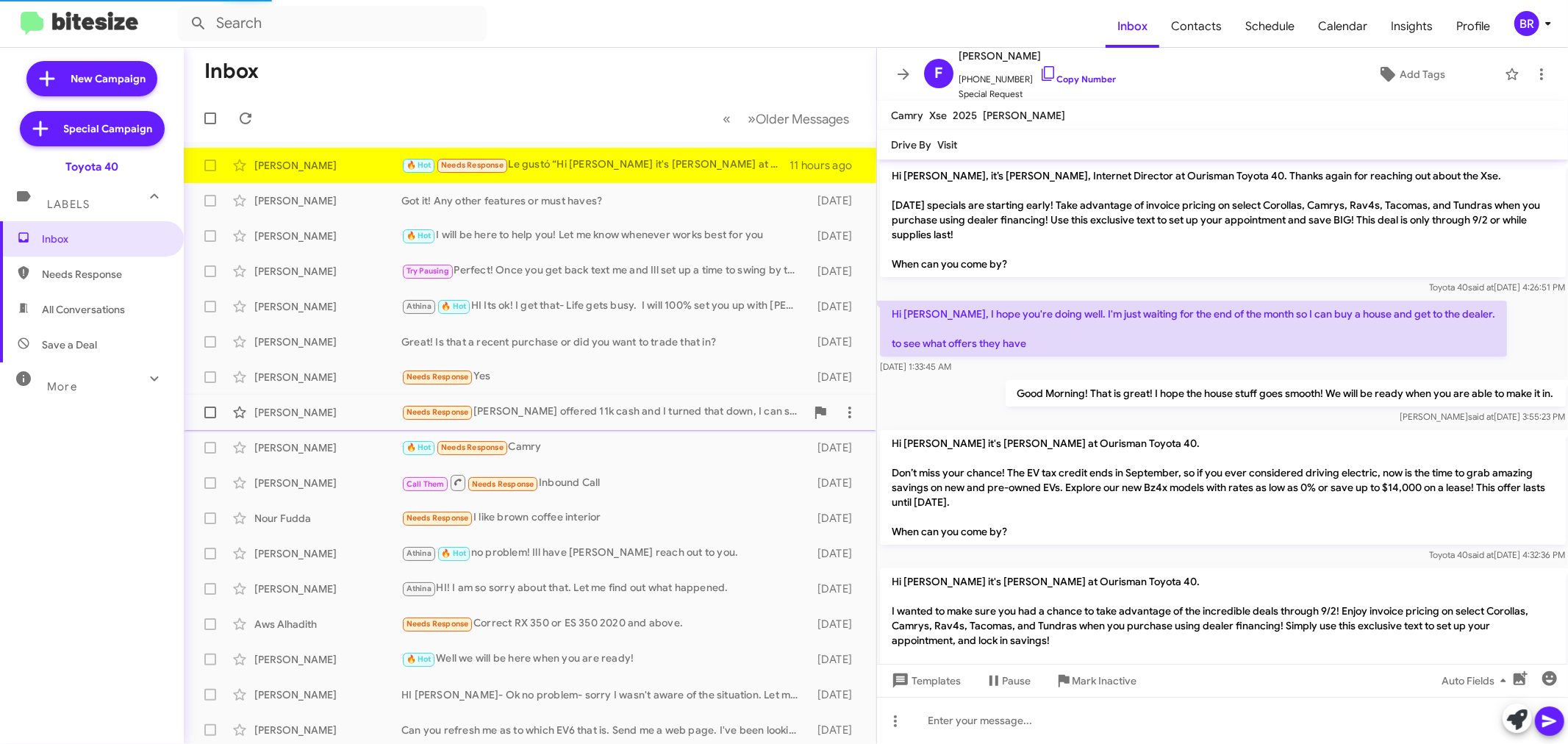
scroll to position [253, 0]
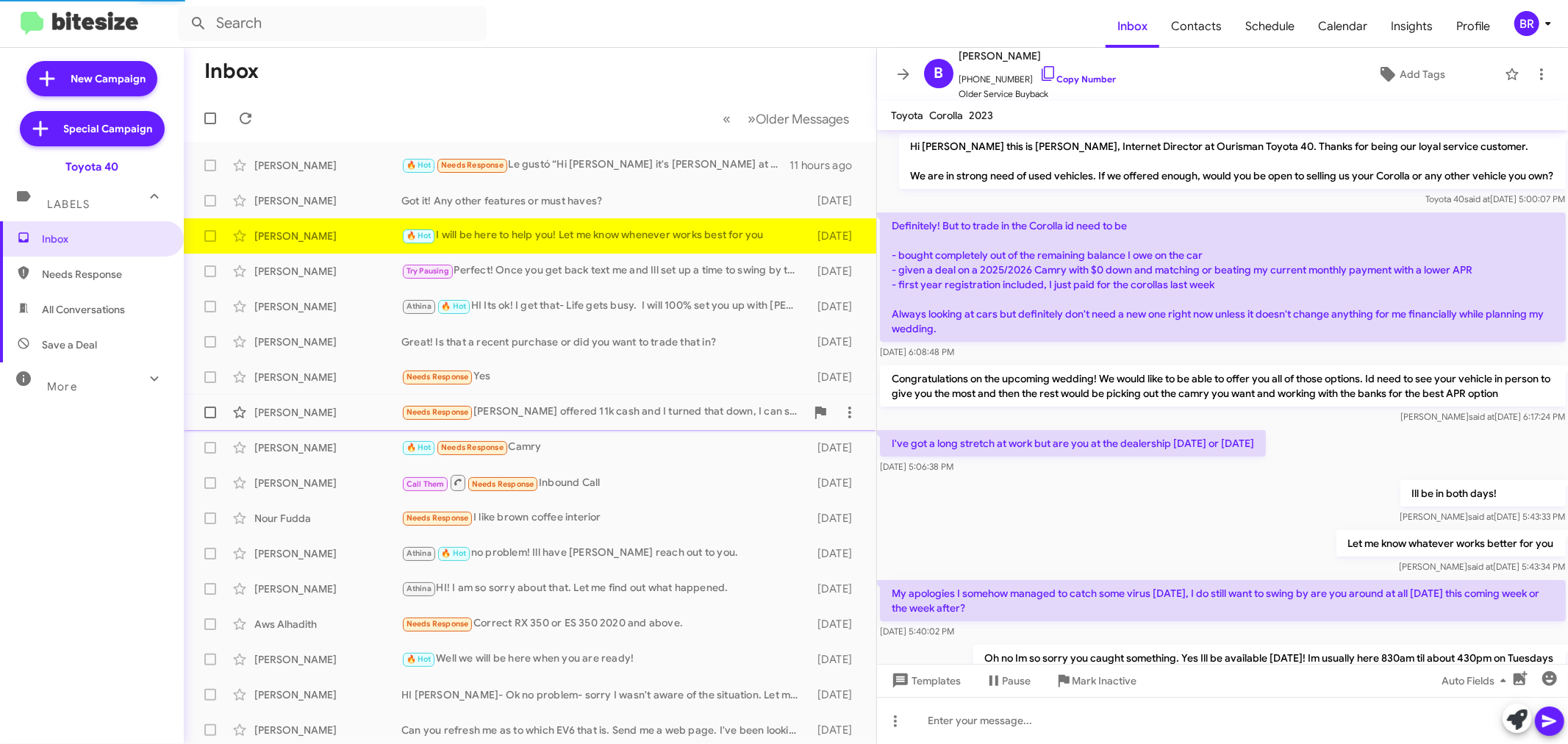
scroll to position [231, 0]
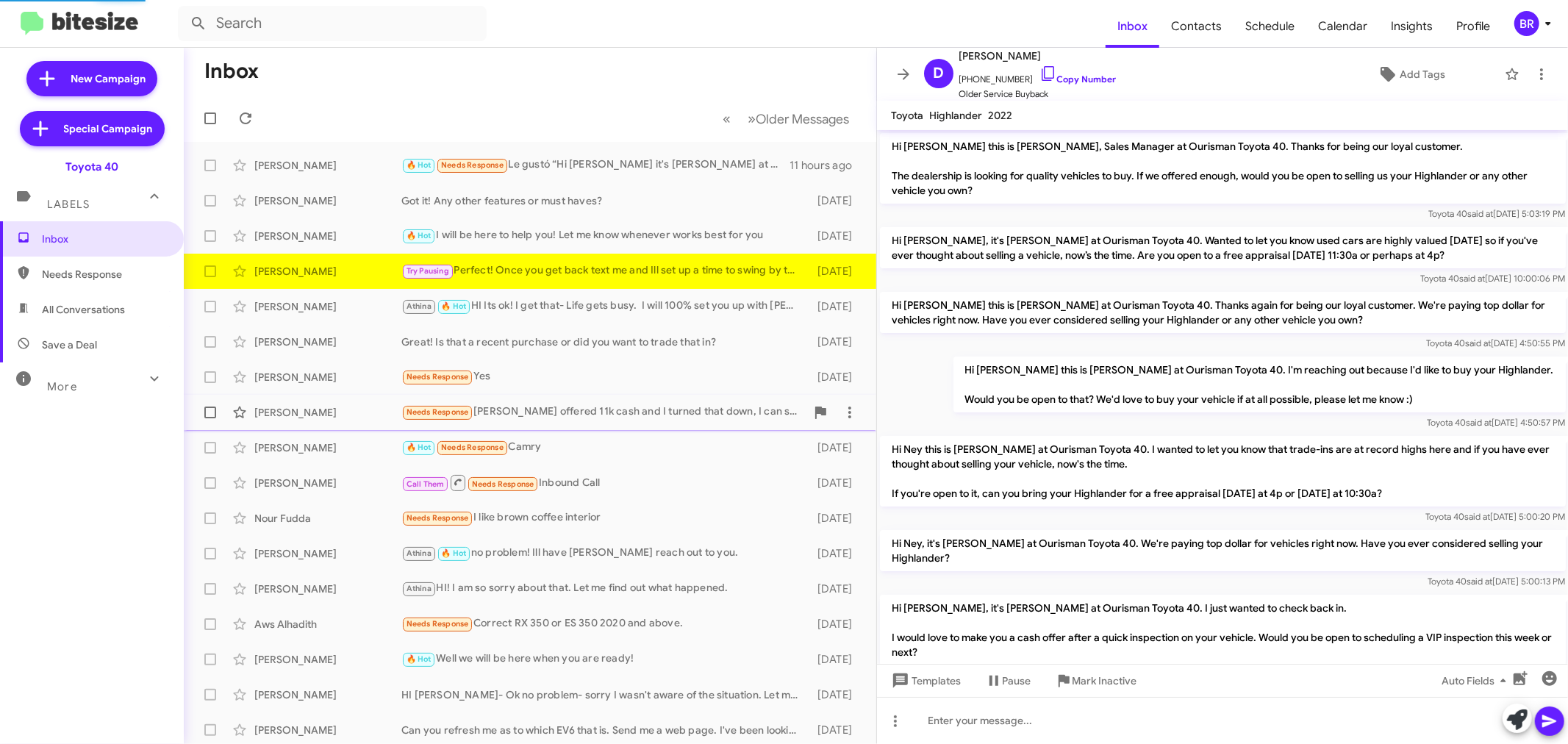
scroll to position [125, 0]
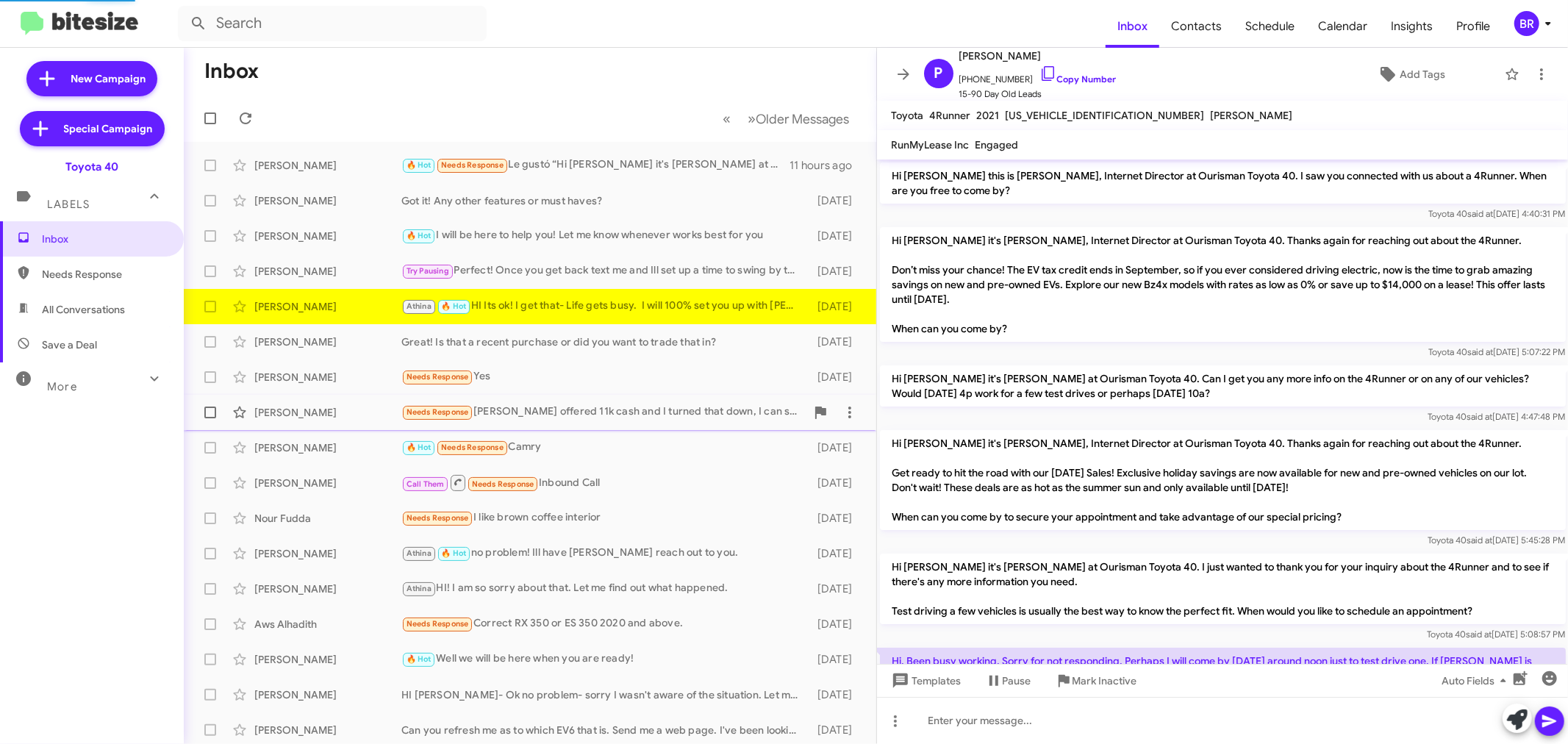
scroll to position [151, 0]
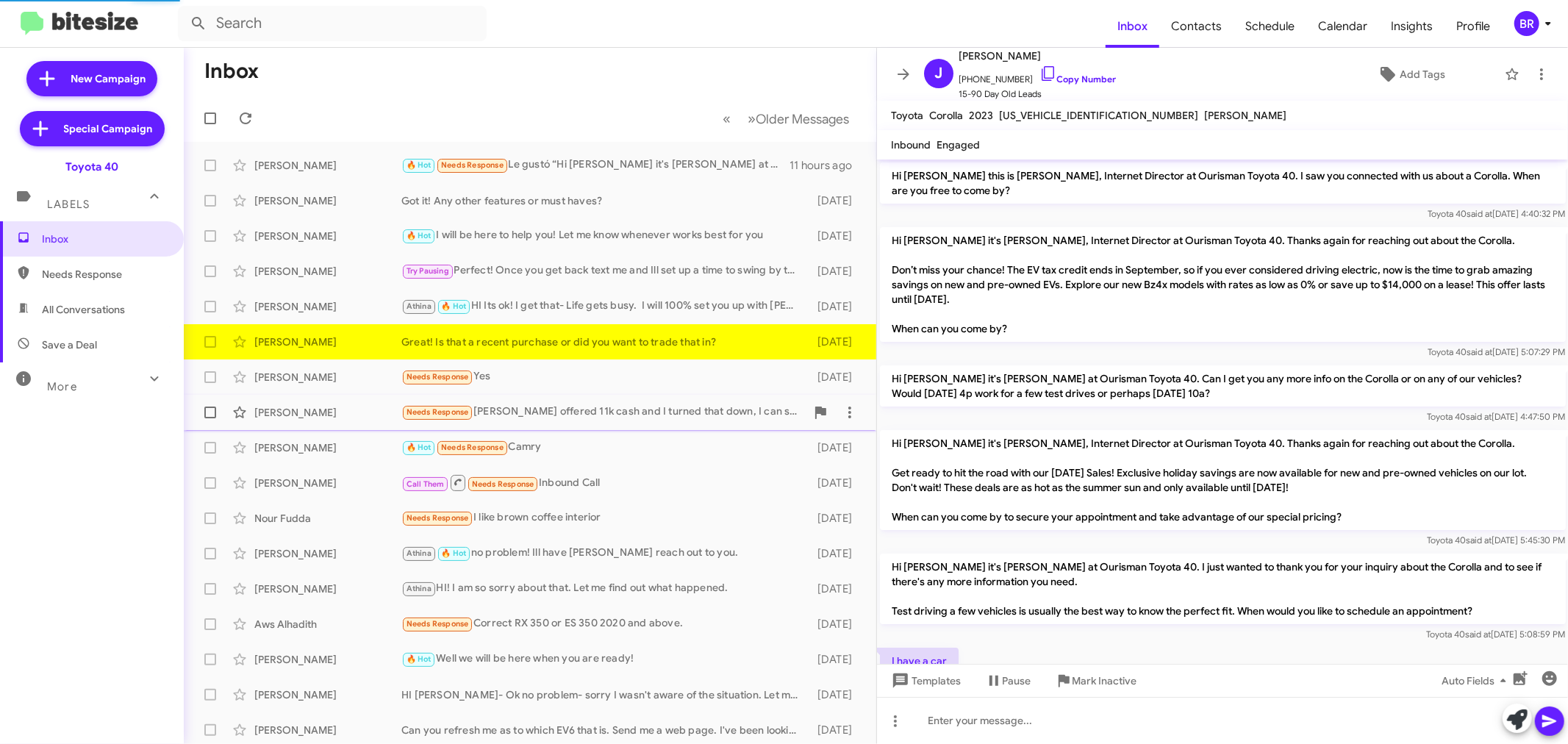
scroll to position [47, 0]
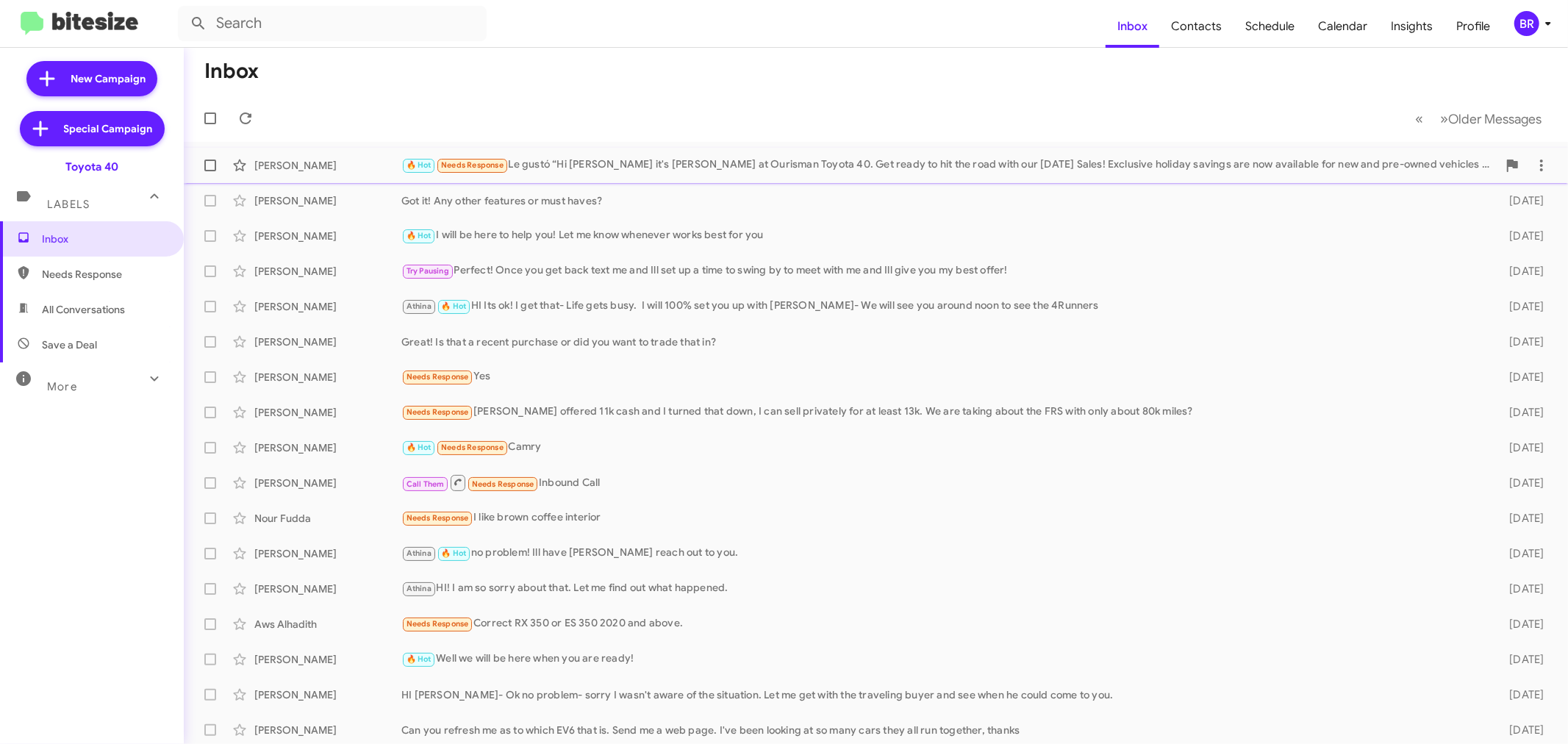
click at [213, 163] on span at bounding box center [210, 165] width 12 height 12
click at [210, 172] on input "checkbox" at bounding box center [209, 172] width 1 height 1
checkbox input "true"
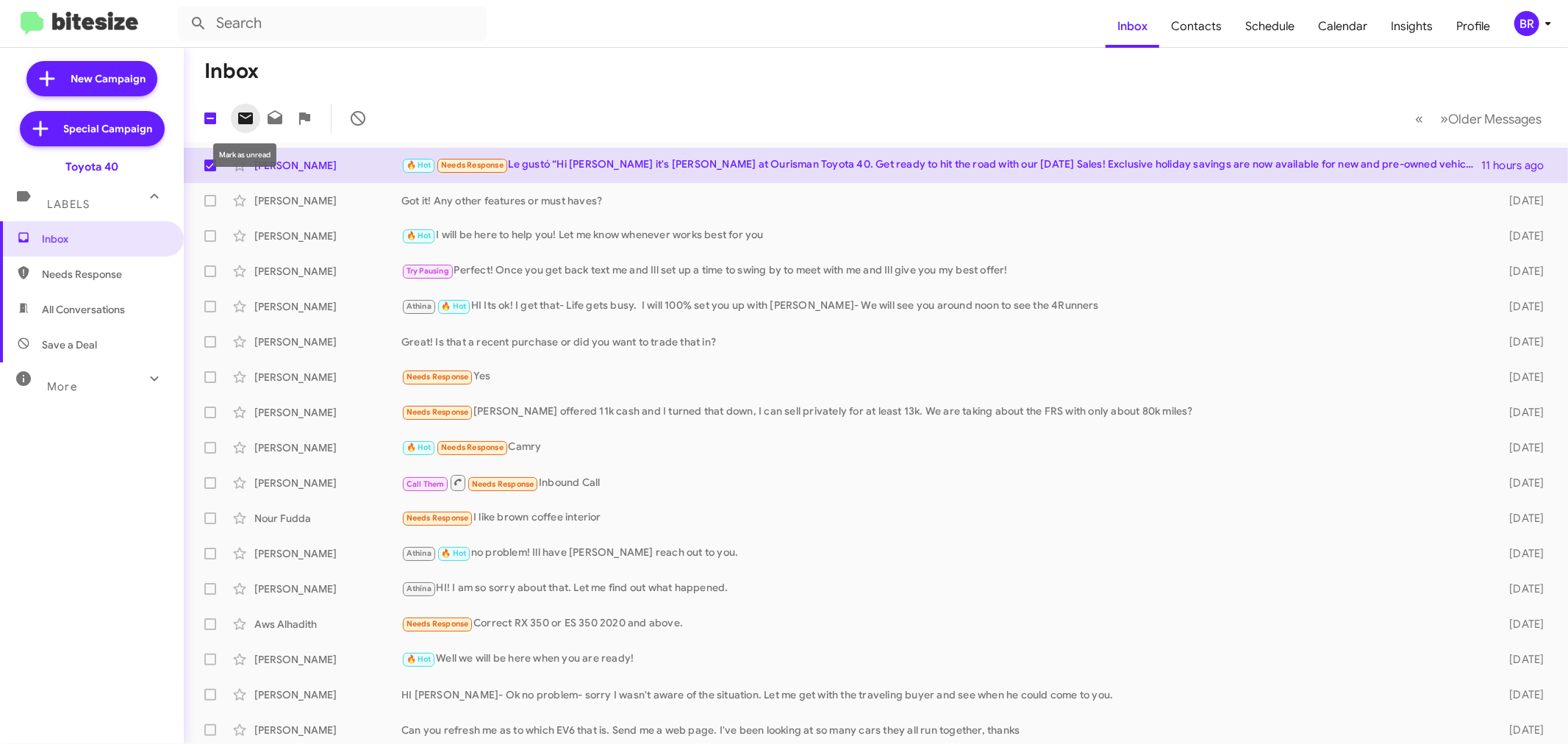
click at [247, 122] on icon at bounding box center [245, 118] width 14 height 12
click at [1541, 20] on icon at bounding box center [1548, 23] width 17 height 17
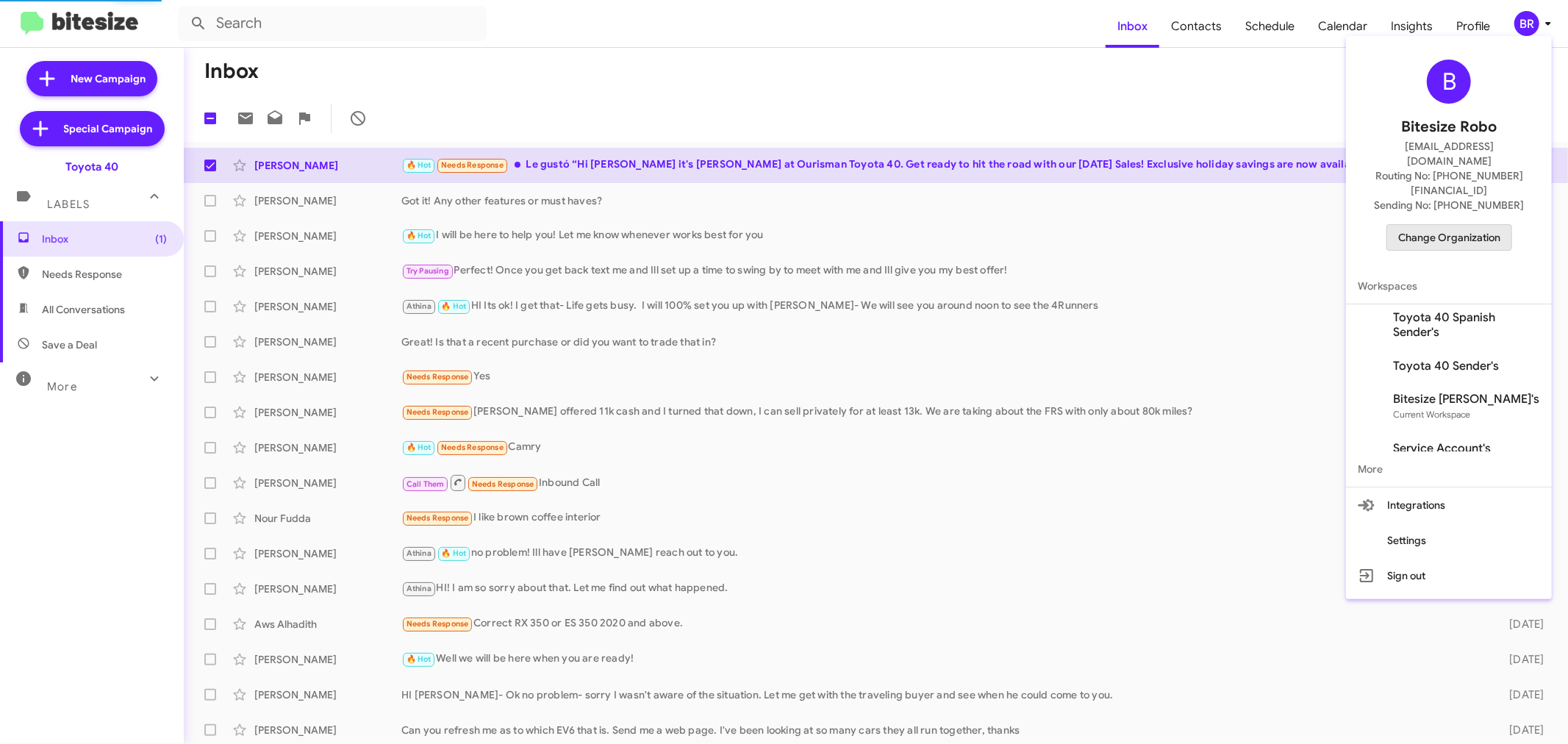
click at [1432, 225] on span "Change Organization" at bounding box center [1449, 238] width 103 height 25
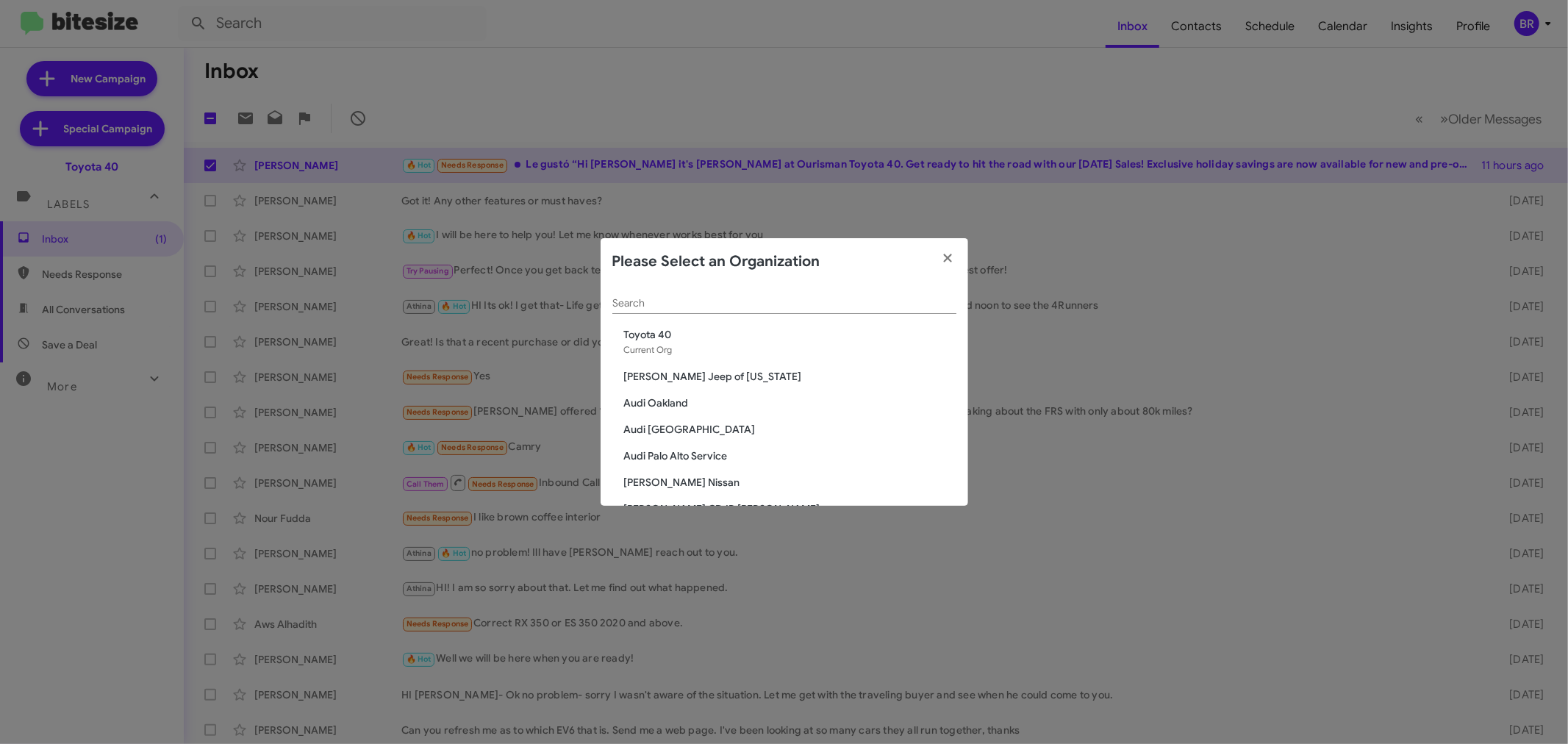
click at [747, 309] on input "Search" at bounding box center [784, 303] width 344 height 12
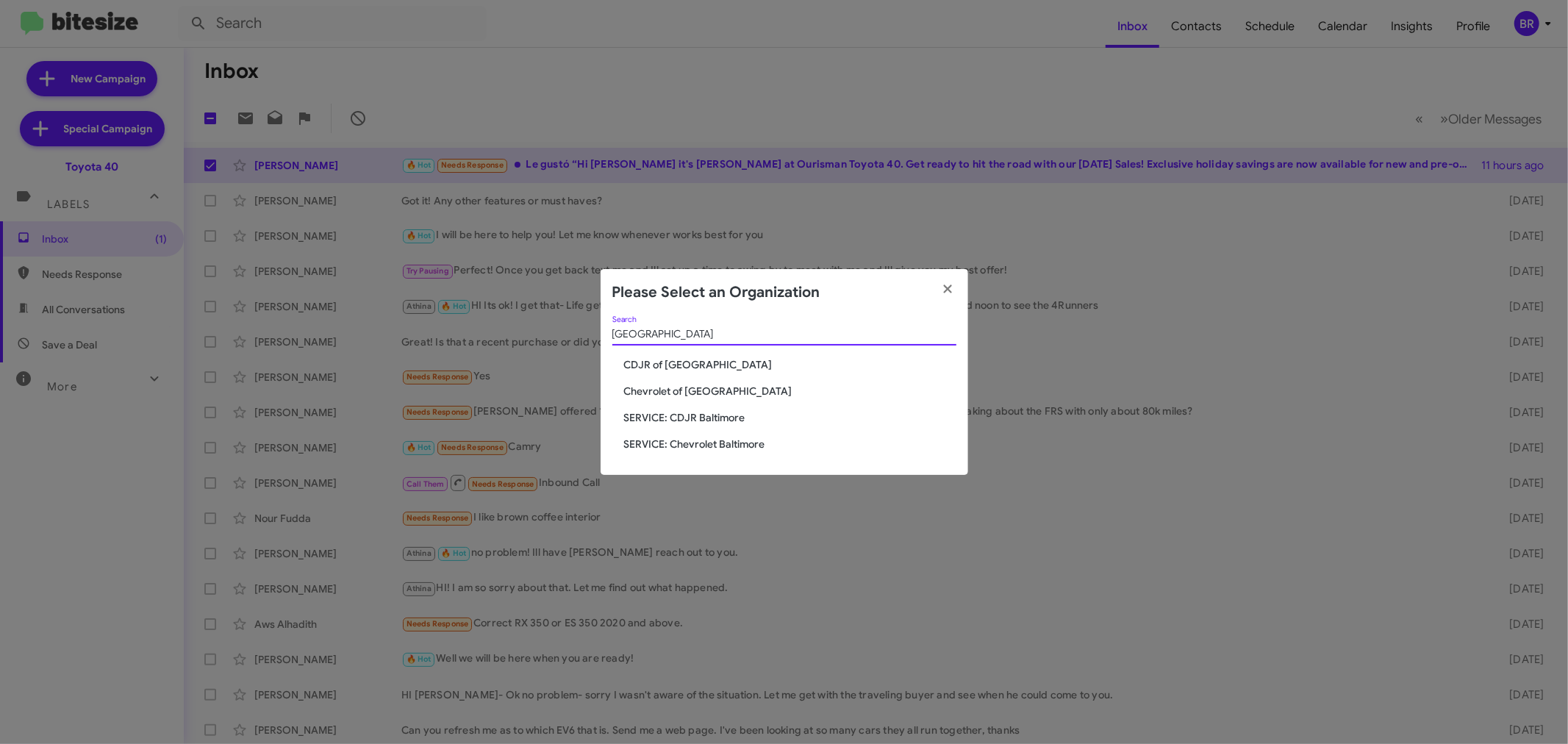
type input "baltimore"
click at [667, 394] on span "Chevrolet of Baltimore" at bounding box center [790, 390] width 332 height 14
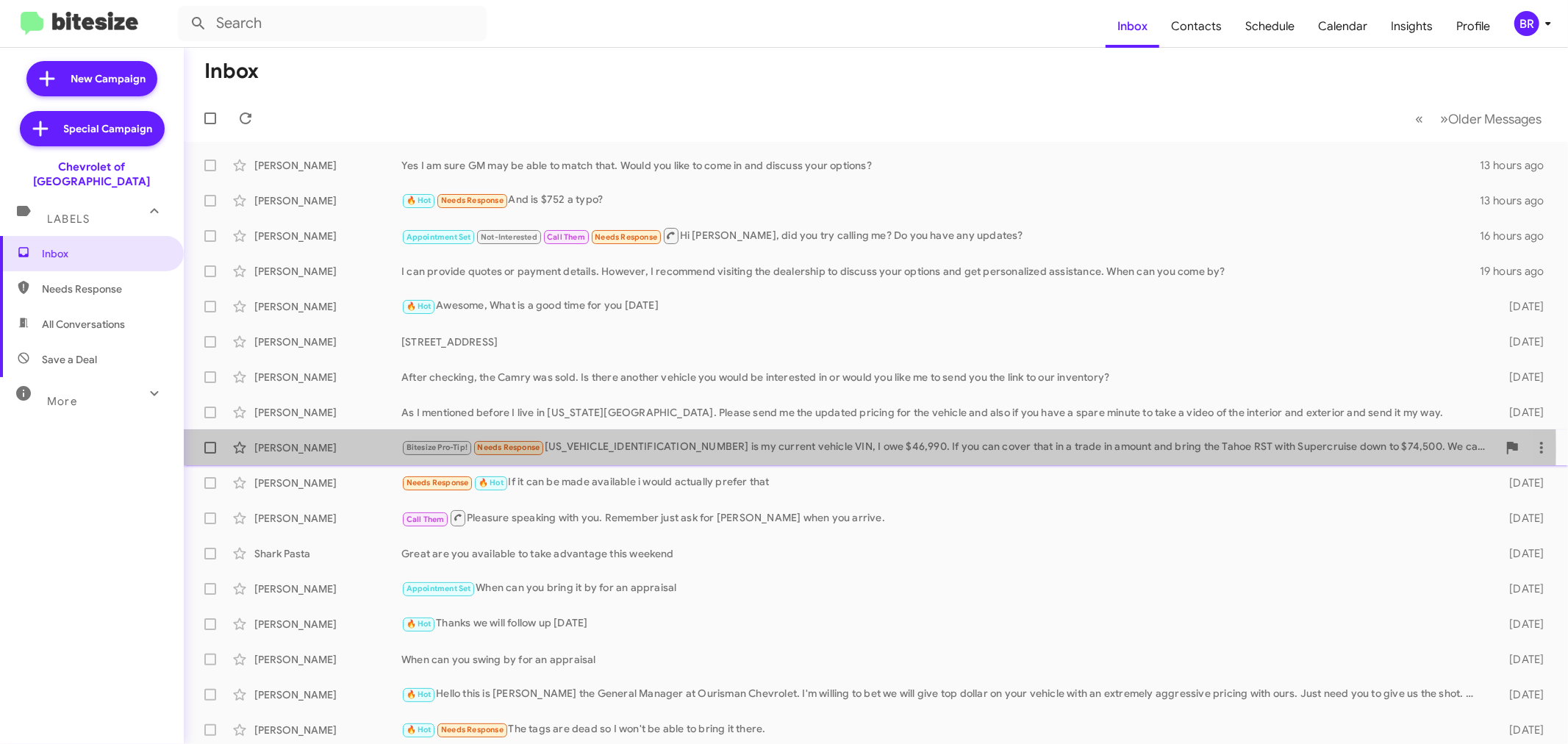
click at [332, 448] on div "[PERSON_NAME]" at bounding box center [327, 447] width 147 height 14
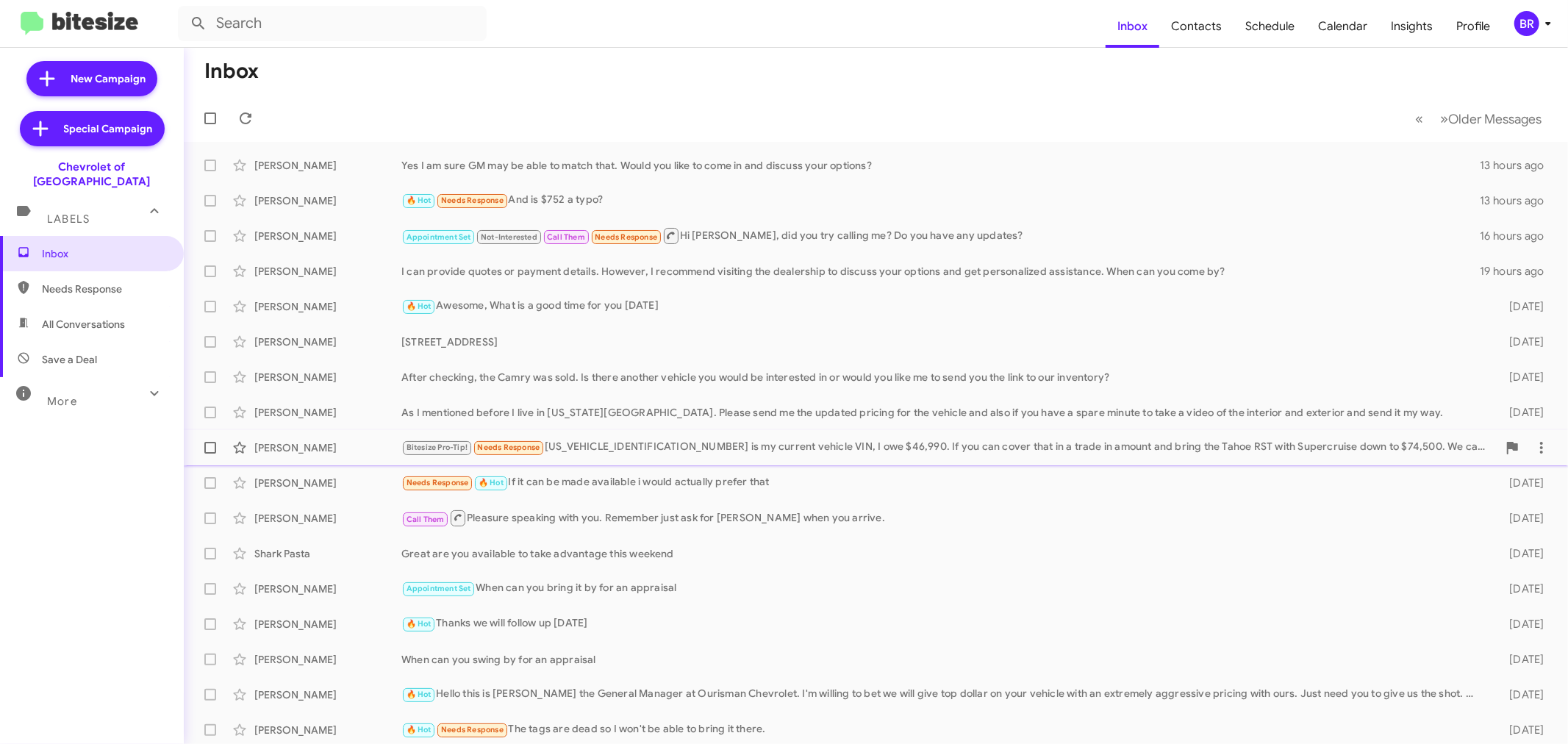
click at [306, 442] on div "[PERSON_NAME]" at bounding box center [327, 447] width 147 height 14
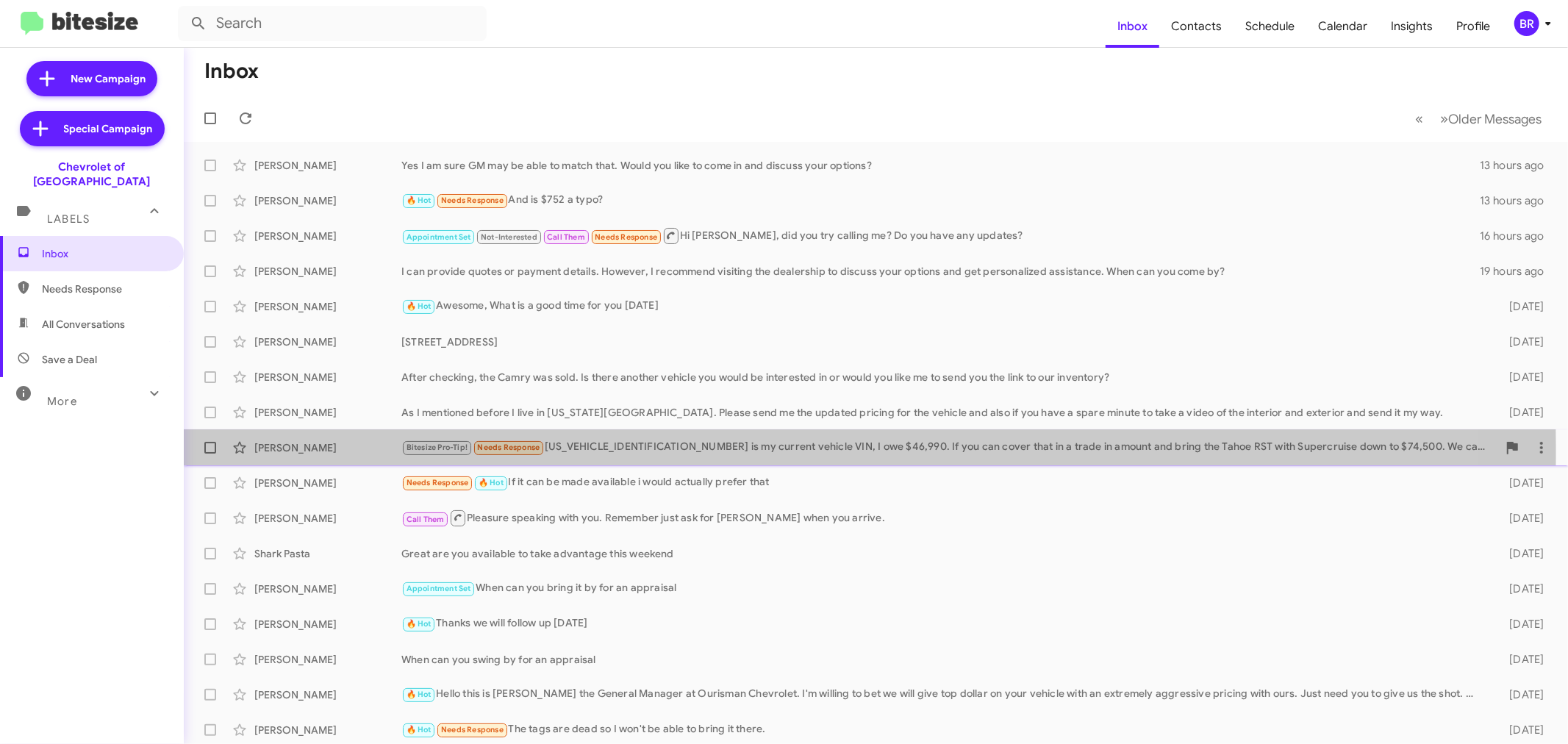
click at [303, 452] on div "[PERSON_NAME]" at bounding box center [327, 447] width 147 height 14
click at [318, 445] on div "[PERSON_NAME]" at bounding box center [327, 447] width 147 height 14
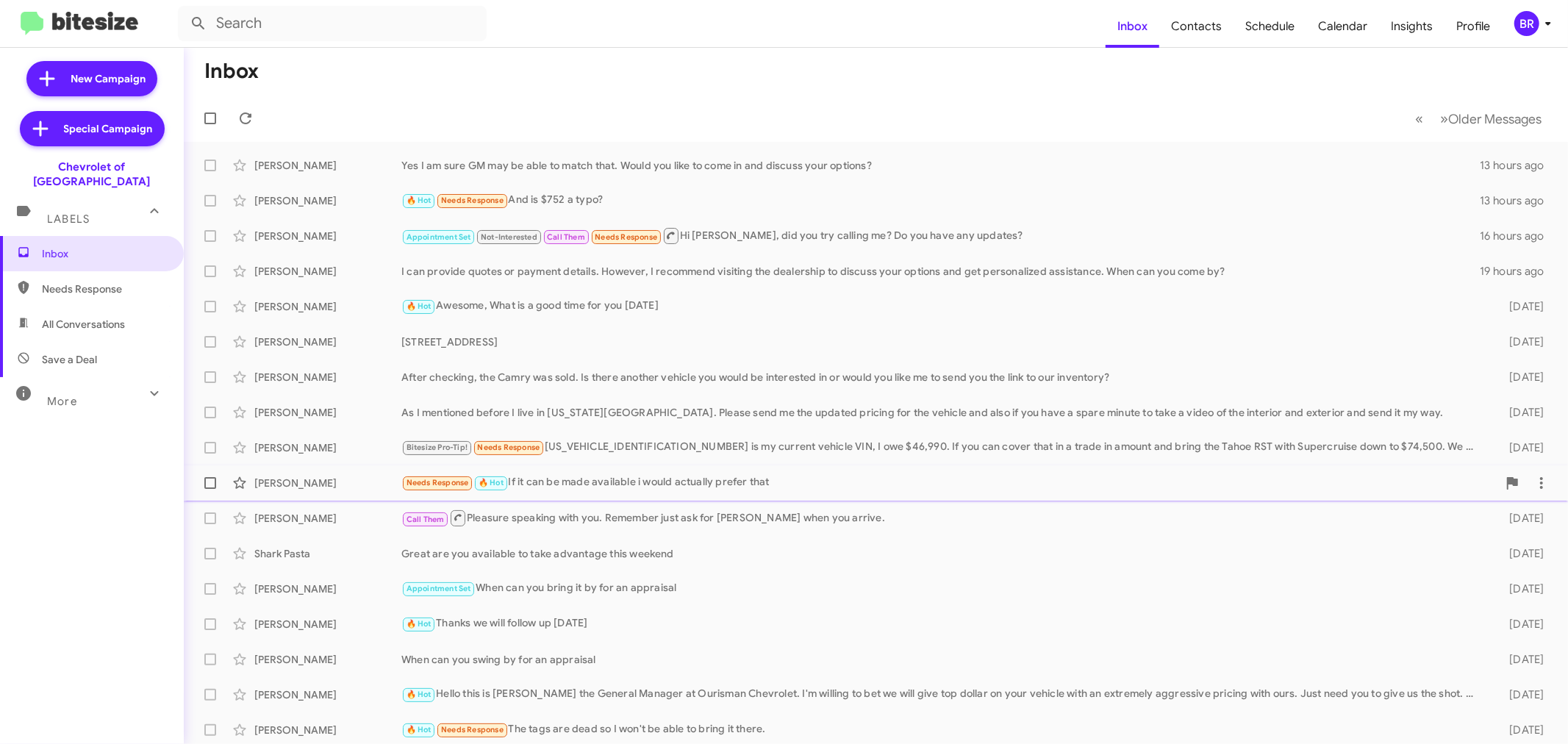
click at [376, 492] on div "Priya Patel Needs Response 🔥 Hot If it can be made available i would actually p…" at bounding box center [876, 482] width 1361 height 30
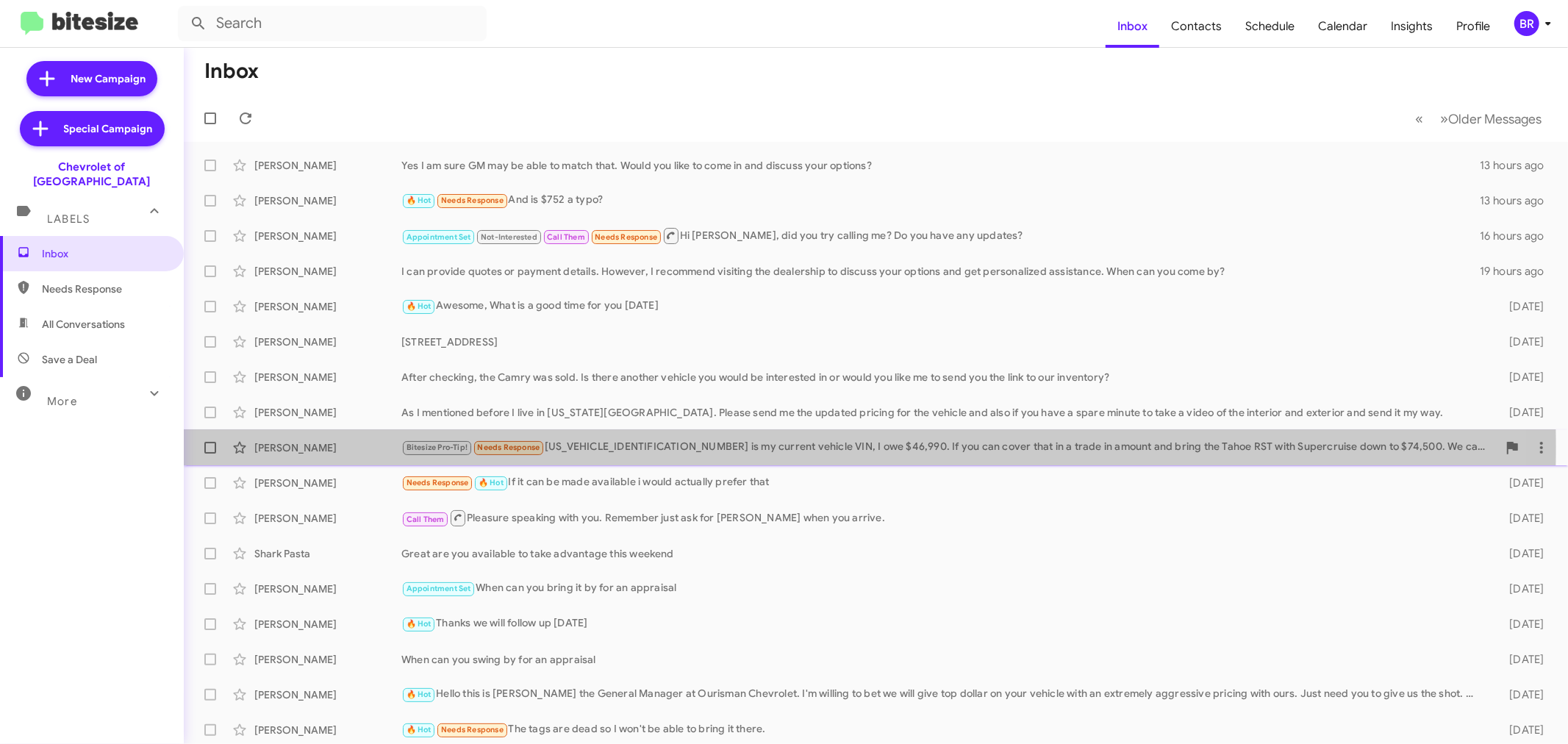
click at [327, 447] on div "[PERSON_NAME]" at bounding box center [327, 447] width 147 height 14
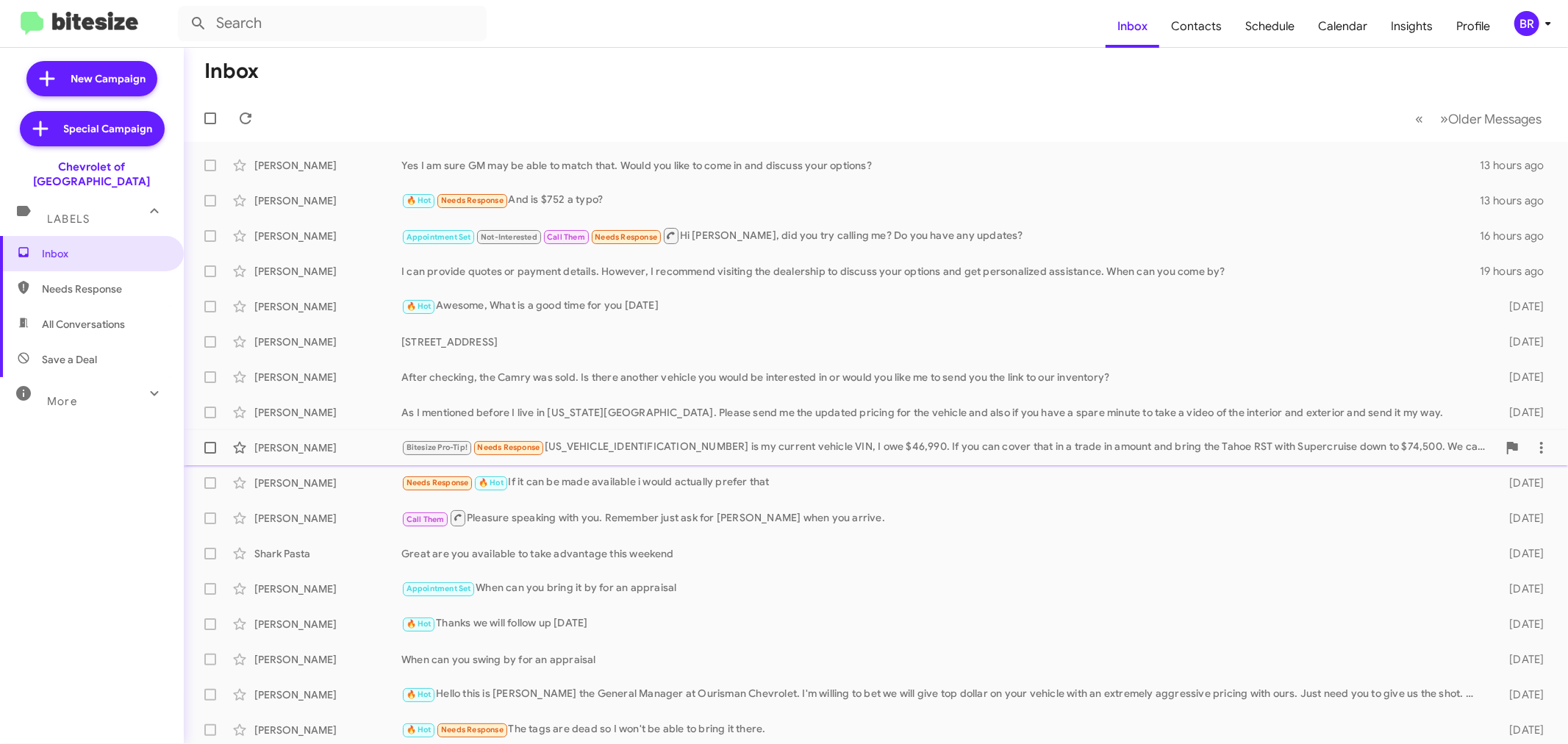
click at [329, 442] on div "[PERSON_NAME]" at bounding box center [327, 447] width 147 height 14
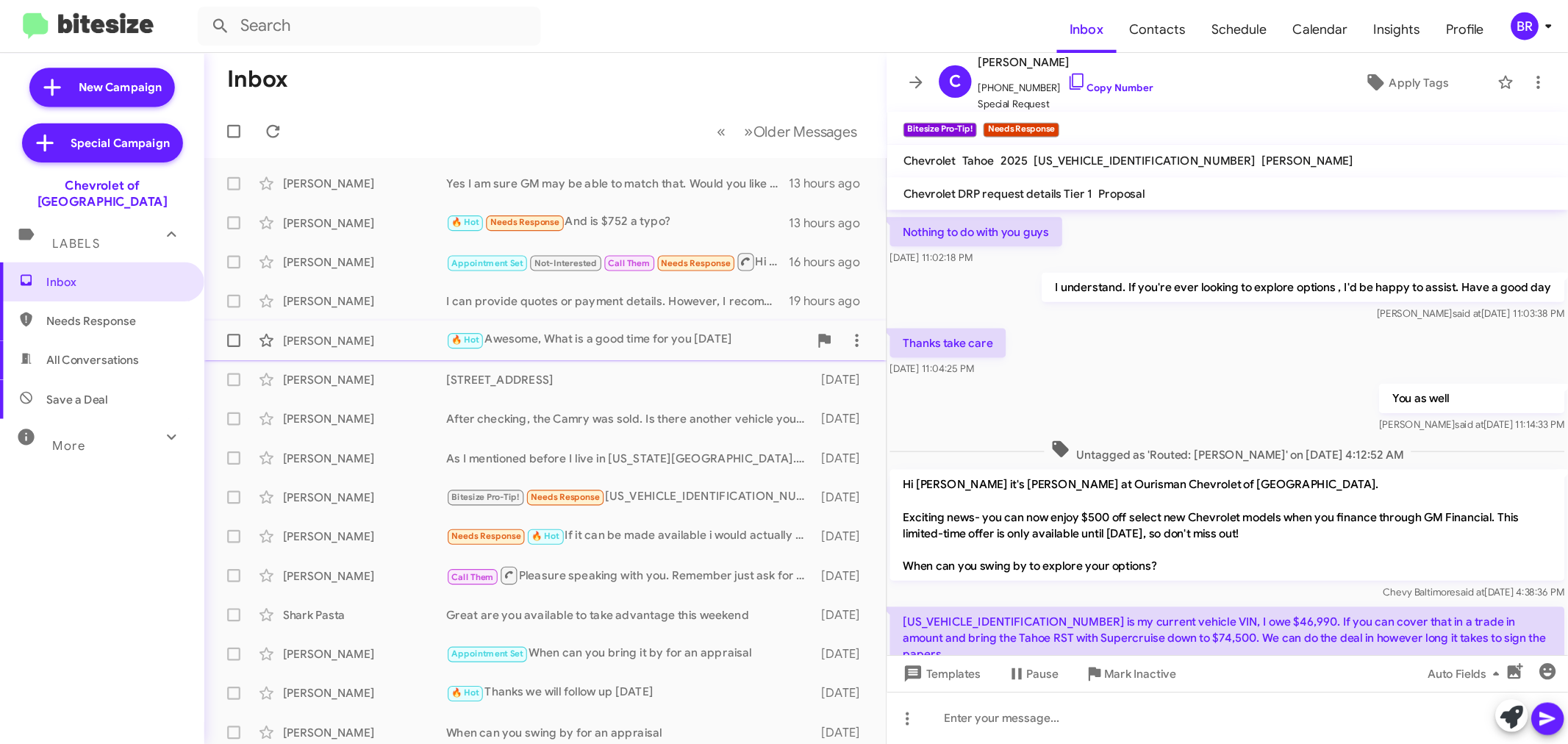
scroll to position [379, 0]
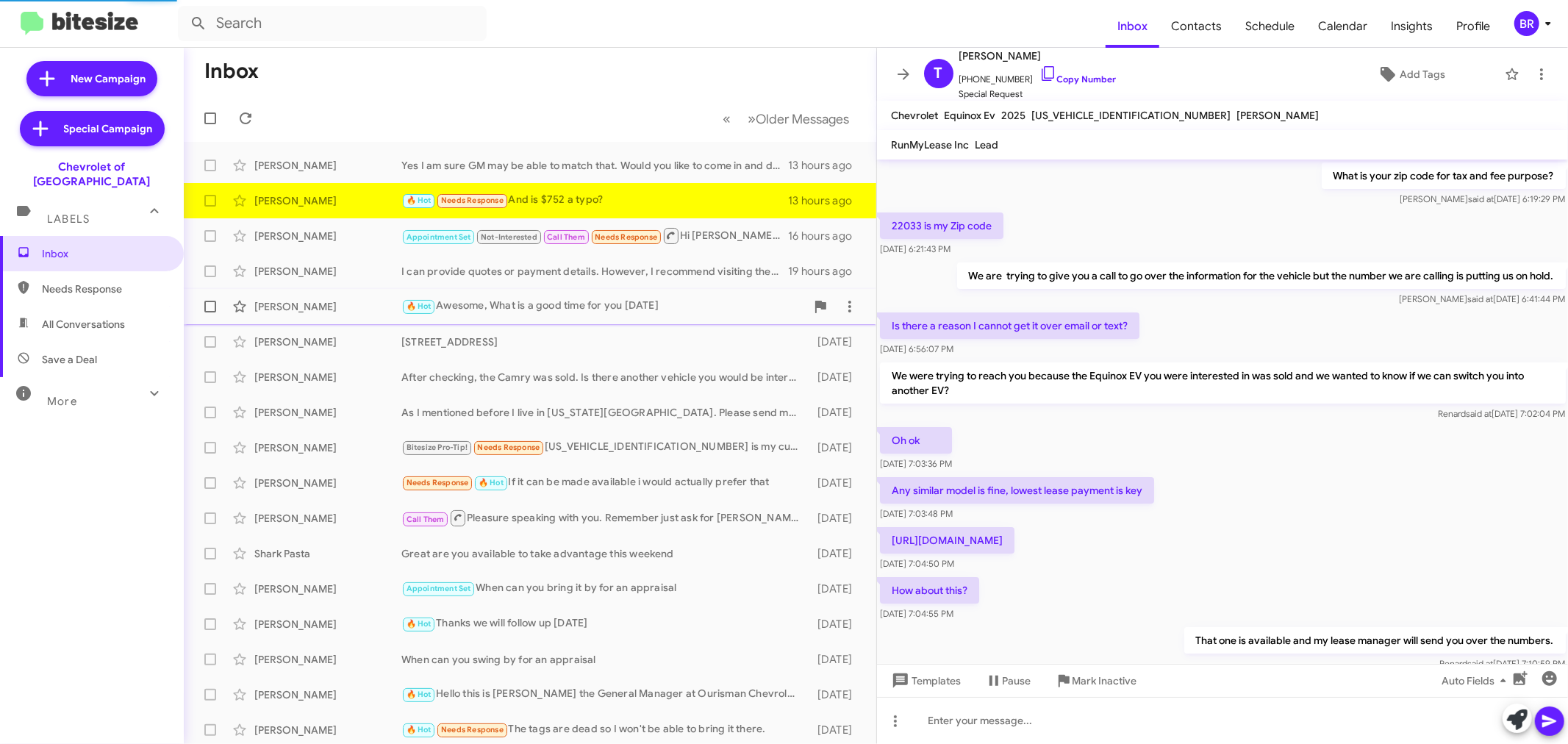
scroll to position [538, 0]
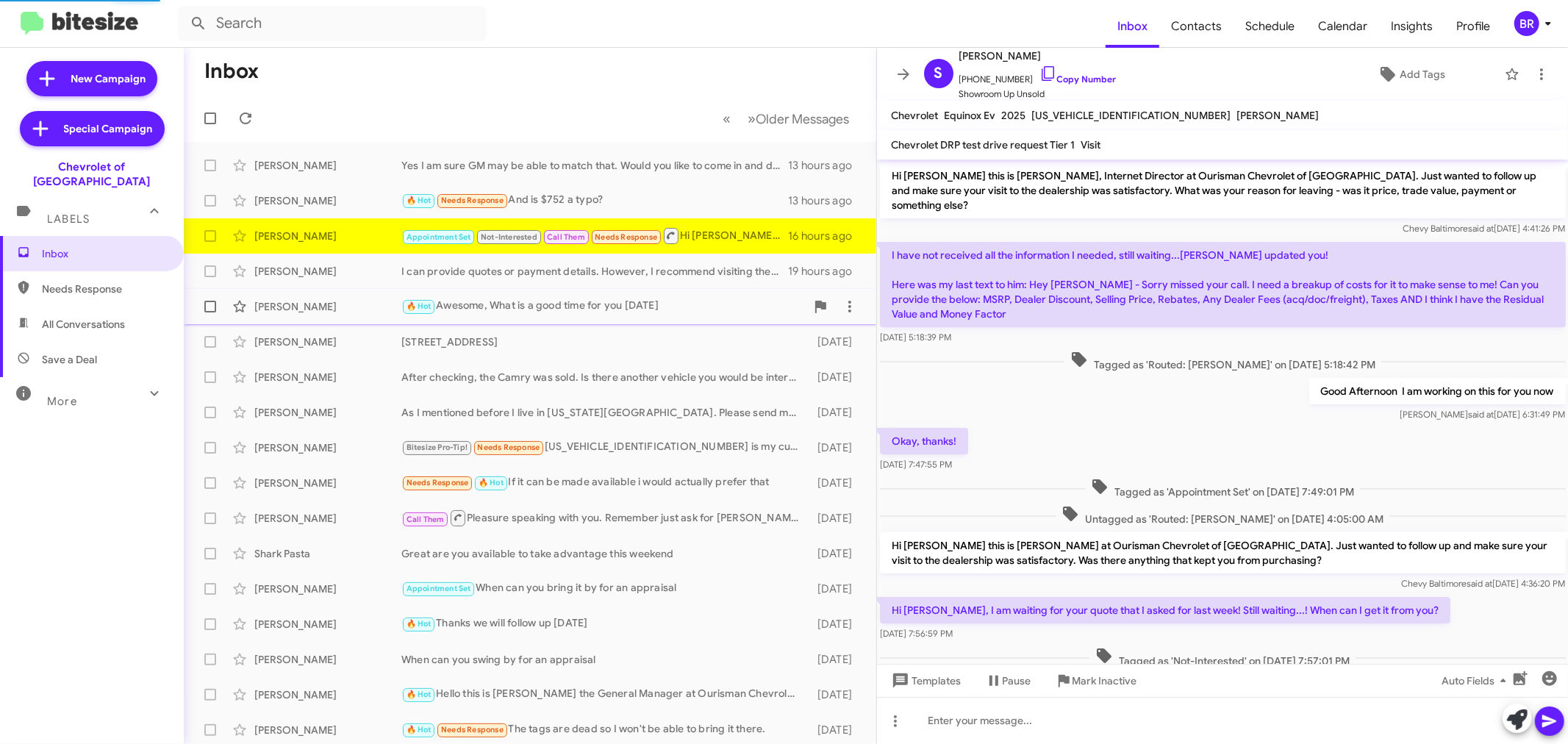
scroll to position [329, 0]
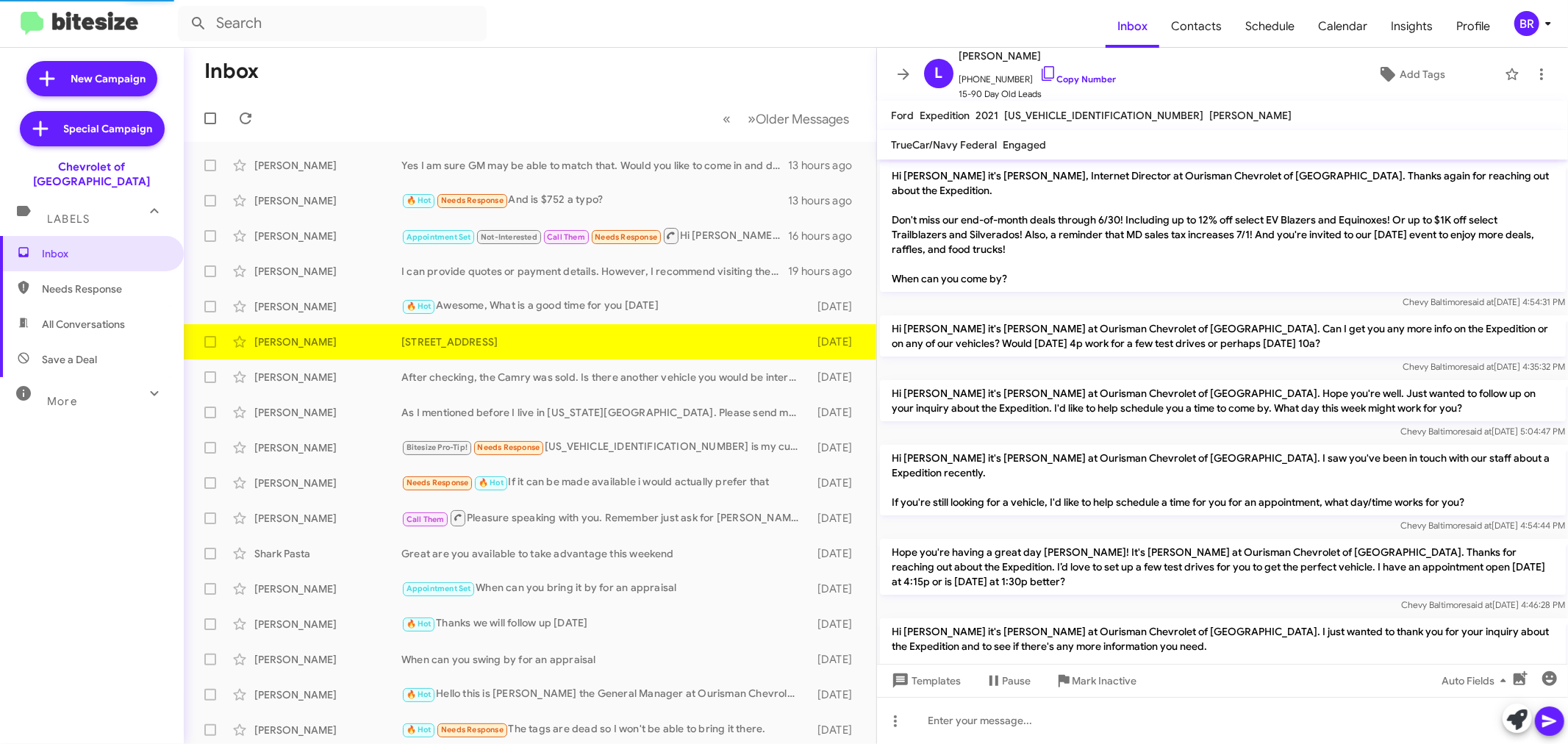
scroll to position [549, 0]
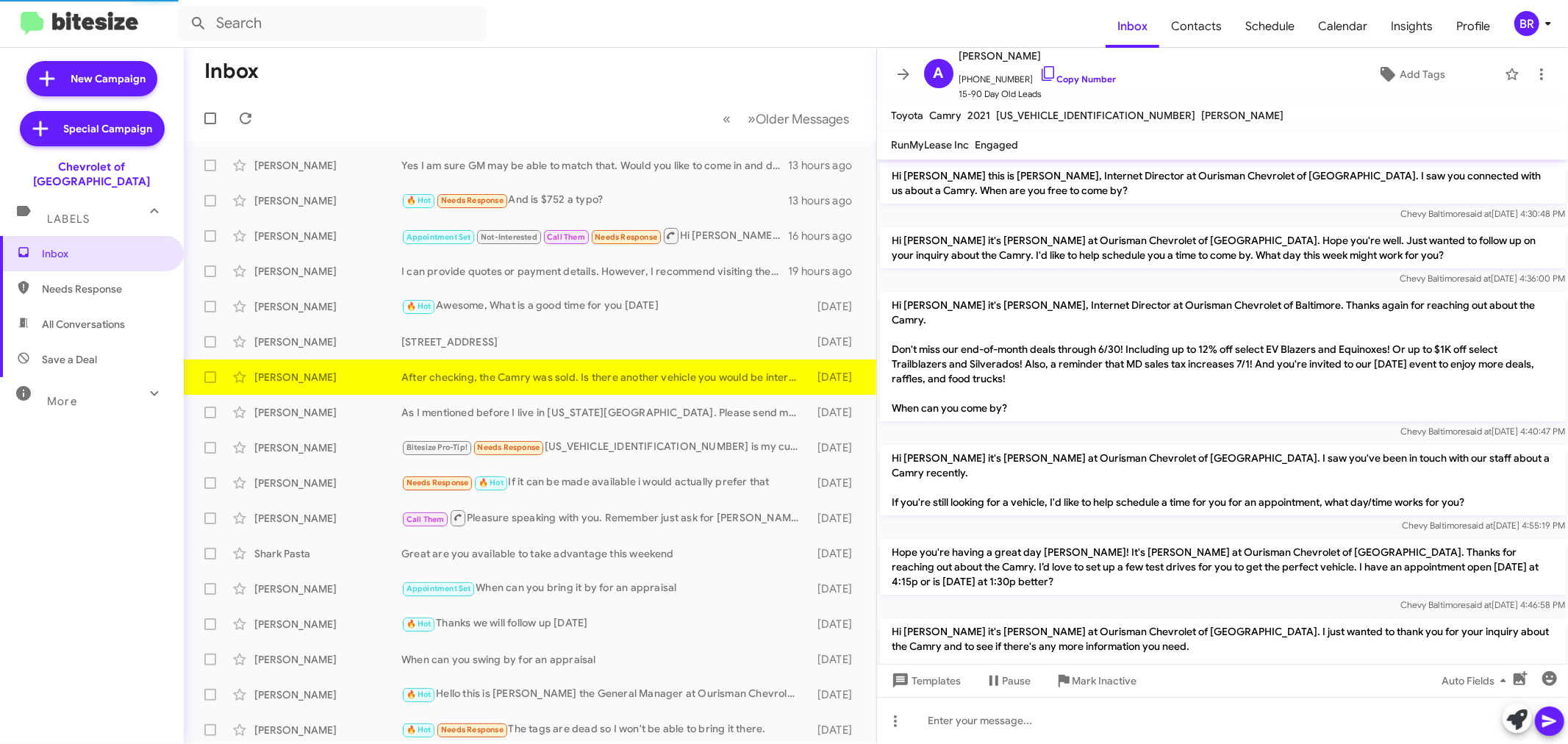
scroll to position [565, 0]
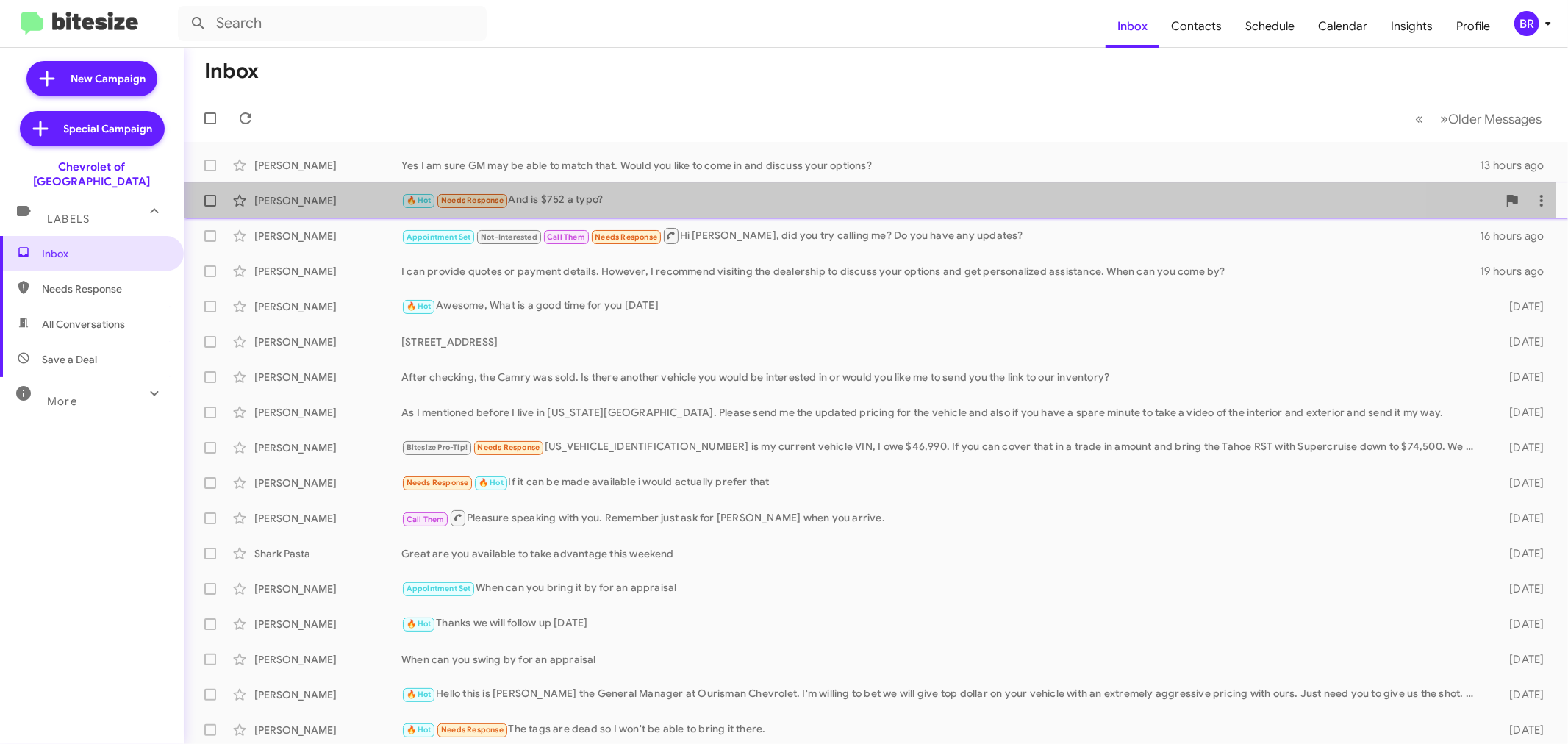
click at [650, 198] on div "🔥 Hot Needs Response And is $752 a typo?" at bounding box center [948, 200] width 1096 height 17
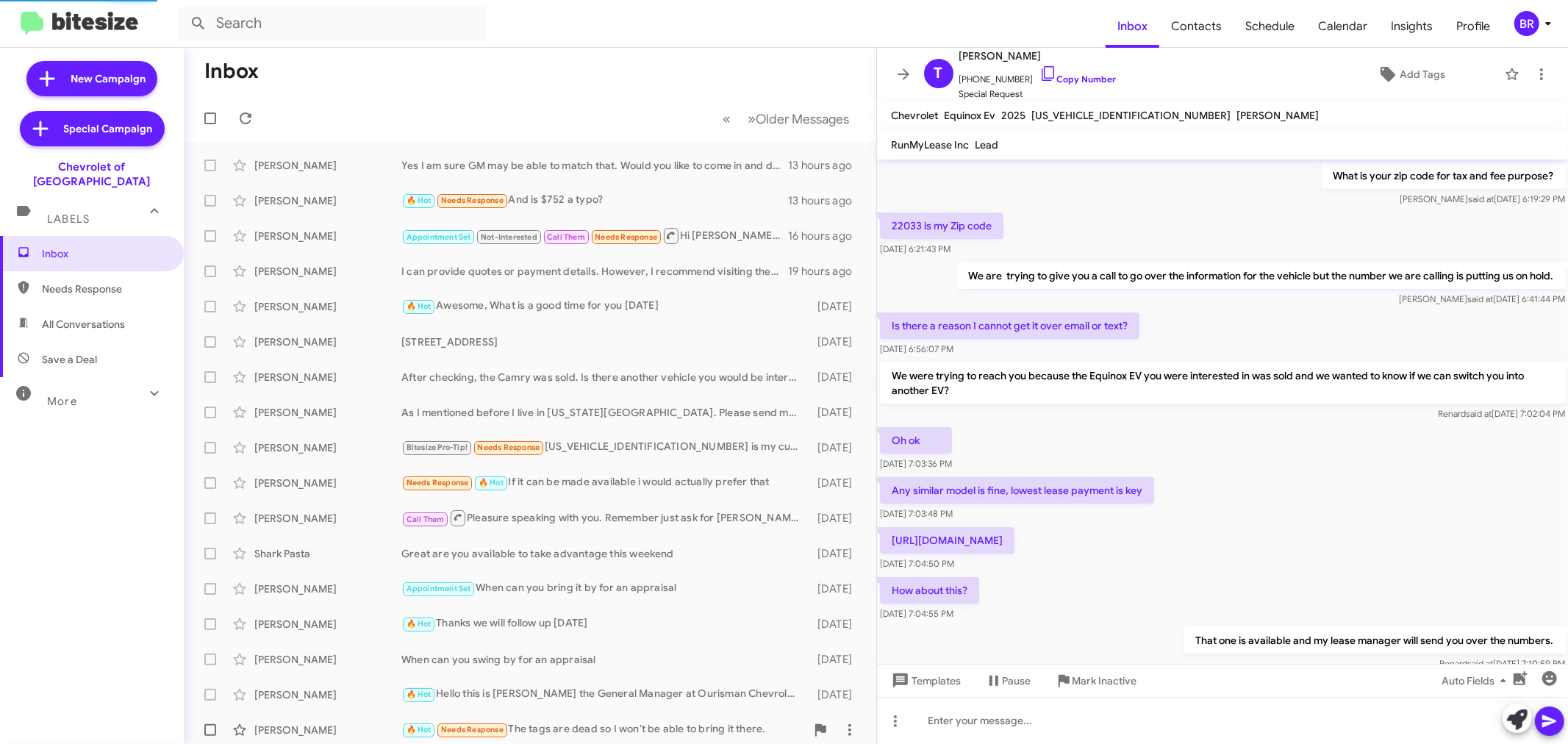
scroll to position [538, 0]
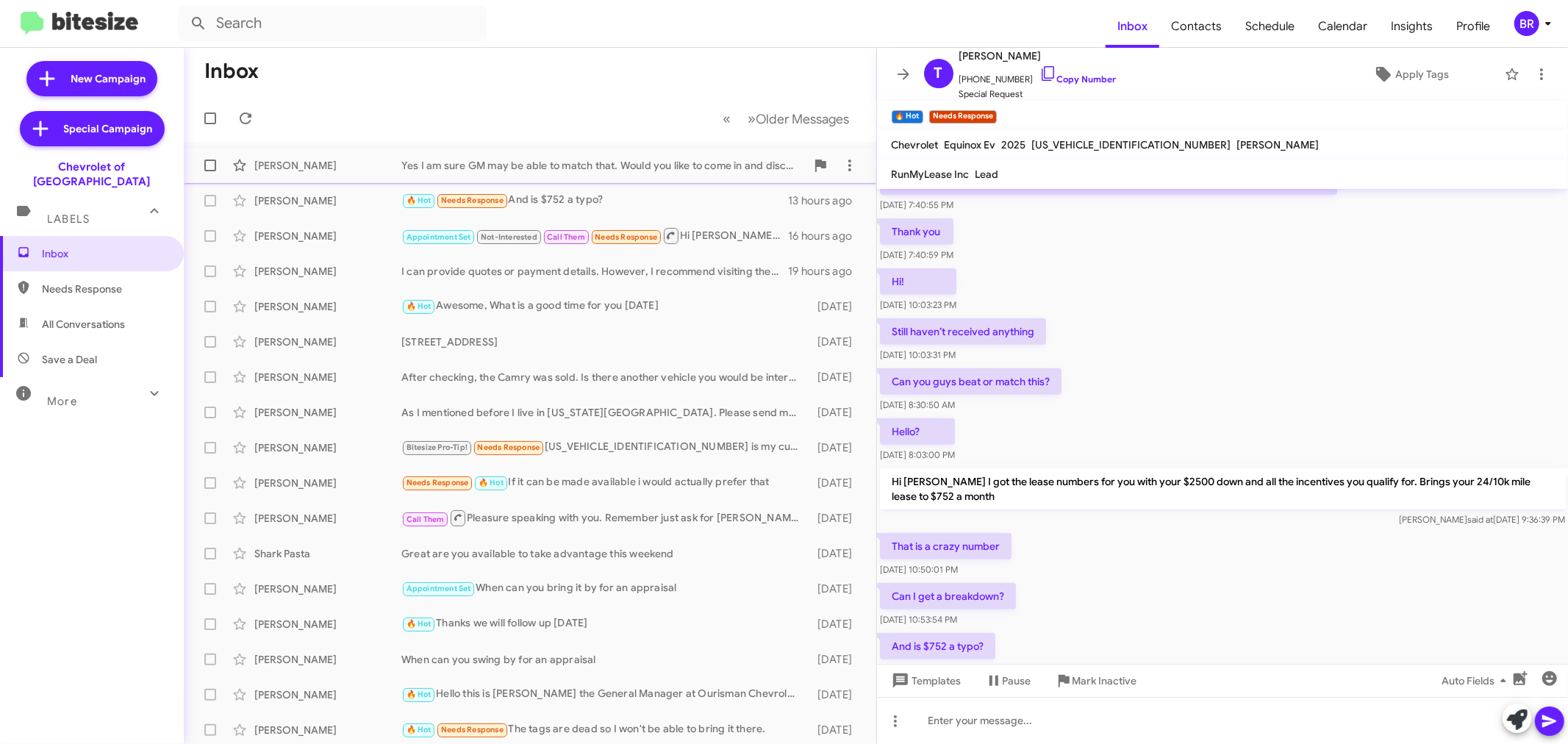
click at [447, 168] on div "Yes I am sure GM may be able to match that. Would you like to come in and discu…" at bounding box center [602, 165] width 404 height 14
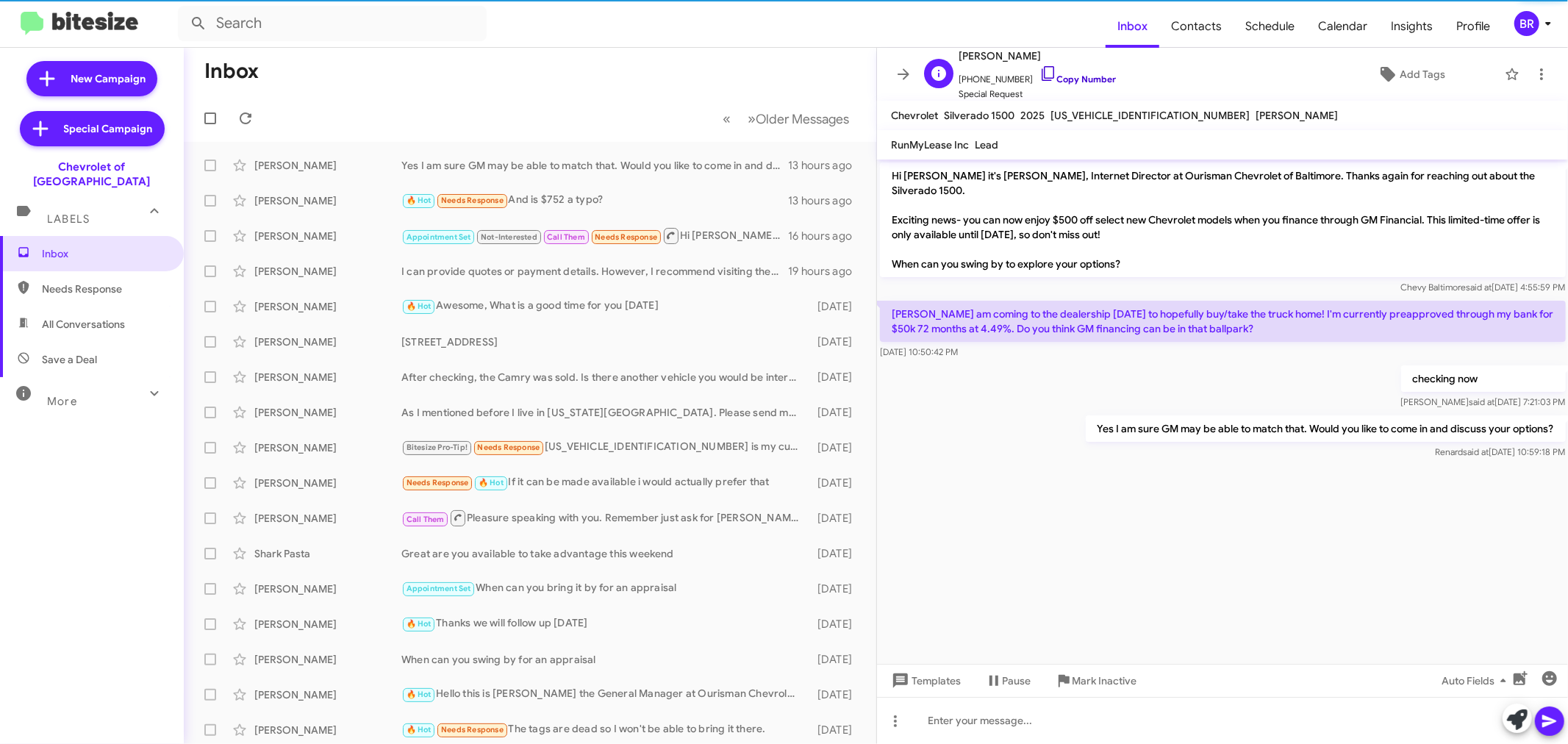
click at [1055, 75] on link "Copy Number" at bounding box center [1078, 79] width 77 height 11
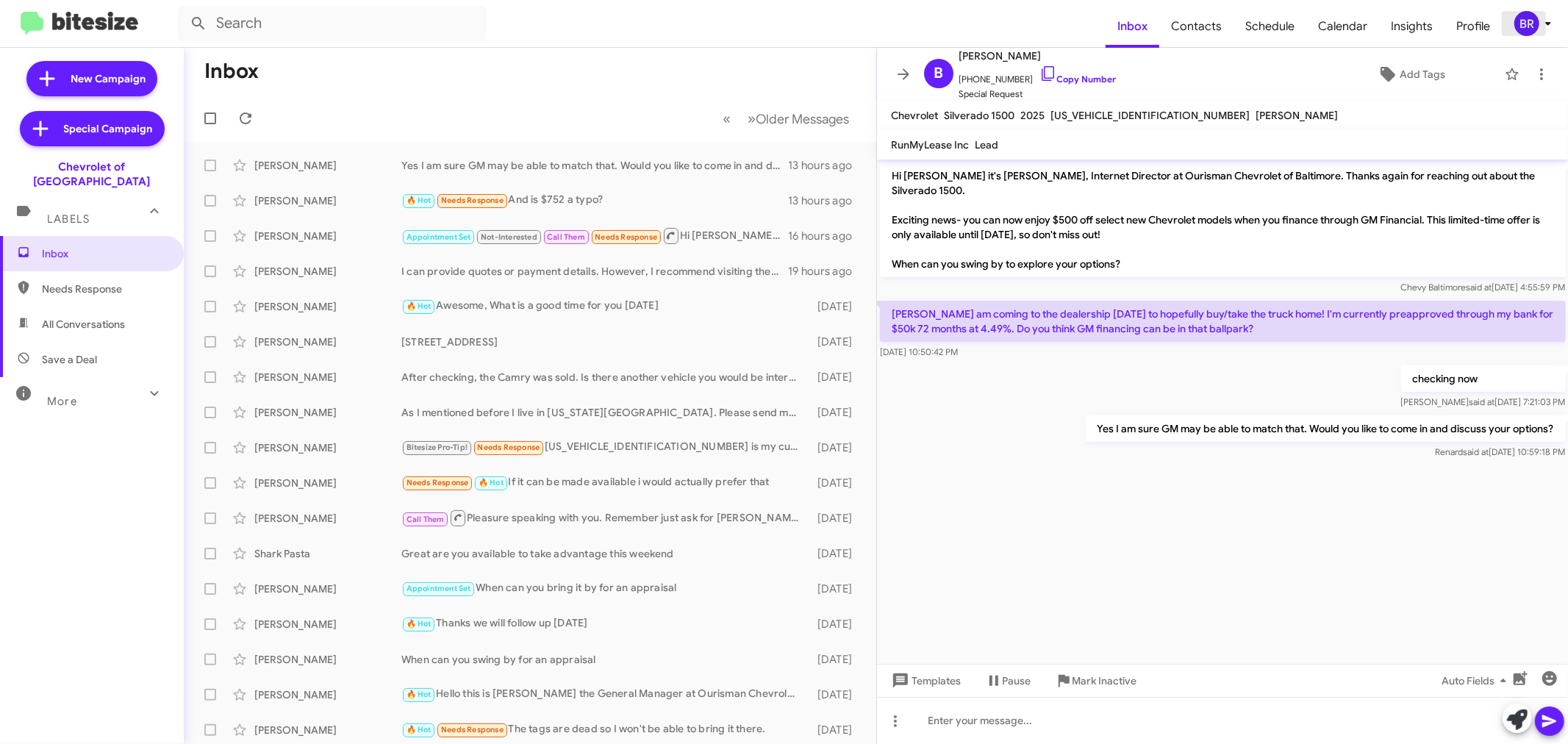
click at [1531, 22] on div "BR" at bounding box center [1527, 23] width 25 height 25
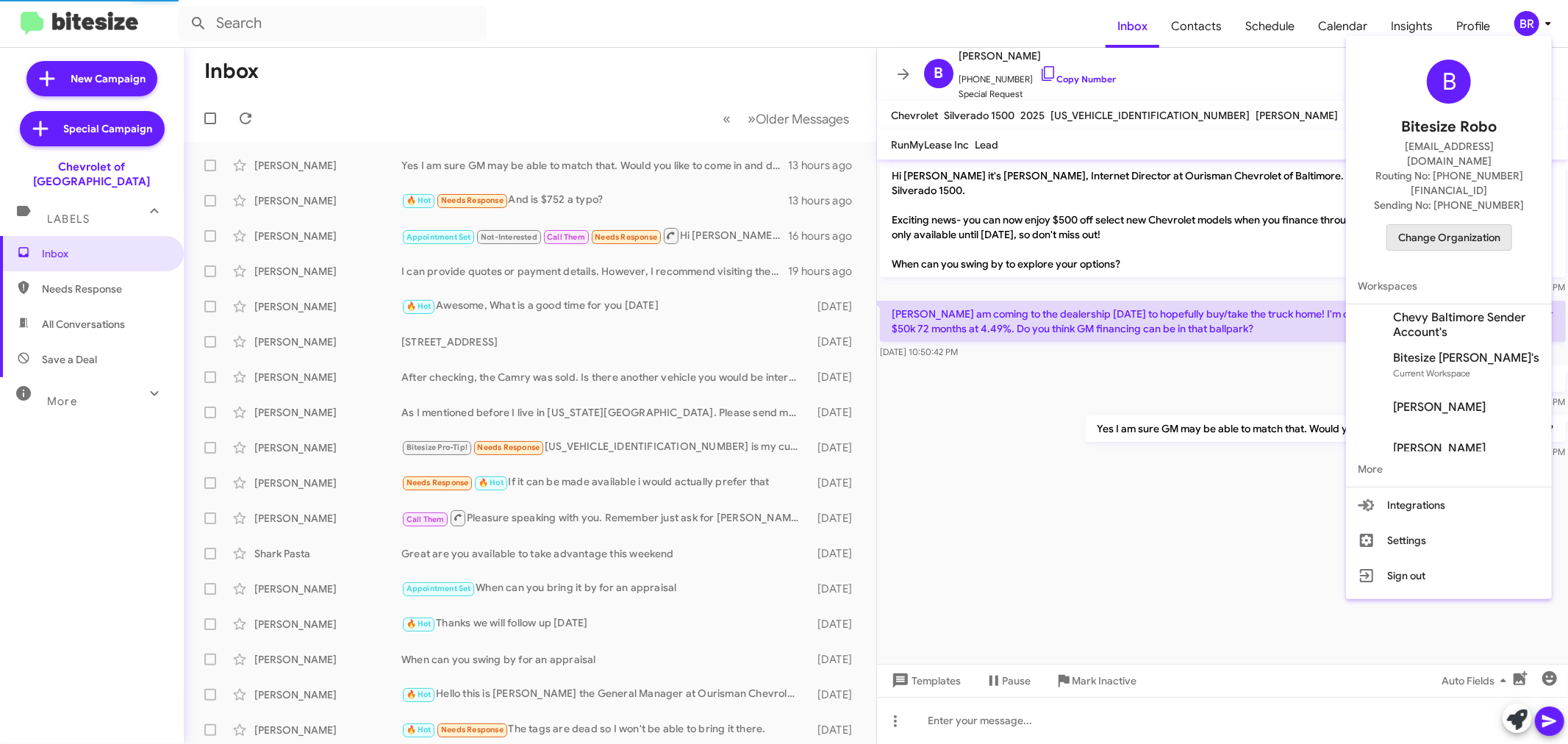
click at [1426, 225] on span "Change Organization" at bounding box center [1449, 238] width 103 height 25
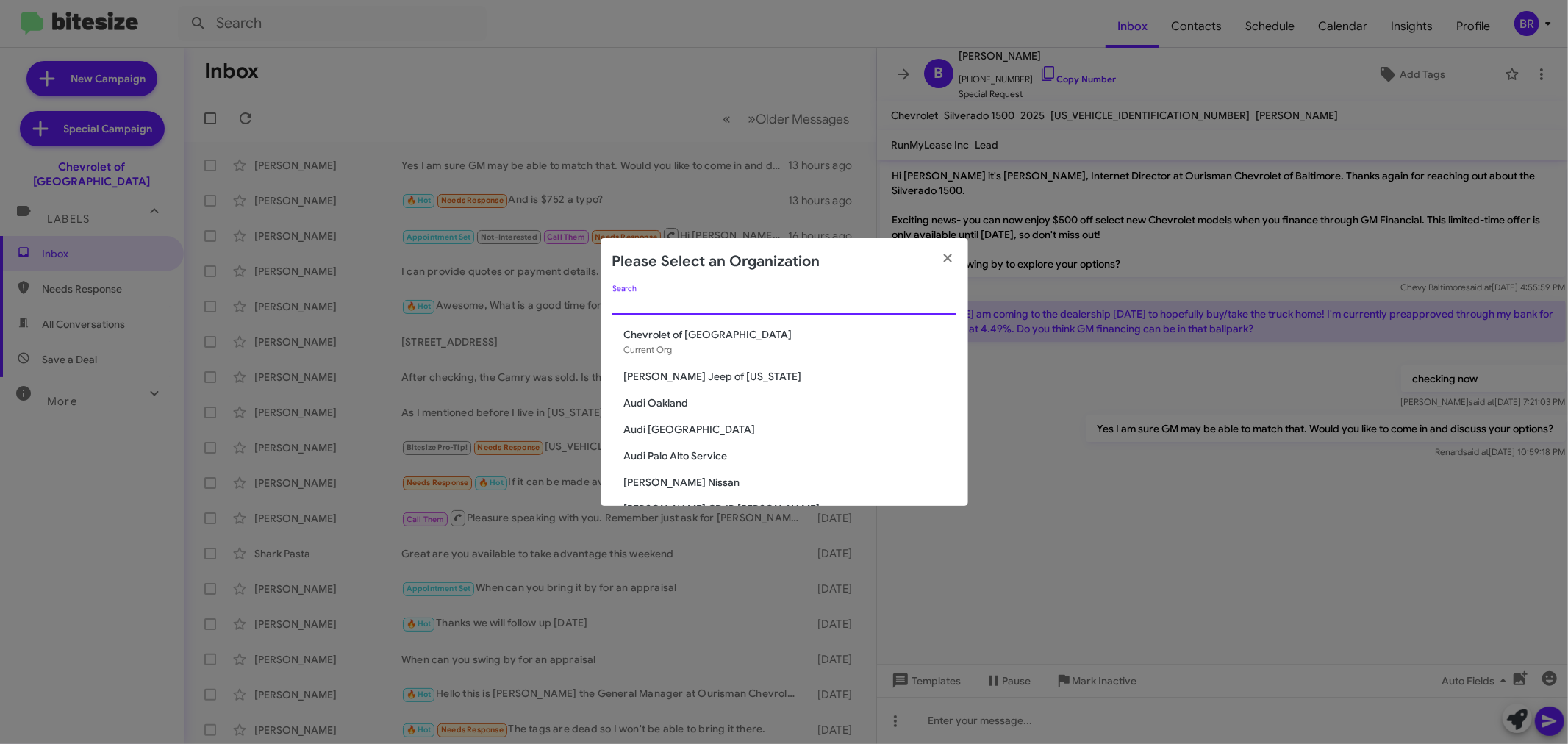
click at [790, 303] on input "Search" at bounding box center [784, 303] width 344 height 12
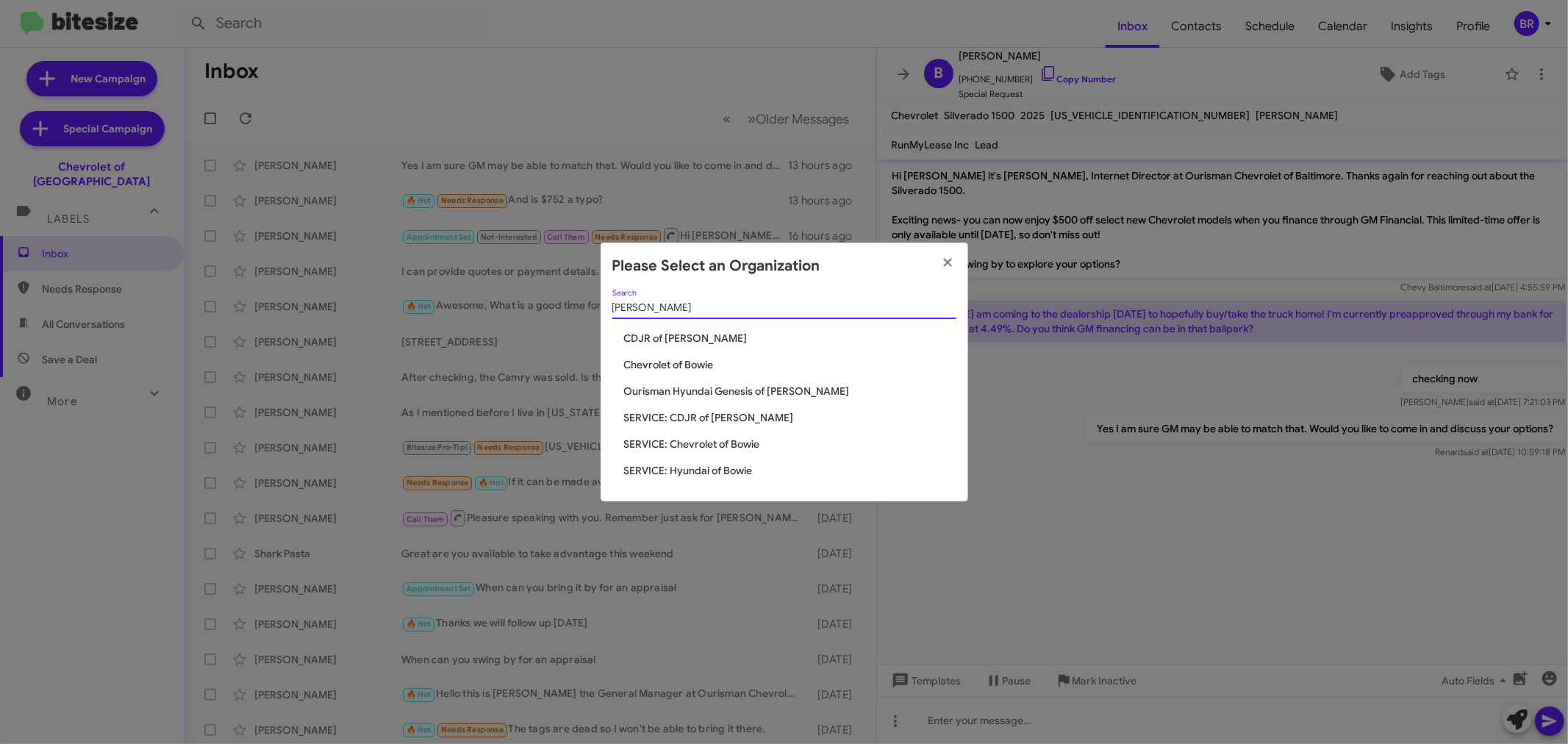
type input "bowie"
click at [654, 360] on span "Chevrolet of Bowie" at bounding box center [790, 363] width 332 height 14
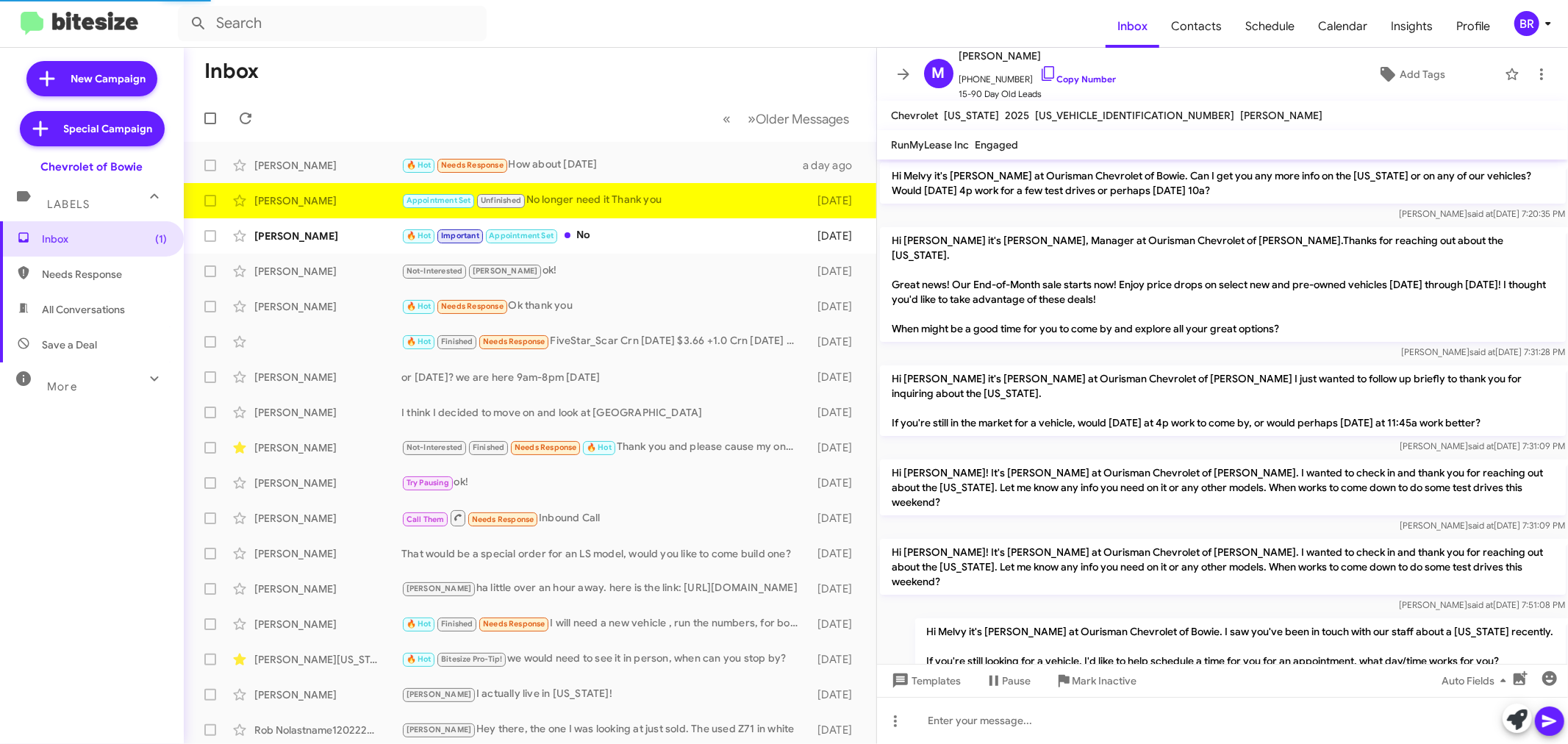
scroll to position [1228, 0]
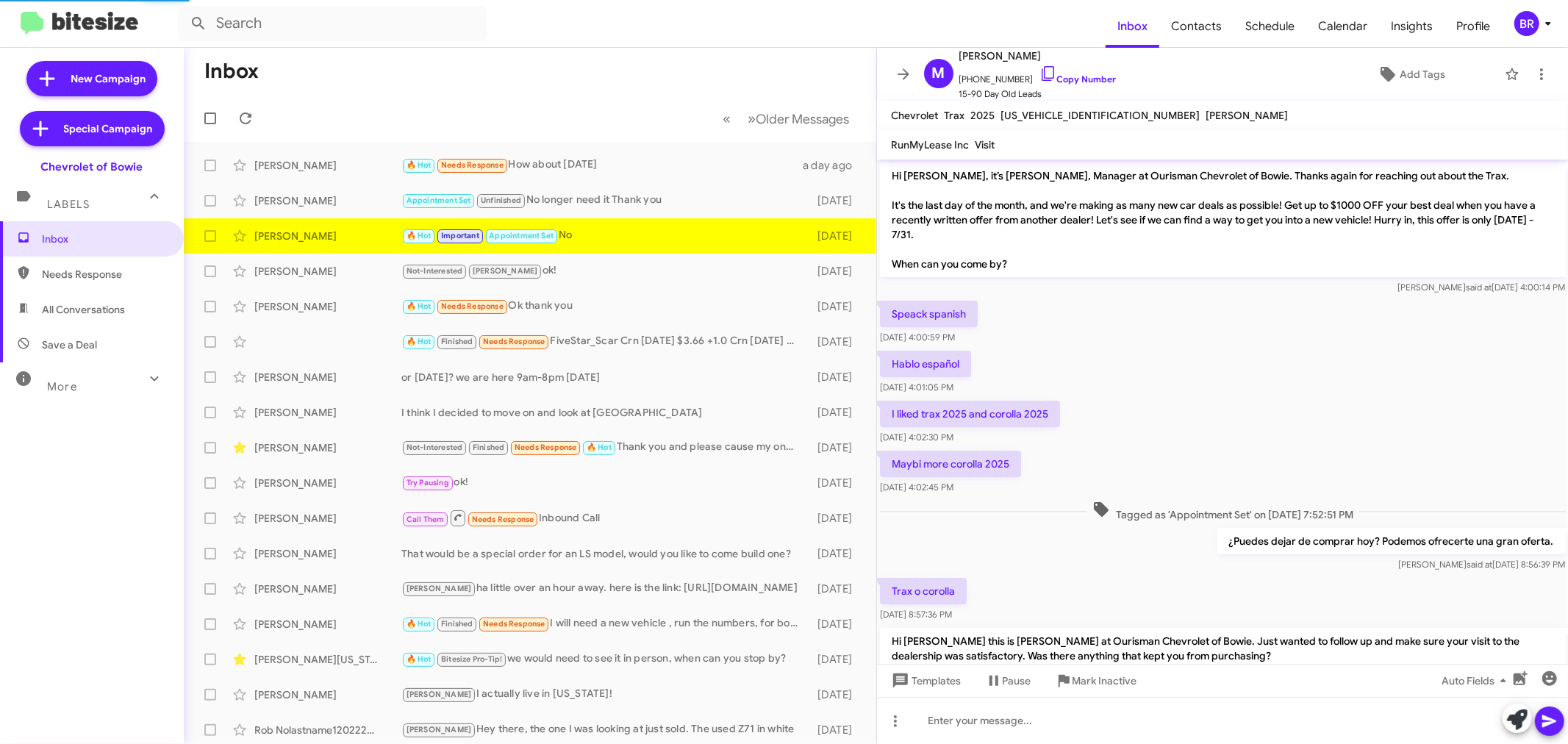
scroll to position [356, 0]
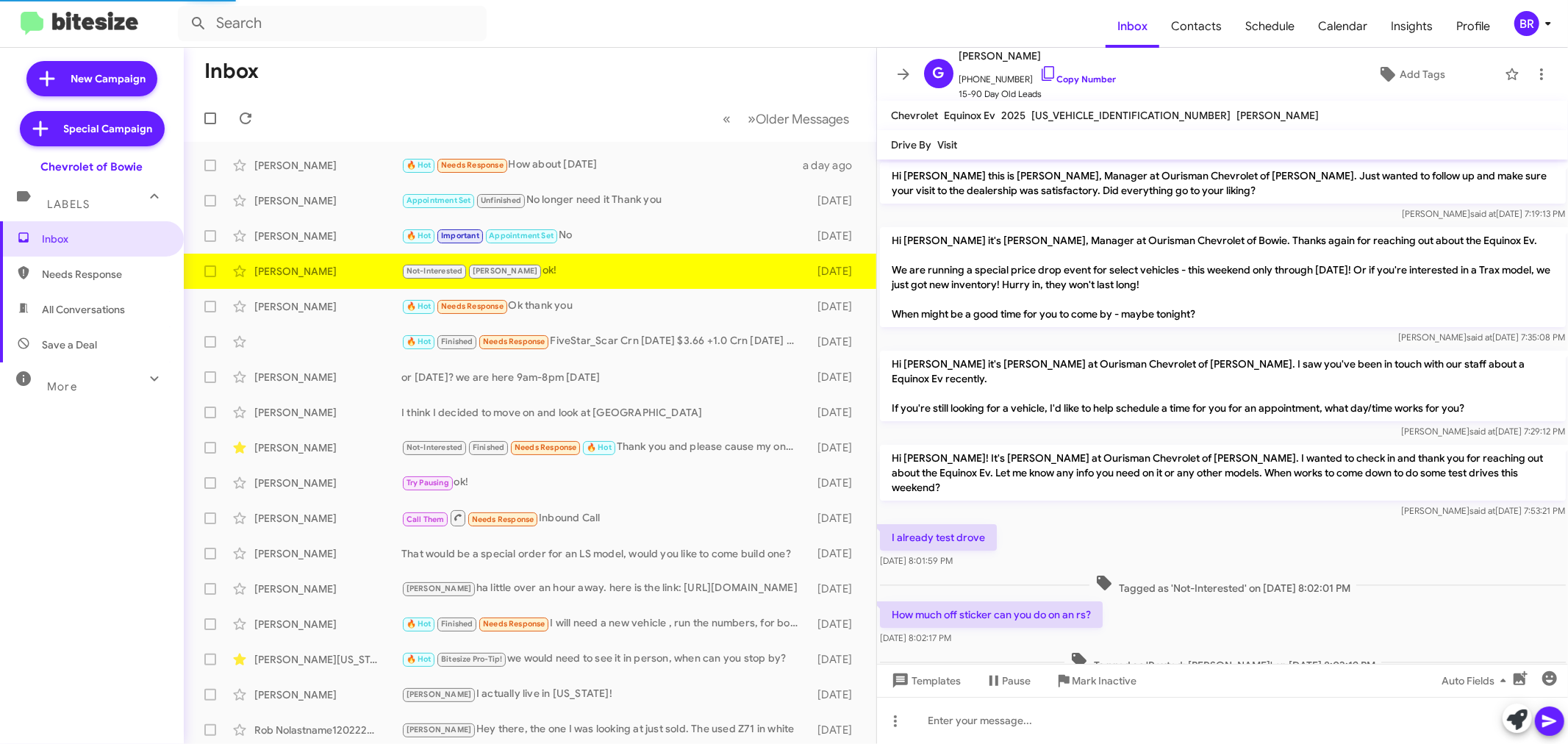
scroll to position [294, 0]
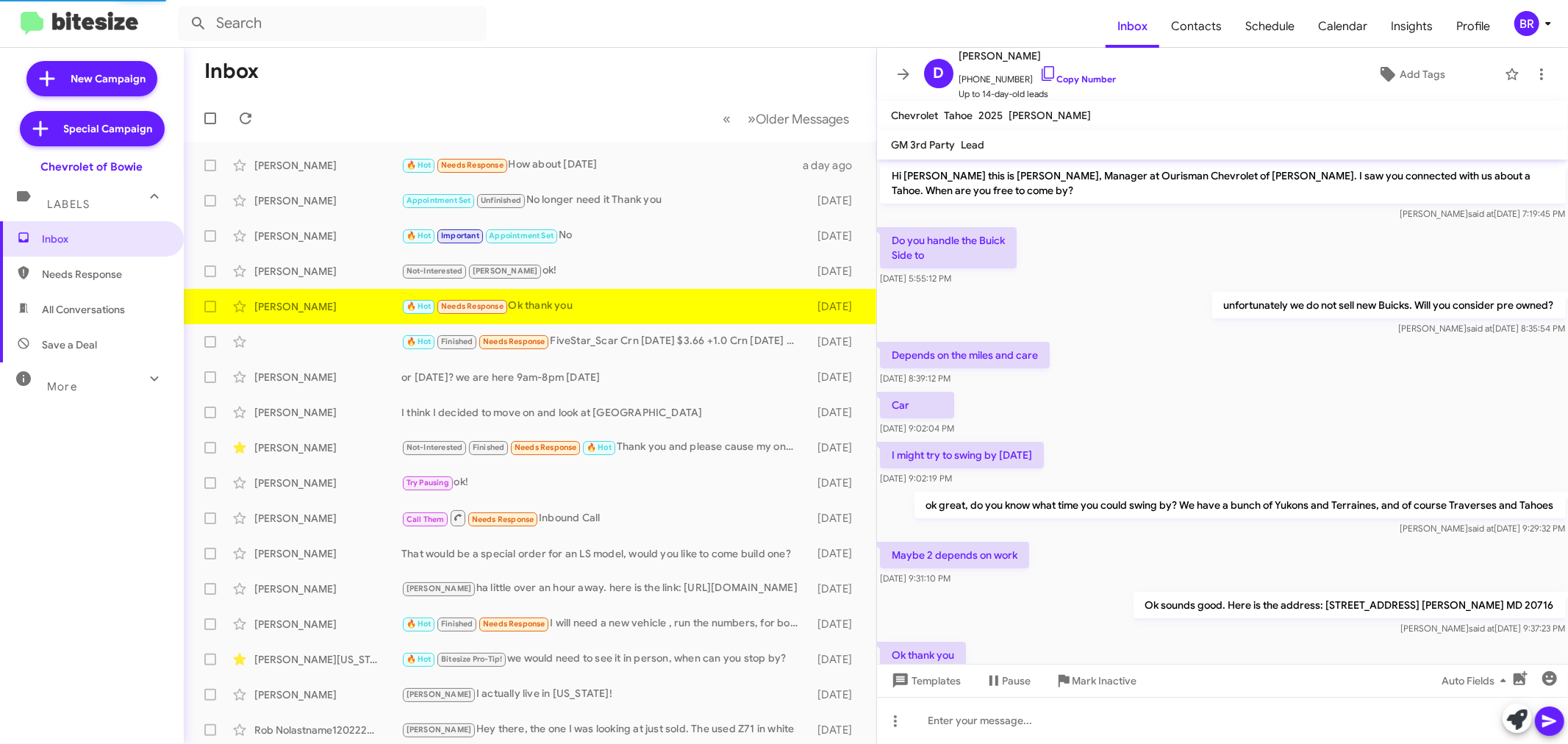
scroll to position [61, 0]
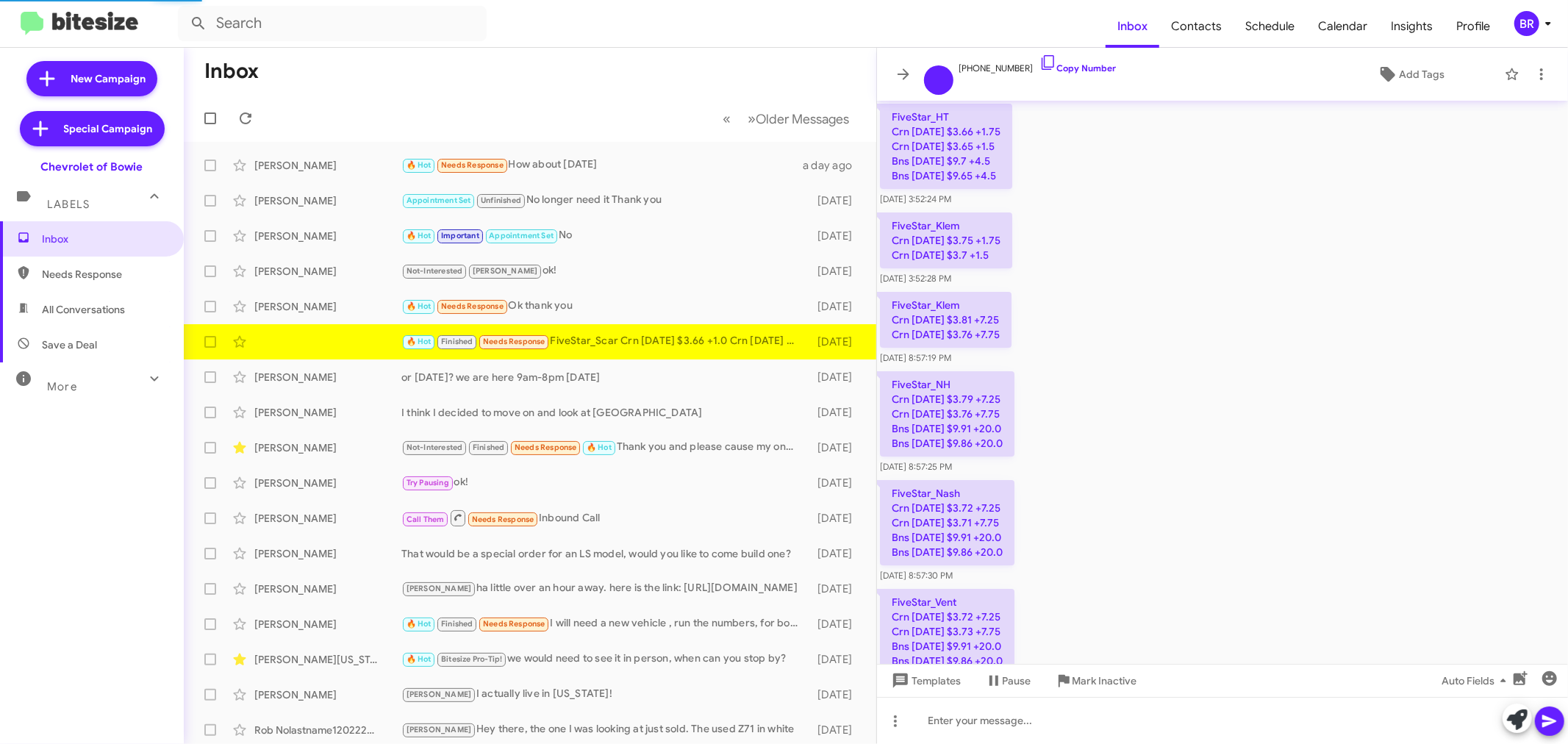
scroll to position [1567, 0]
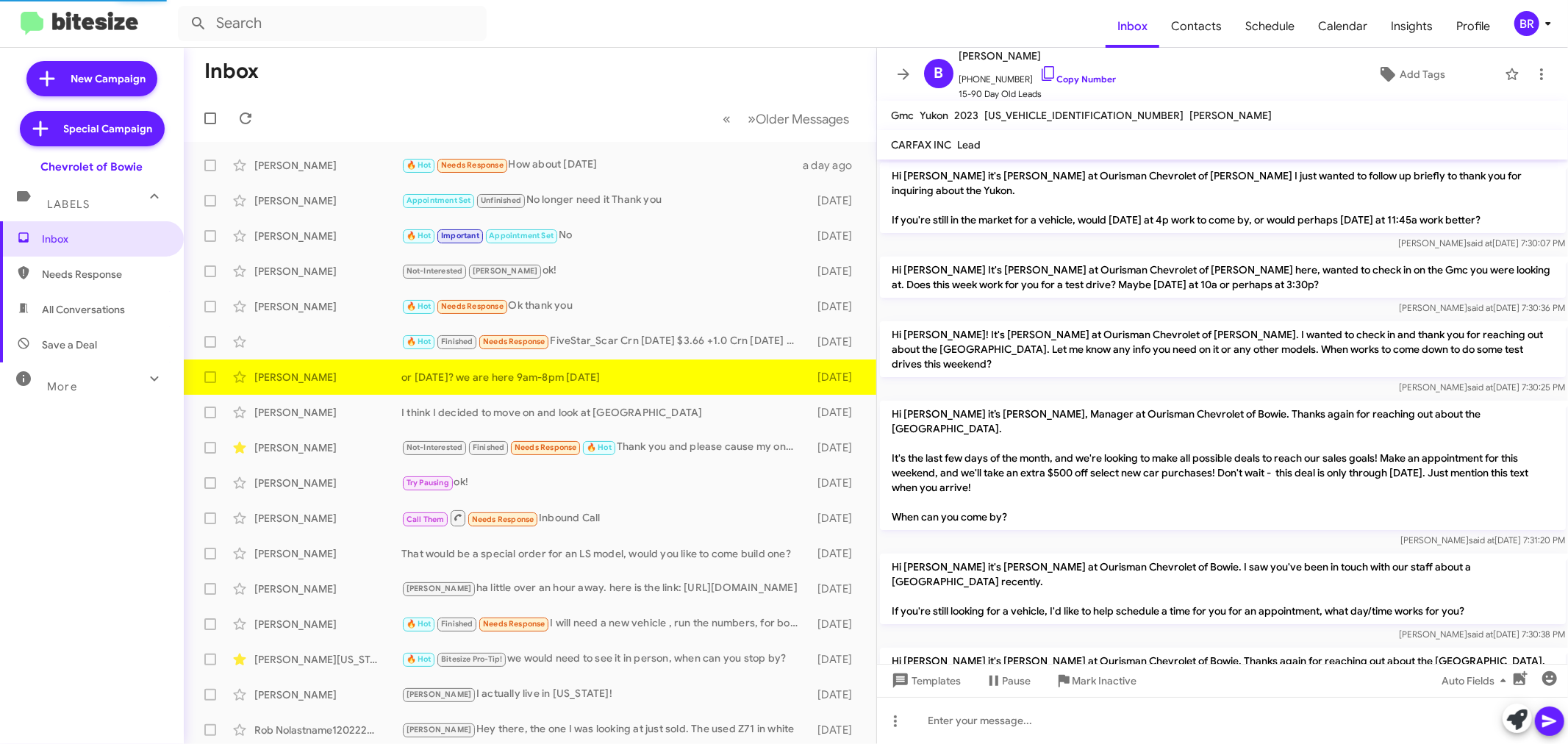
scroll to position [1184, 0]
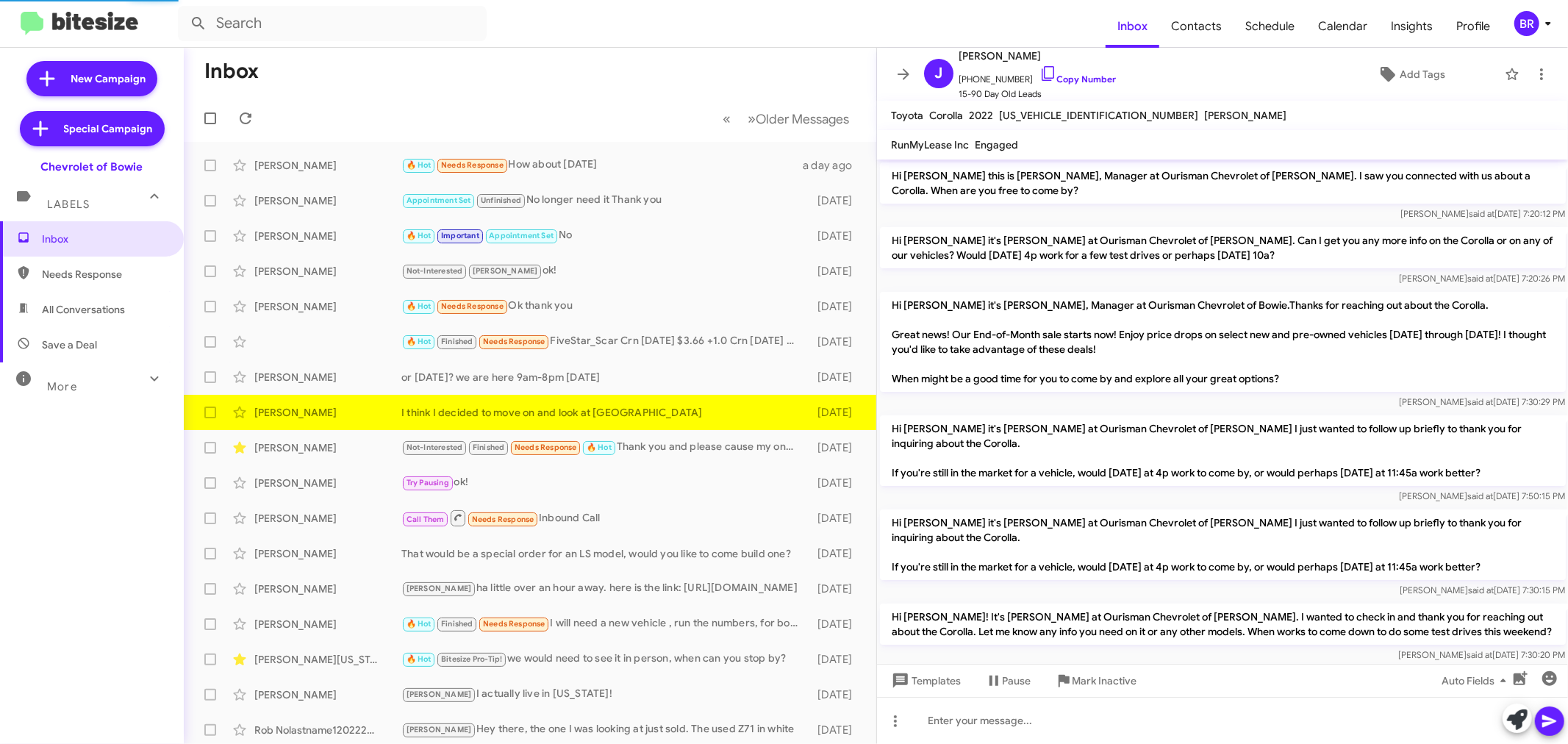
scroll to position [1258, 0]
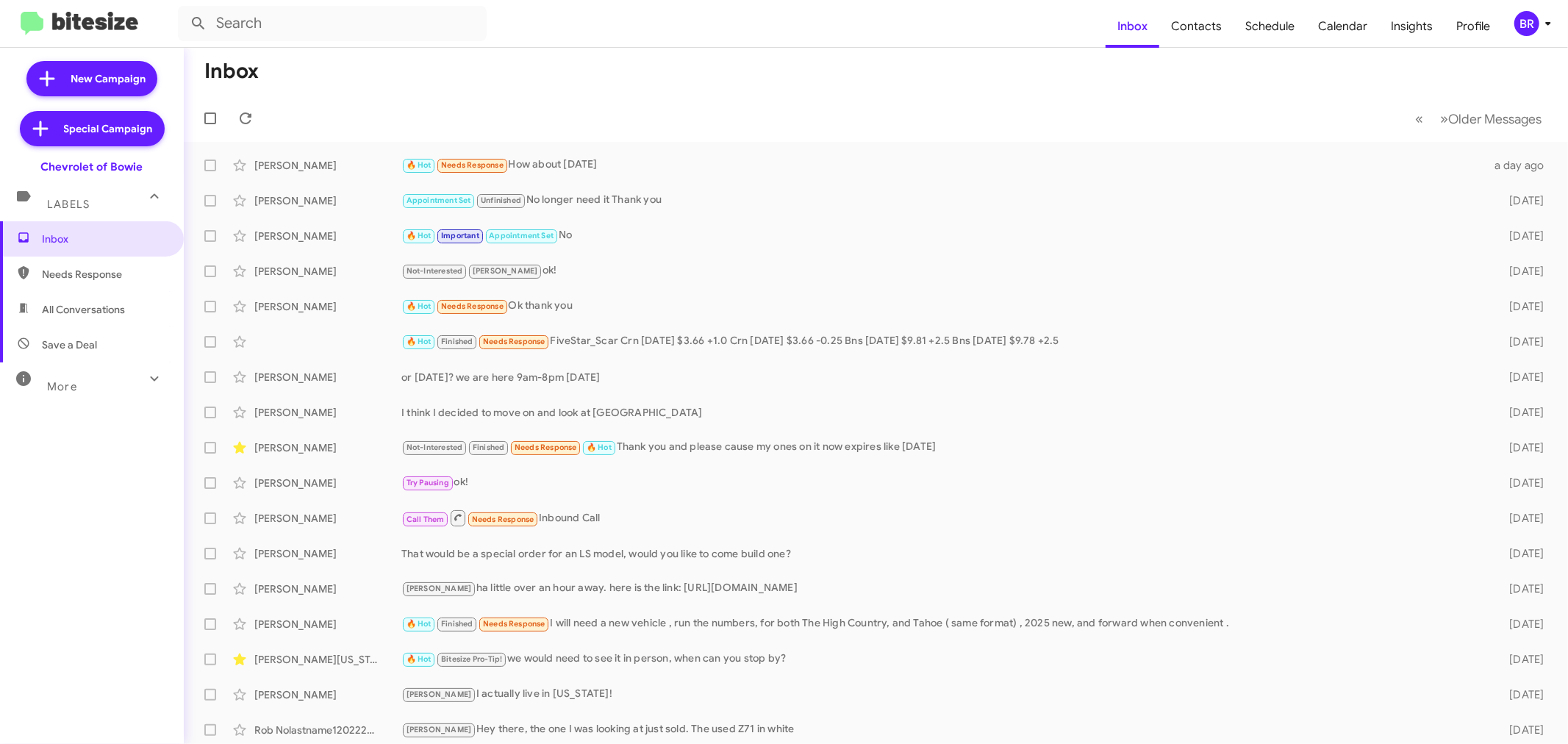
click at [1531, 24] on div "BR" at bounding box center [1527, 23] width 25 height 25
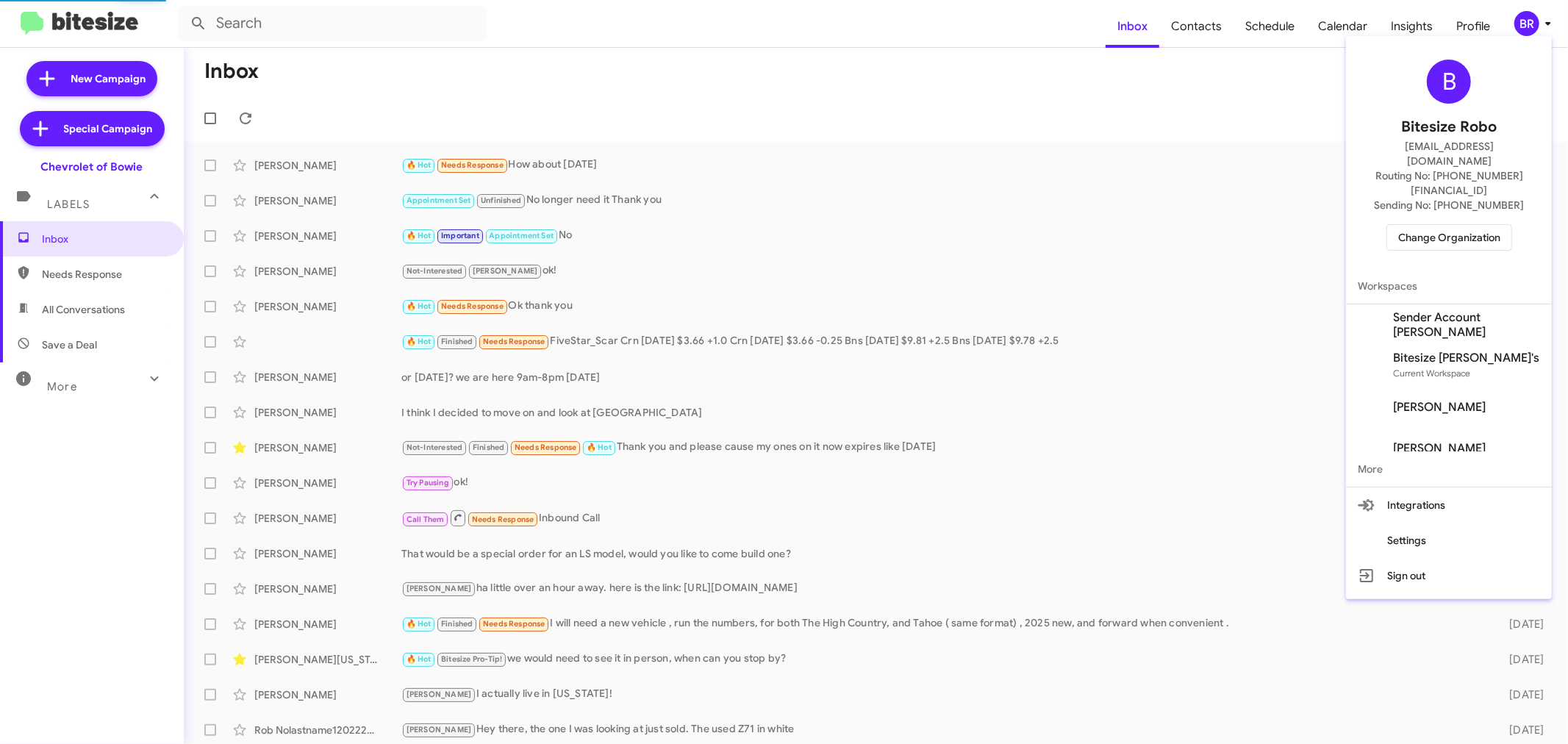
click at [1428, 224] on button "Change Organization" at bounding box center [1448, 238] width 126 height 27
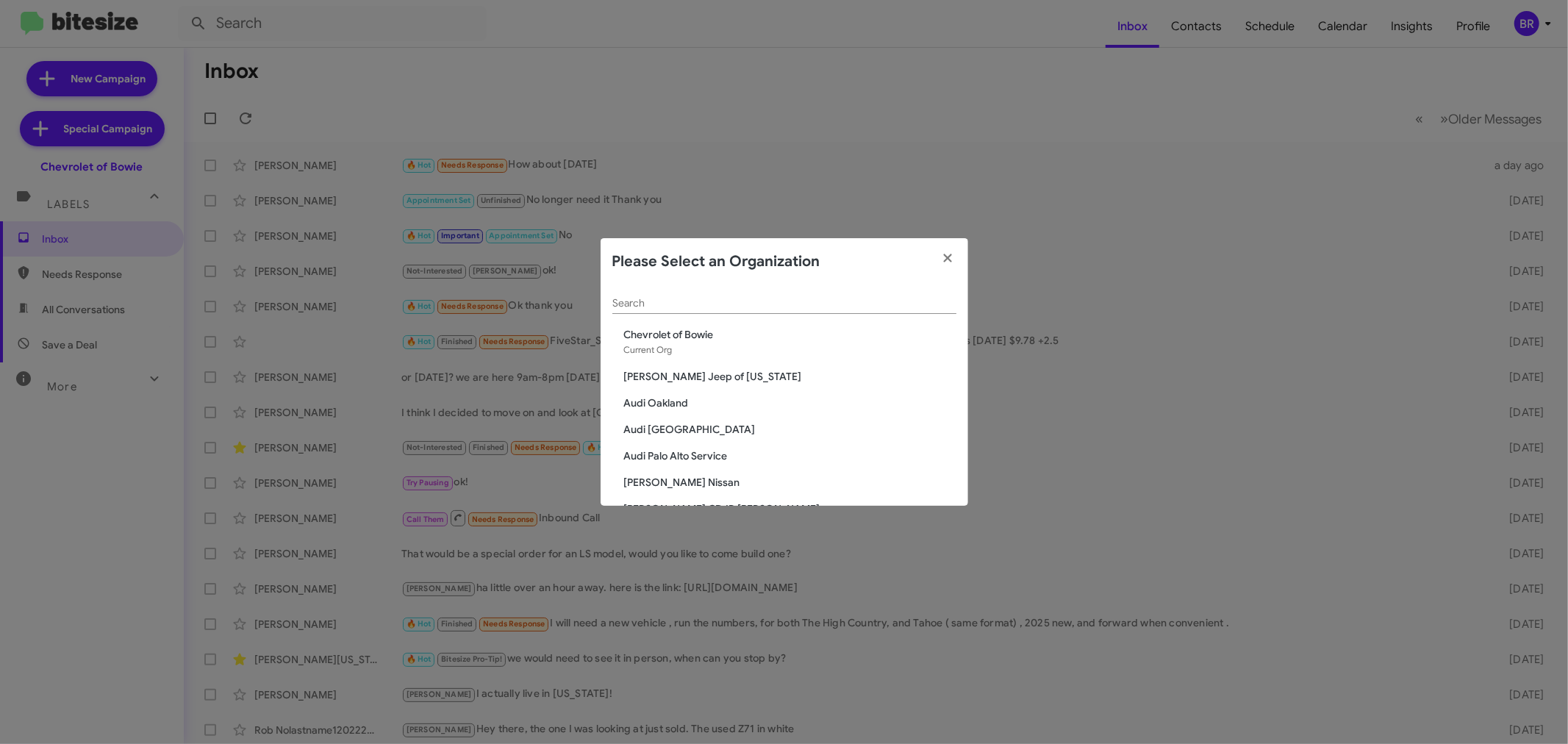
click at [788, 299] on input "Search" at bounding box center [784, 303] width 344 height 12
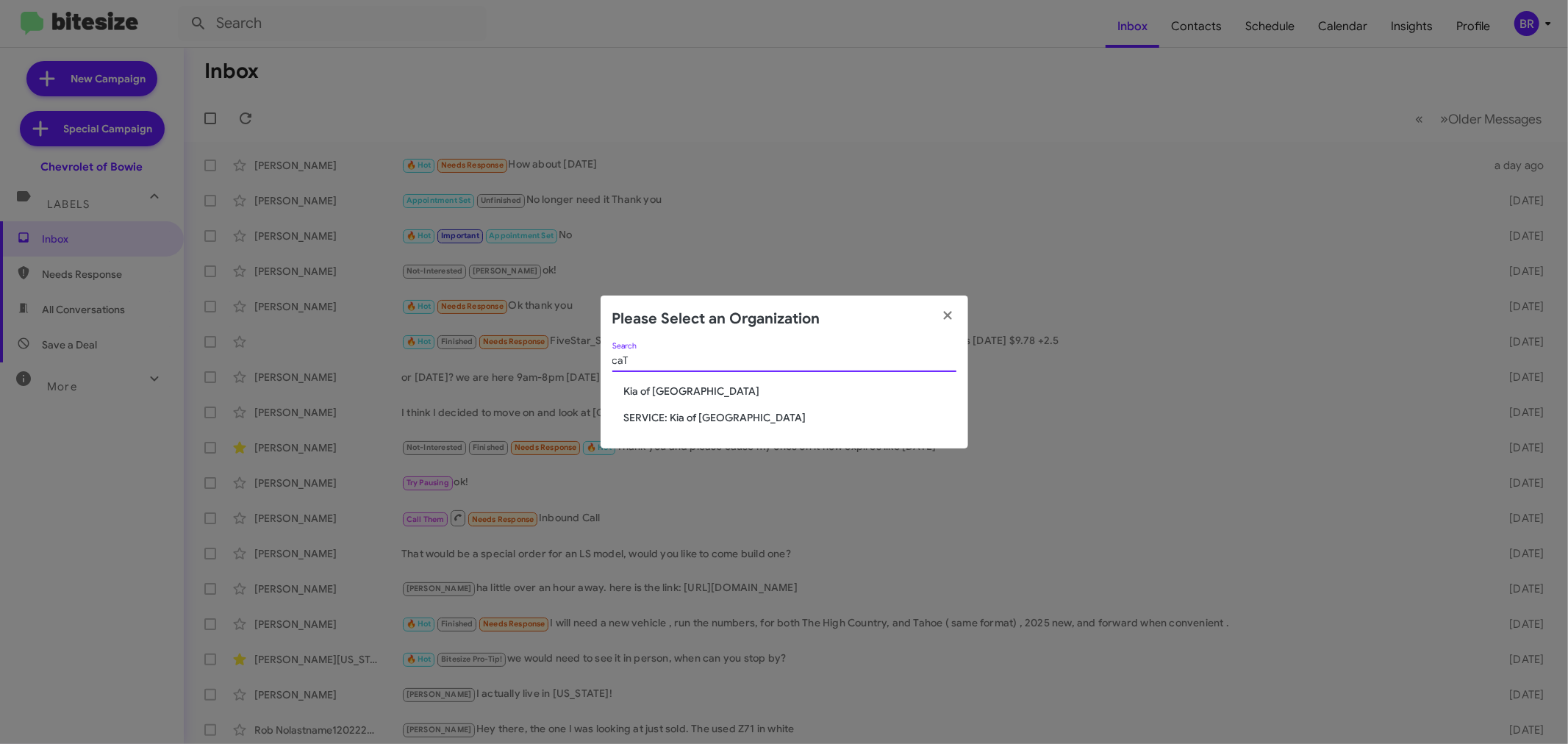
type input "caT"
click at [678, 386] on span "Kia of [GEOGRAPHIC_DATA]" at bounding box center [790, 390] width 332 height 14
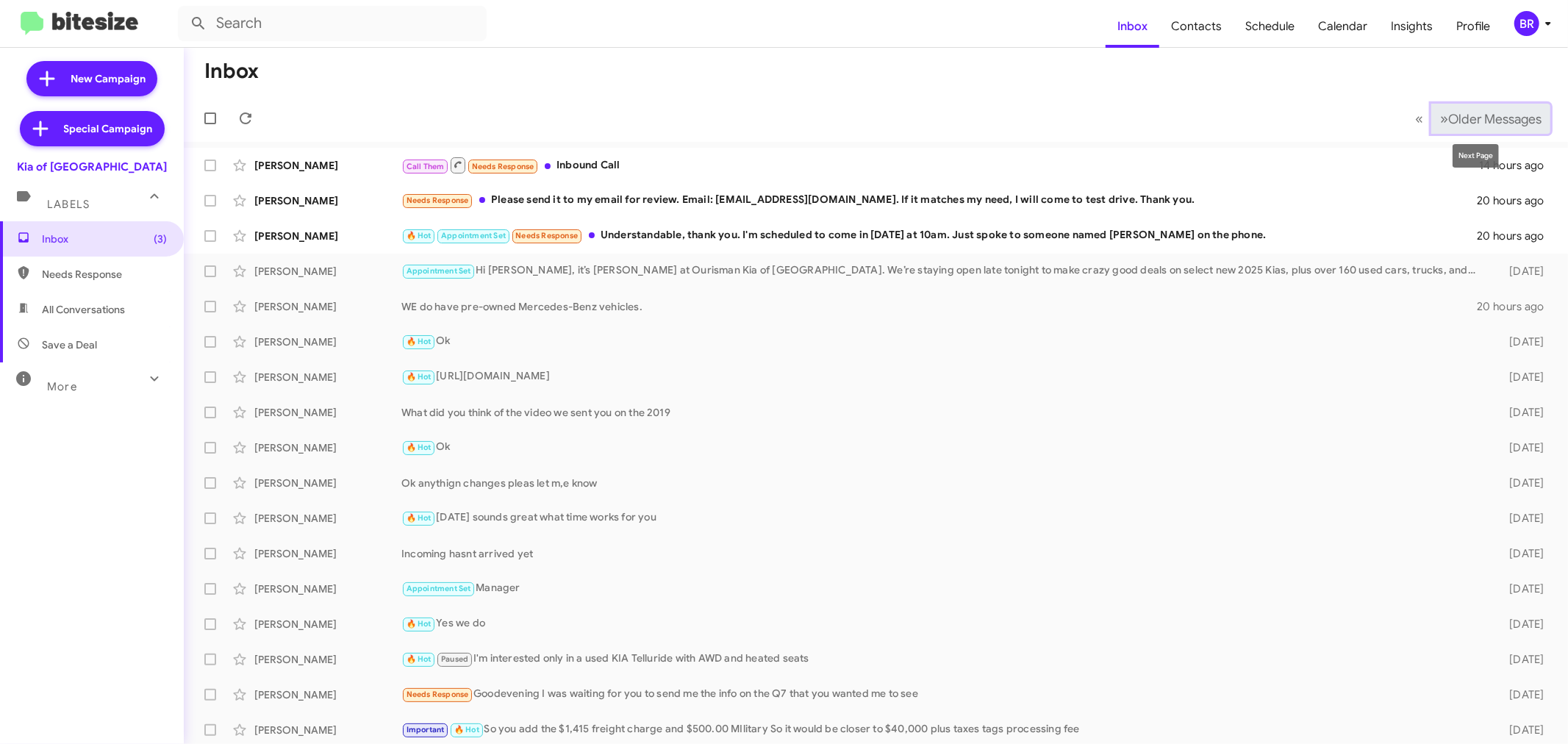
click at [1499, 114] on span "Older Messages" at bounding box center [1494, 119] width 93 height 16
